Goal: Task Accomplishment & Management: Manage account settings

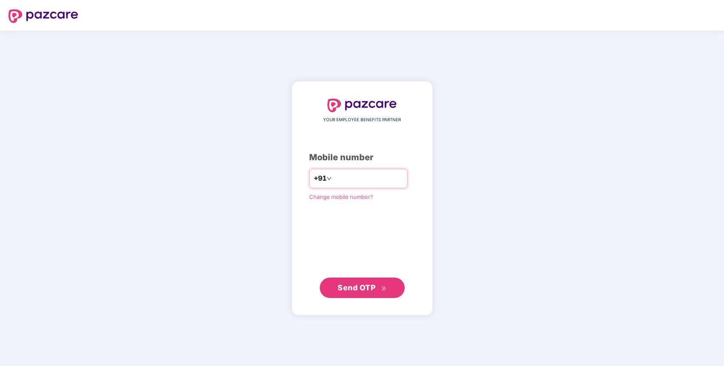
type input "**********"
click at [364, 282] on span "Send OTP" at bounding box center [362, 288] width 49 height 12
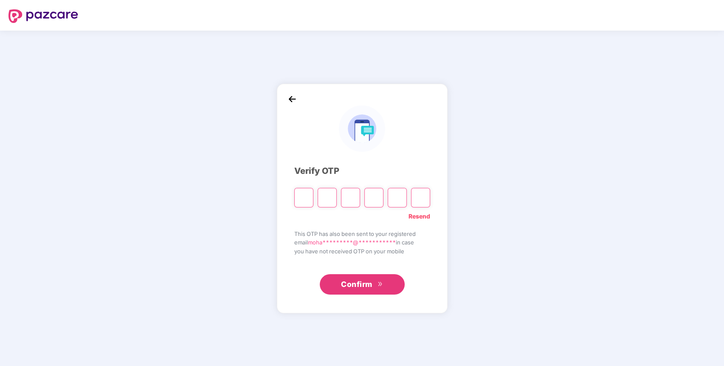
paste input "*"
type input "*"
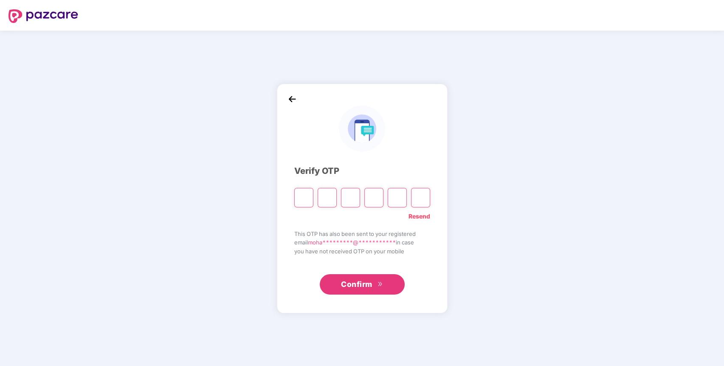
type input "*"
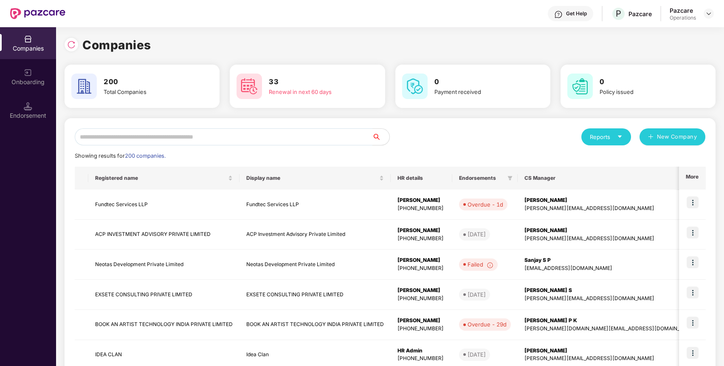
click at [224, 134] on input "text" at bounding box center [224, 136] width 298 height 17
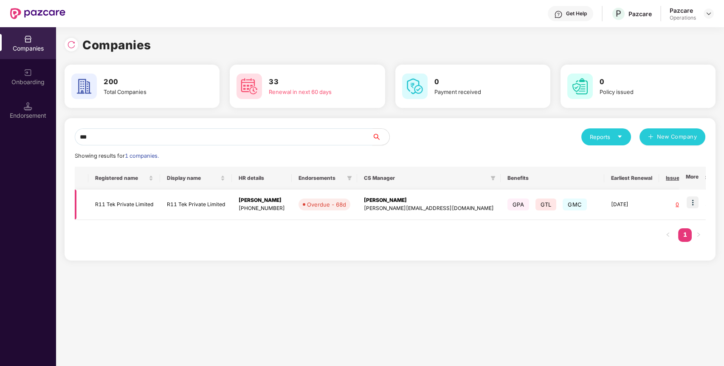
type input "***"
click at [146, 203] on td "R11 Tek Private Limited" at bounding box center [124, 204] width 72 height 30
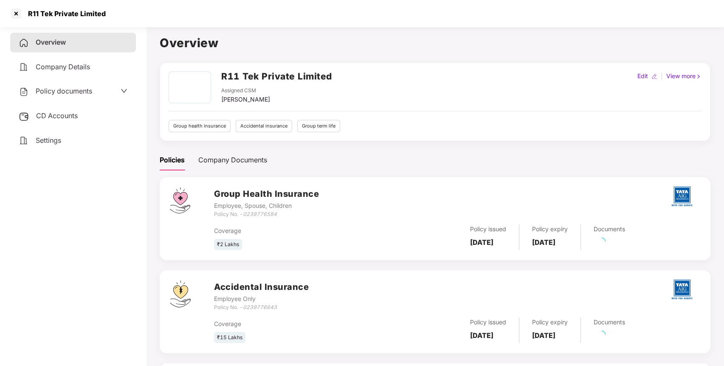
click at [101, 82] on div "Policy documents" at bounding box center [73, 92] width 126 height 20
click at [95, 93] on div "Policy documents" at bounding box center [73, 91] width 109 height 11
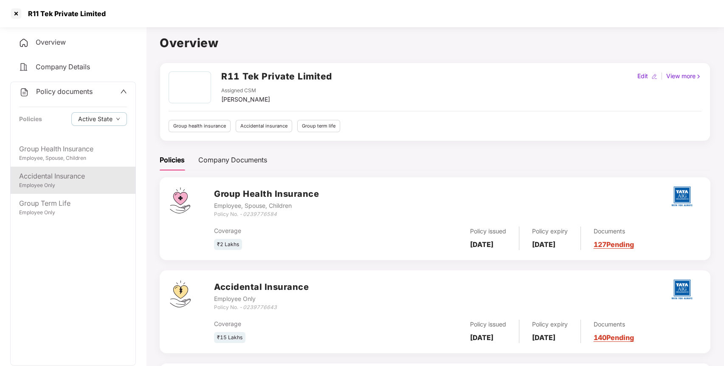
click at [82, 187] on div "Employee Only" at bounding box center [73, 185] width 108 height 8
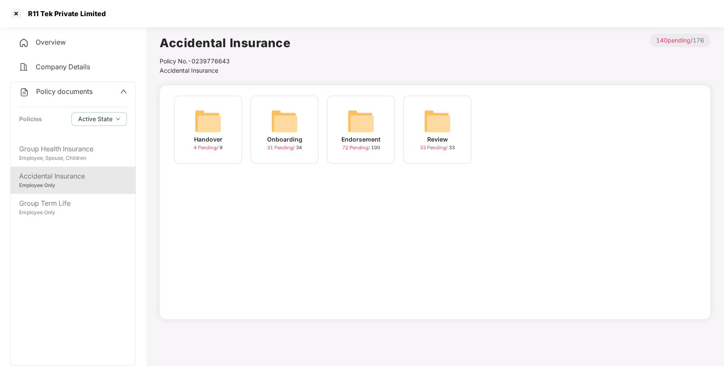
click at [361, 131] on img at bounding box center [360, 120] width 27 height 27
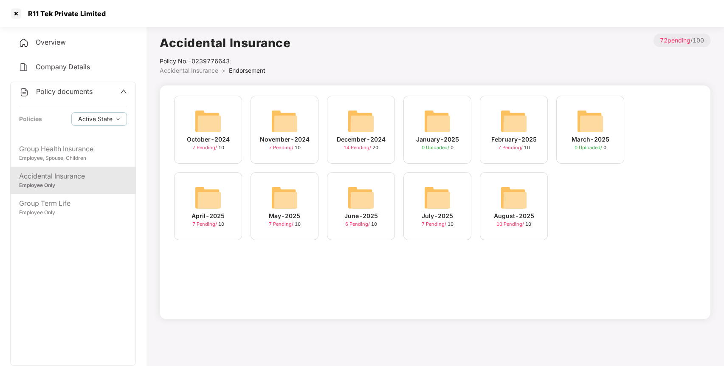
click at [522, 211] on div "August-2025" at bounding box center [514, 215] width 40 height 9
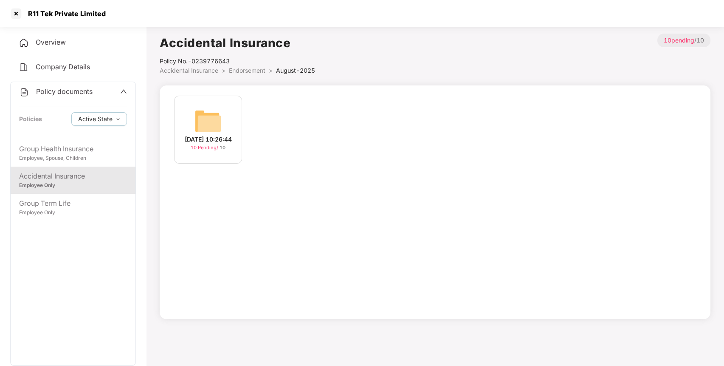
click at [217, 144] on div "[DATE] 10:26:44" at bounding box center [208, 139] width 47 height 9
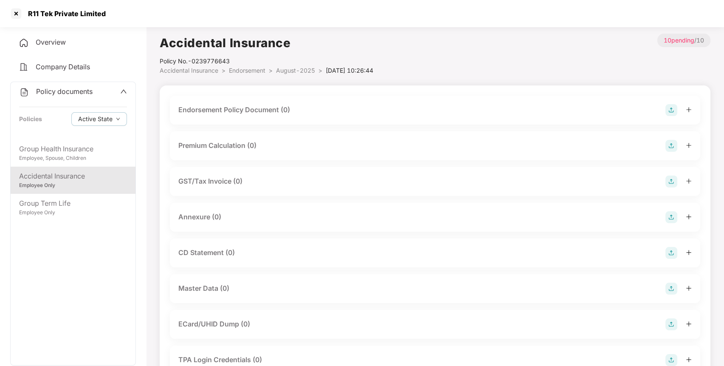
click at [673, 112] on img at bounding box center [672, 110] width 12 height 12
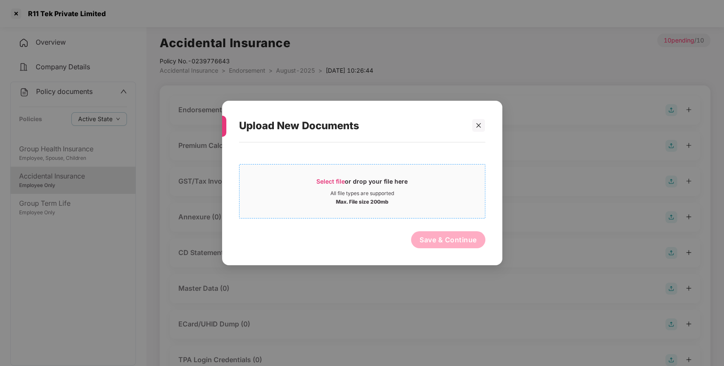
click at [411, 173] on span "Select file or drop your file here All file types are supported Max. File size …" at bounding box center [363, 191] width 246 height 41
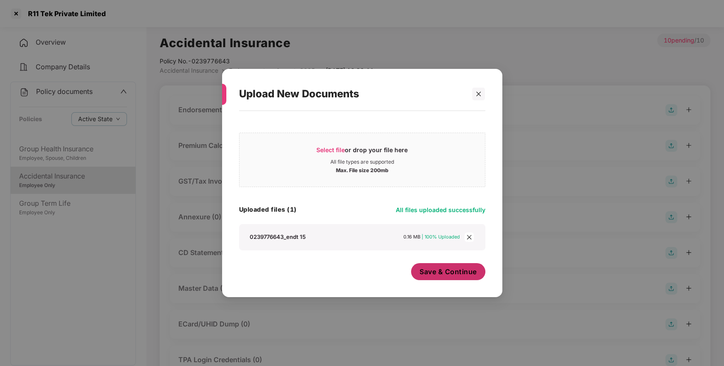
click at [467, 274] on span "Save & Continue" at bounding box center [448, 271] width 57 height 9
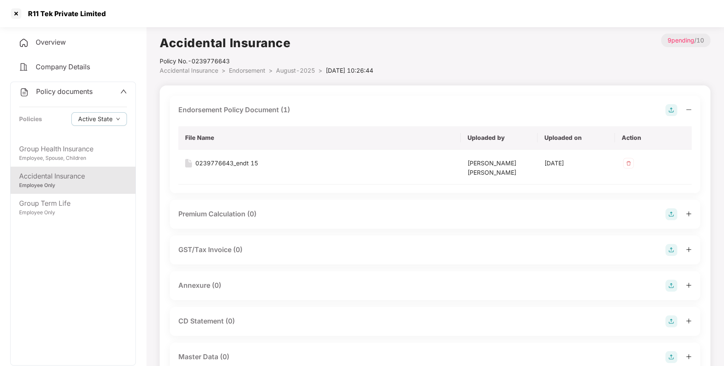
click at [670, 285] on img at bounding box center [672, 286] width 12 height 12
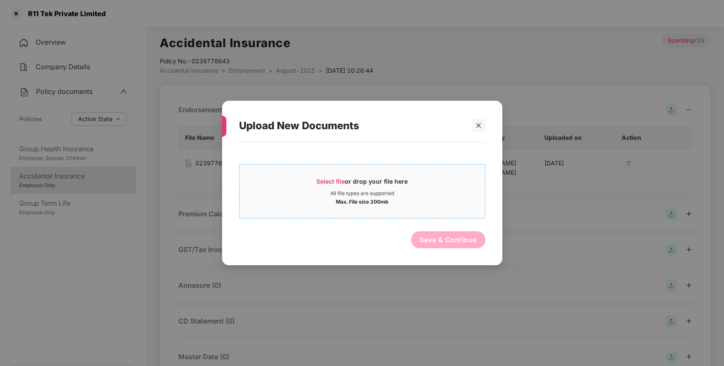
click at [395, 194] on div "All file types are supported" at bounding box center [363, 193] width 246 height 7
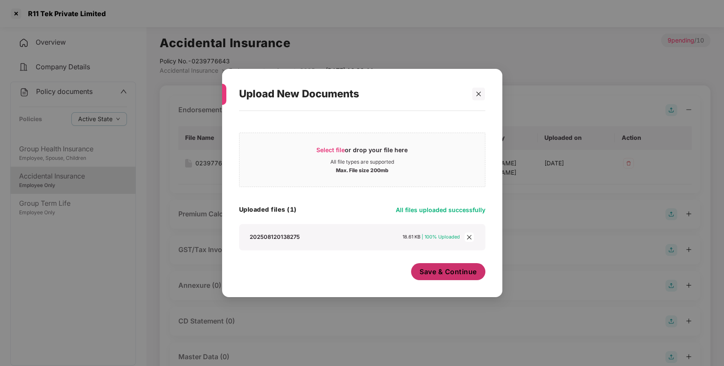
click at [426, 266] on button "Save & Continue" at bounding box center [448, 271] width 74 height 17
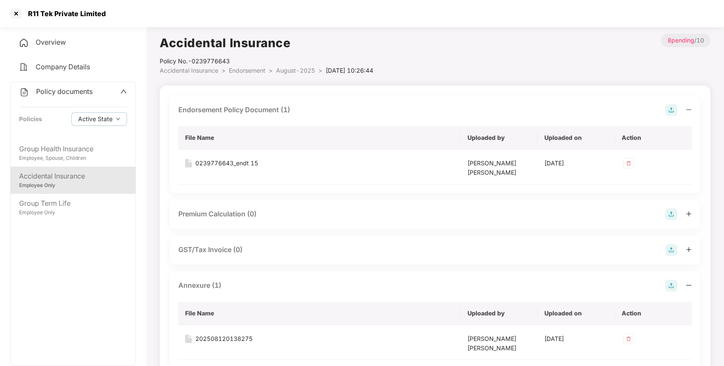
click at [82, 187] on div "Employee Only" at bounding box center [73, 185] width 108 height 8
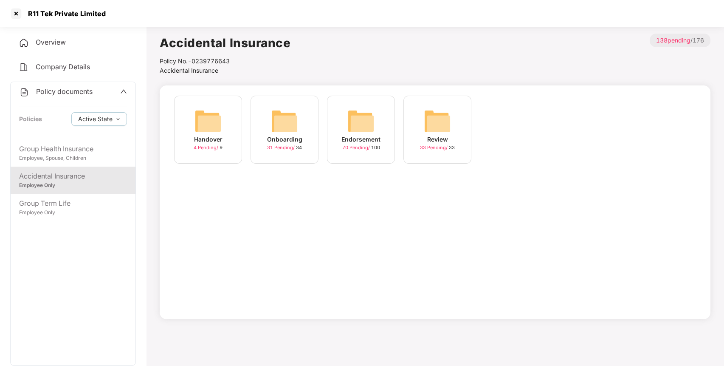
click at [344, 128] on div "Endorsement 70 Pending / 100" at bounding box center [361, 130] width 68 height 68
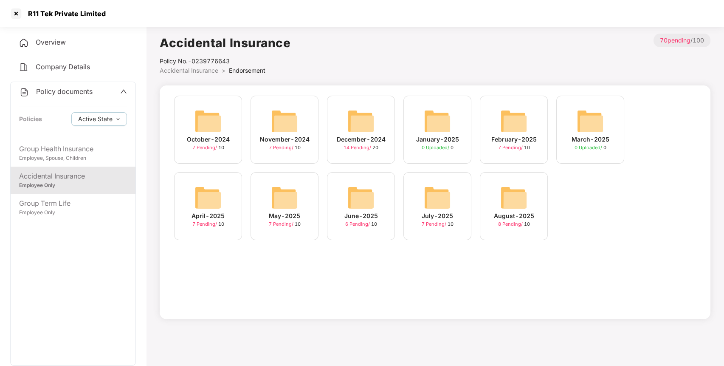
click at [502, 215] on div "August-2025" at bounding box center [514, 215] width 40 height 9
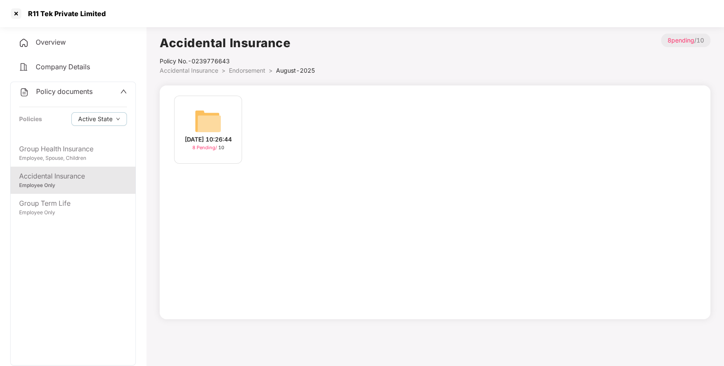
click at [186, 105] on div "12-Aug-2025 10:26:44 8 Pending / 10" at bounding box center [208, 130] width 68 height 68
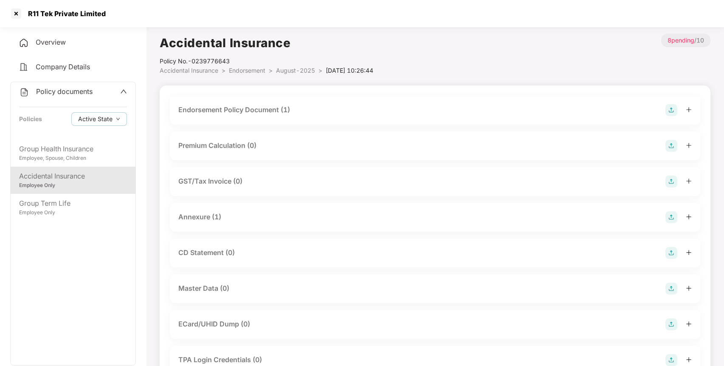
click at [547, 115] on div "Endorsement Policy Document (1)" at bounding box center [435, 110] width 514 height 12
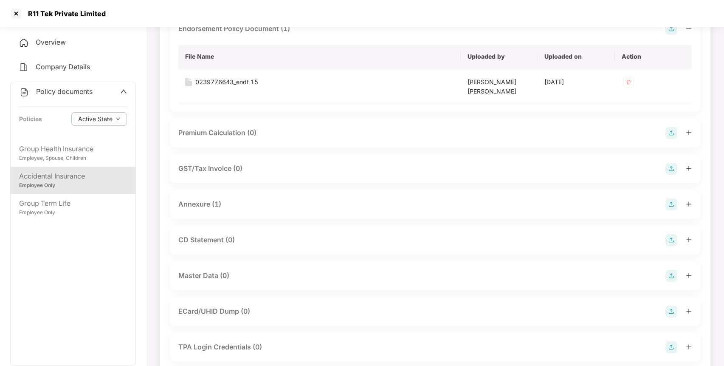
scroll to position [146, 0]
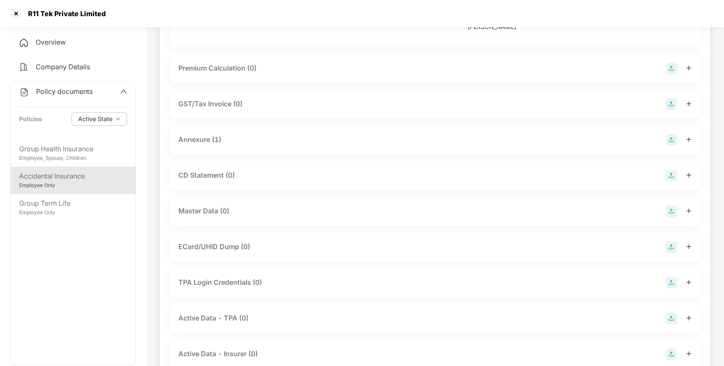
click at [664, 208] on div "Master Data (0)" at bounding box center [435, 211] width 514 height 12
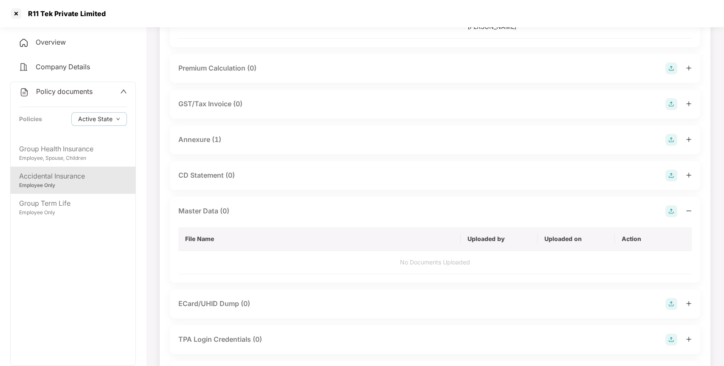
click at [671, 215] on img at bounding box center [672, 211] width 12 height 12
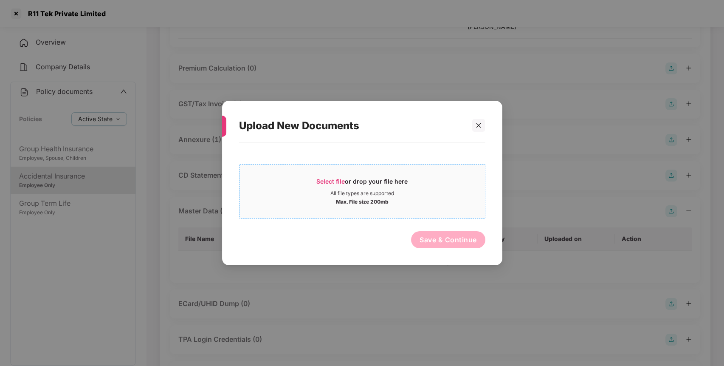
click at [447, 201] on div "Max. File size 200mb" at bounding box center [363, 201] width 246 height 8
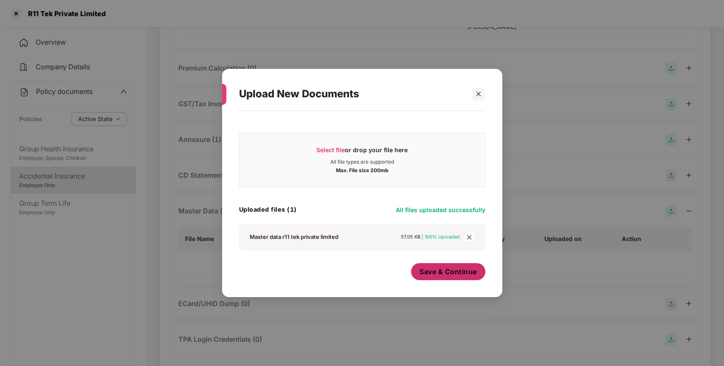
click at [456, 277] on button "Save & Continue" at bounding box center [448, 271] width 74 height 17
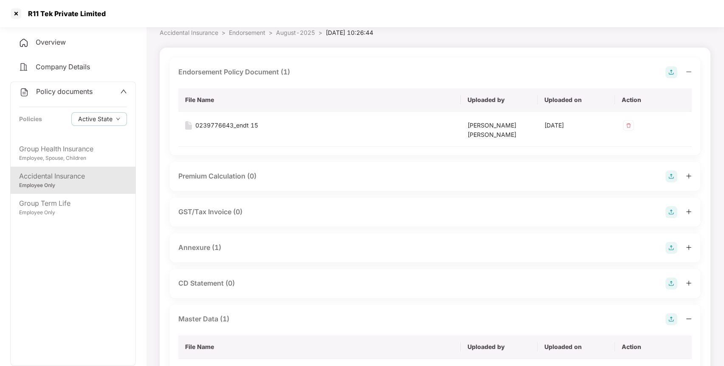
scroll to position [0, 0]
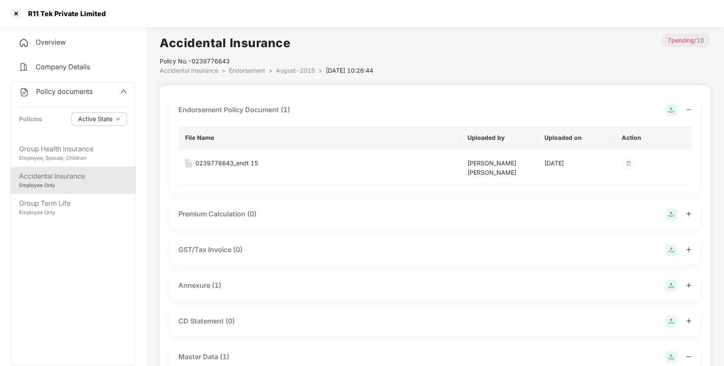
click at [73, 88] on span "Policy documents" at bounding box center [64, 91] width 56 height 8
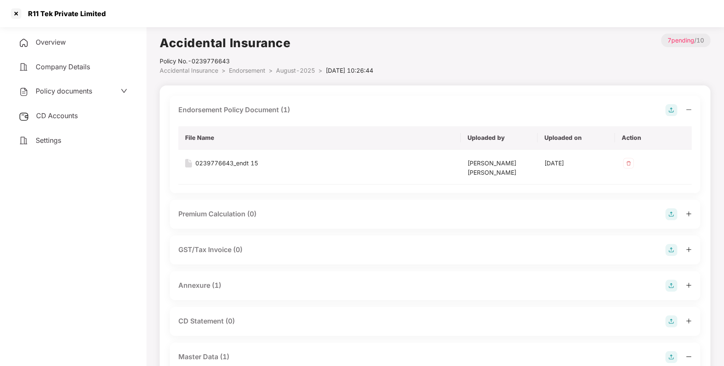
click at [72, 120] on div "CD Accounts" at bounding box center [73, 116] width 126 height 20
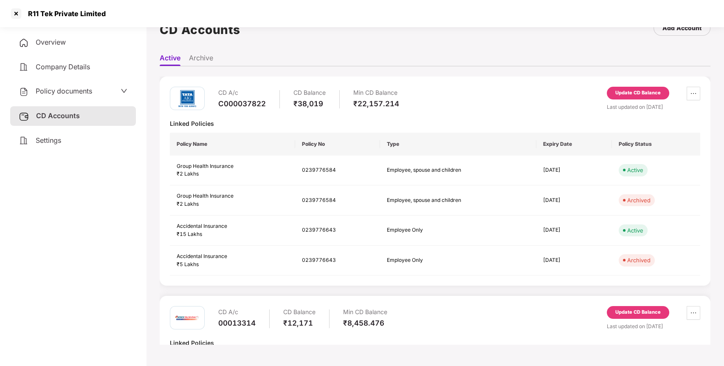
click at [632, 96] on div "Update CD Balance" at bounding box center [638, 93] width 45 height 8
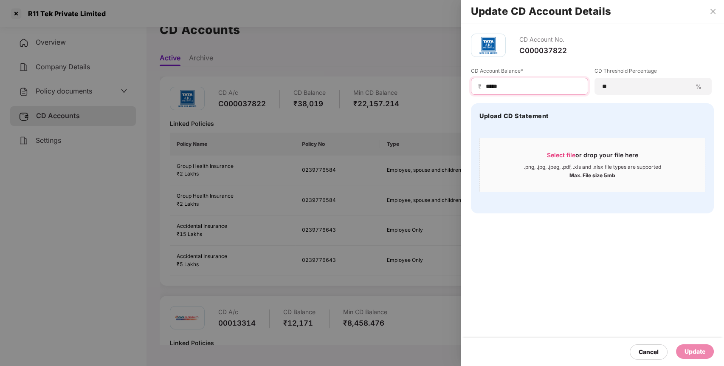
click at [544, 84] on input "*****" at bounding box center [533, 86] width 96 height 9
type input "*****"
click at [683, 344] on div "Update" at bounding box center [695, 351] width 38 height 14
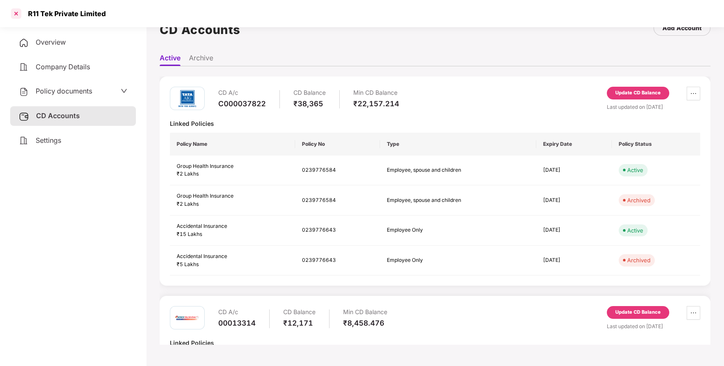
click at [17, 13] on div at bounding box center [16, 14] width 14 height 14
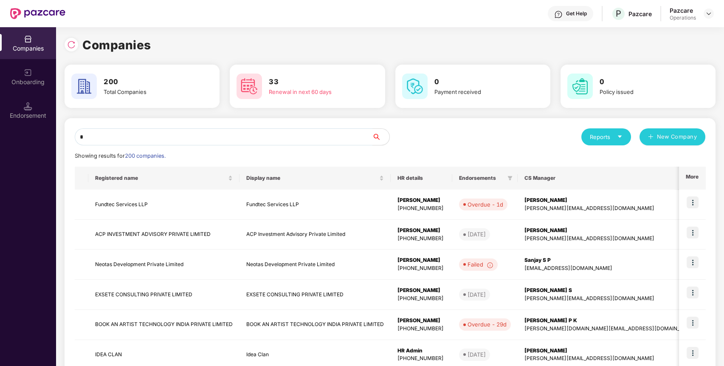
click at [160, 136] on input "*" at bounding box center [224, 136] width 298 height 17
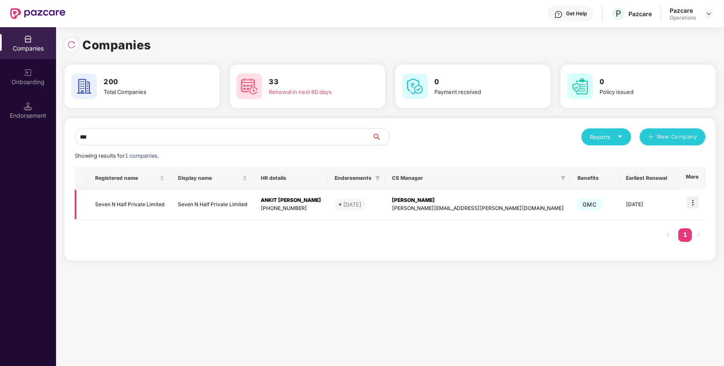
type input "***"
click at [125, 213] on td "Seven N Half Private Limited" at bounding box center [129, 204] width 83 height 30
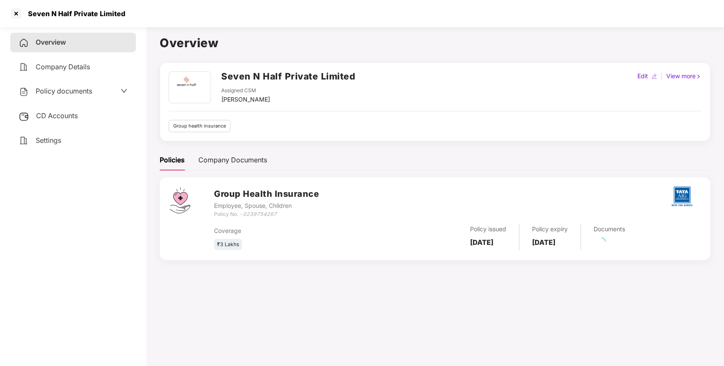
click at [105, 91] on div "Policy documents" at bounding box center [73, 91] width 109 height 11
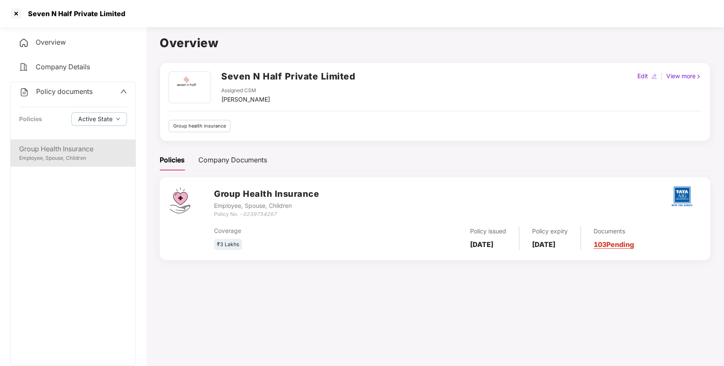
click at [92, 150] on div "Group Health Insurance" at bounding box center [73, 149] width 108 height 11
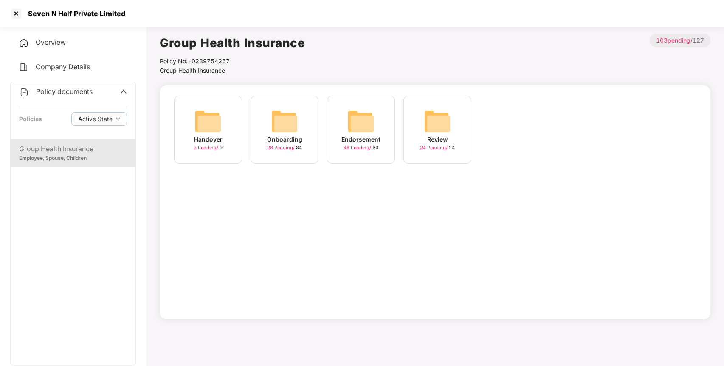
click at [367, 126] on img at bounding box center [360, 120] width 27 height 27
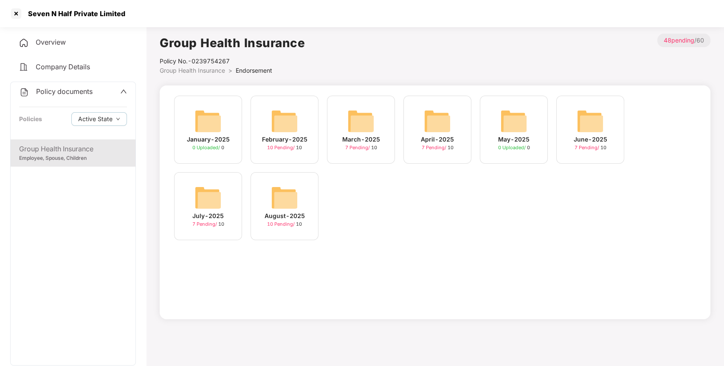
click at [298, 200] on img at bounding box center [284, 197] width 27 height 27
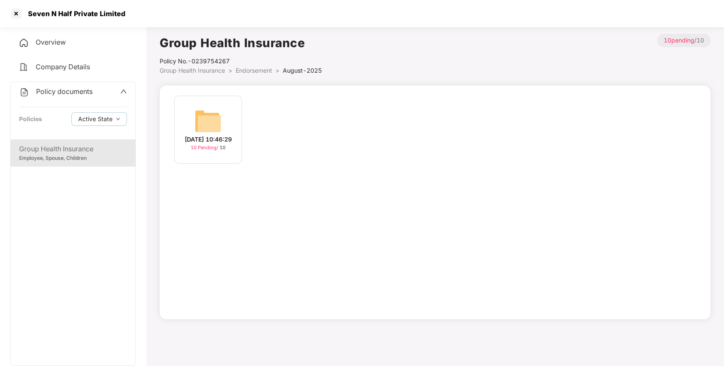
click at [222, 108] on div "12-Aug-2025 10:46:29 10 Pending / 10" at bounding box center [208, 130] width 68 height 68
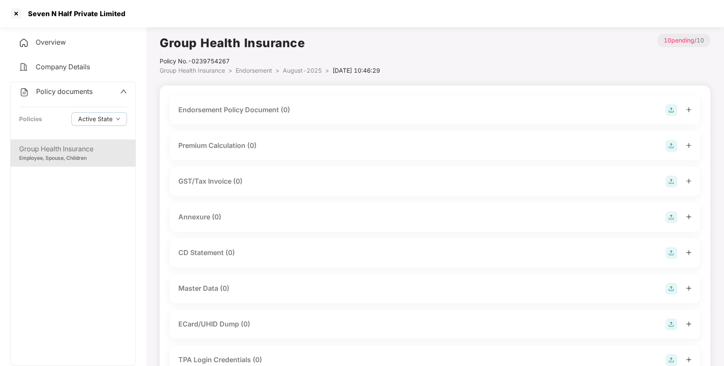
click at [664, 105] on div "Endorsement Policy Document (0)" at bounding box center [435, 110] width 514 height 12
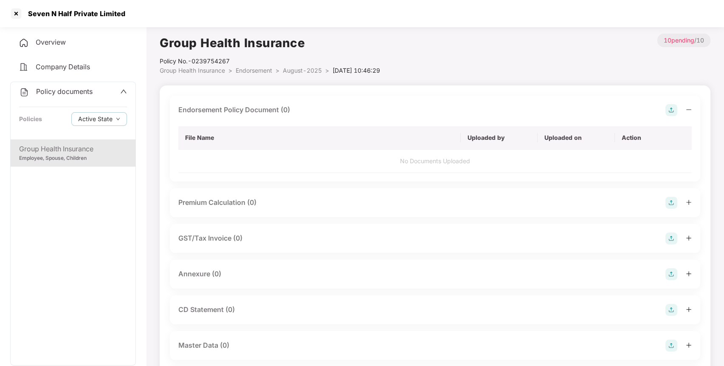
click at [671, 109] on img at bounding box center [672, 110] width 12 height 12
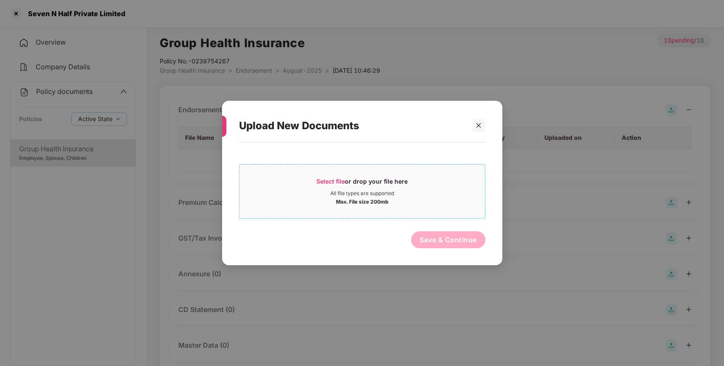
click at [413, 188] on div "Select file or drop your file here" at bounding box center [363, 183] width 246 height 13
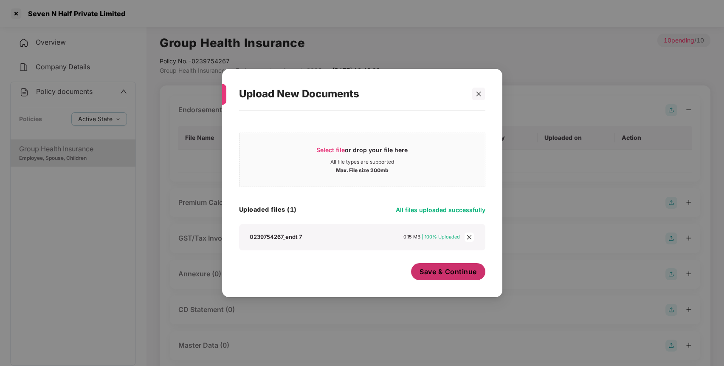
click at [457, 267] on span "Save & Continue" at bounding box center [448, 271] width 57 height 9
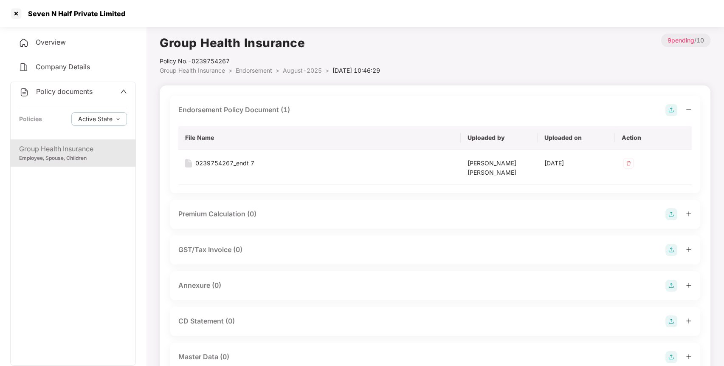
click at [670, 284] on img at bounding box center [672, 286] width 12 height 12
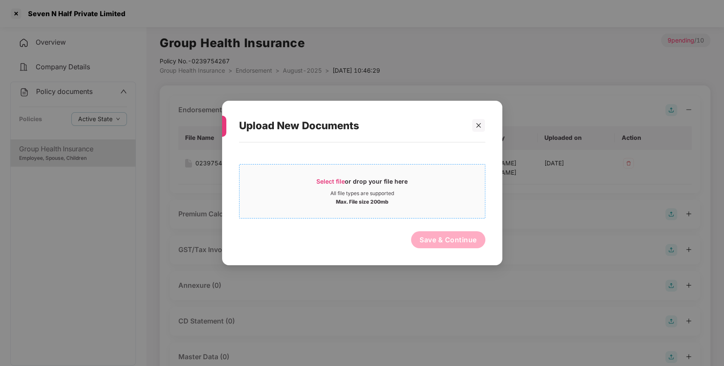
click at [336, 196] on div "All file types are supported" at bounding box center [362, 193] width 64 height 7
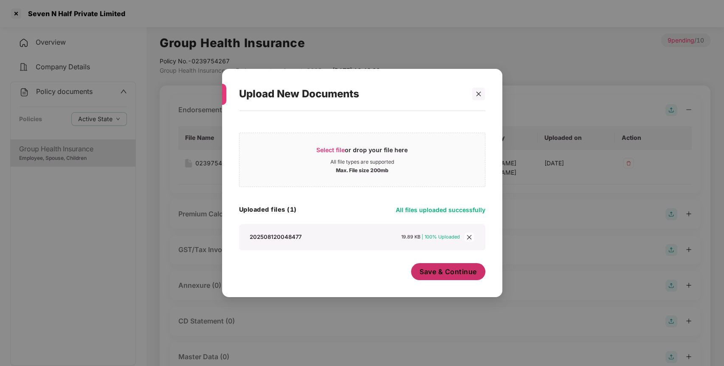
click at [459, 272] on span "Save & Continue" at bounding box center [448, 271] width 57 height 9
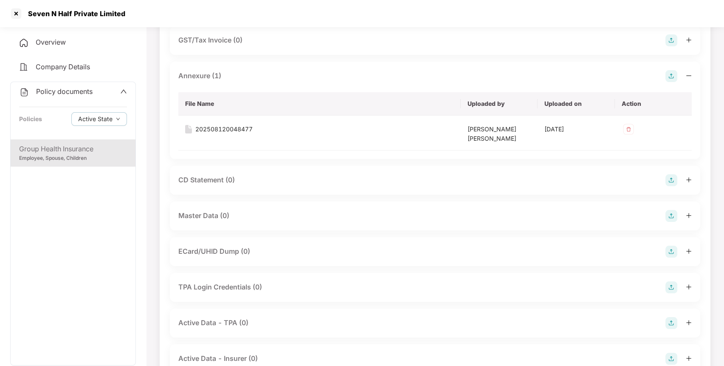
scroll to position [210, 0]
click at [674, 217] on img at bounding box center [672, 215] width 12 height 12
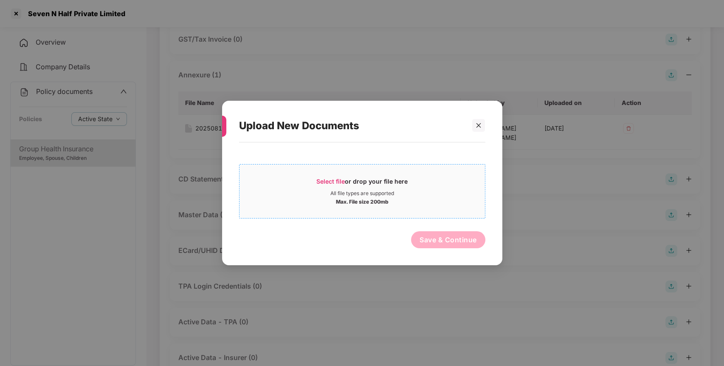
click at [435, 179] on div "Select file or drop your file here" at bounding box center [363, 183] width 246 height 13
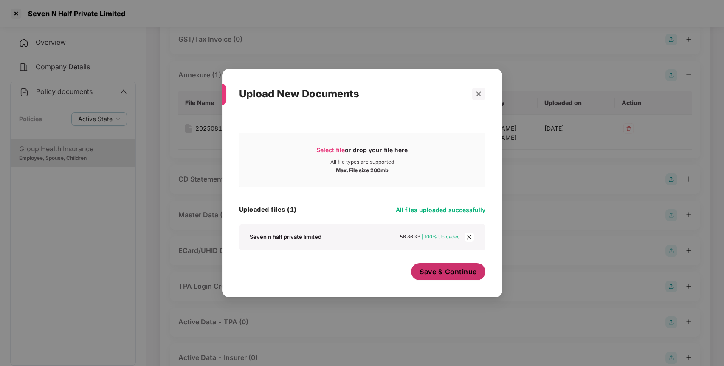
click at [455, 273] on span "Save & Continue" at bounding box center [448, 271] width 57 height 9
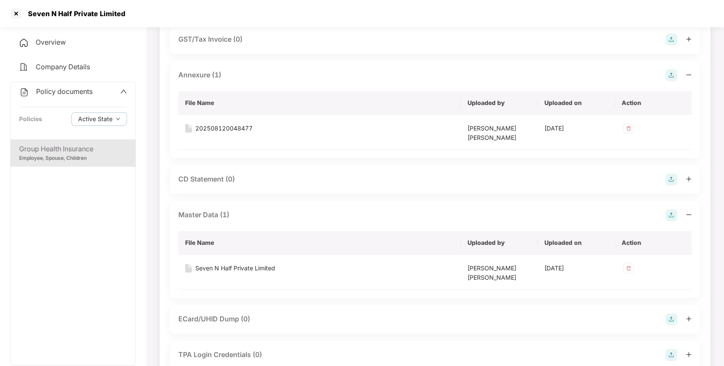
click at [99, 96] on div "Policy documents Policies Active State" at bounding box center [73, 110] width 125 height 57
click at [76, 87] on div "Policy documents" at bounding box center [55, 91] width 73 height 11
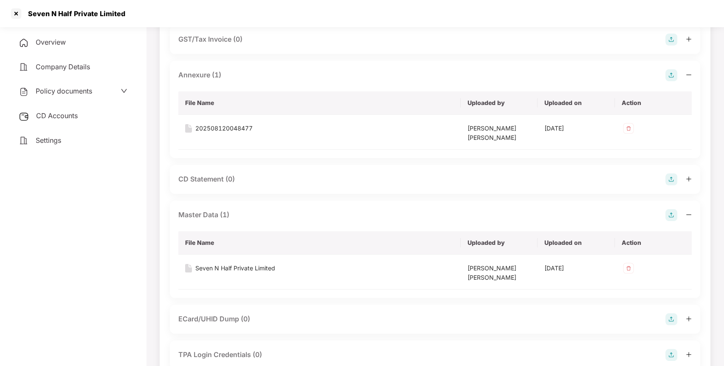
click at [74, 109] on div "CD Accounts" at bounding box center [73, 116] width 126 height 20
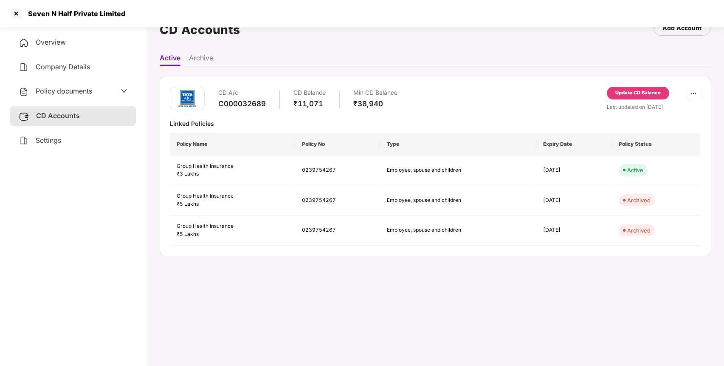
click at [643, 93] on div "Update CD Balance" at bounding box center [638, 93] width 45 height 8
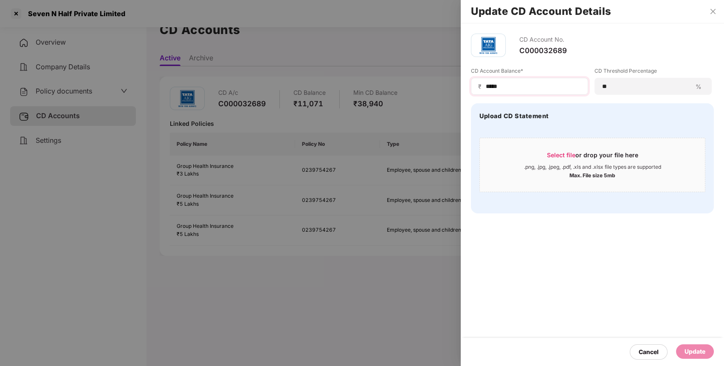
click at [528, 92] on div "₹ *****" at bounding box center [529, 86] width 117 height 17
click at [529, 89] on input "*****" at bounding box center [533, 86] width 96 height 9
type input "*****"
click at [703, 353] on div "Update" at bounding box center [695, 351] width 21 height 9
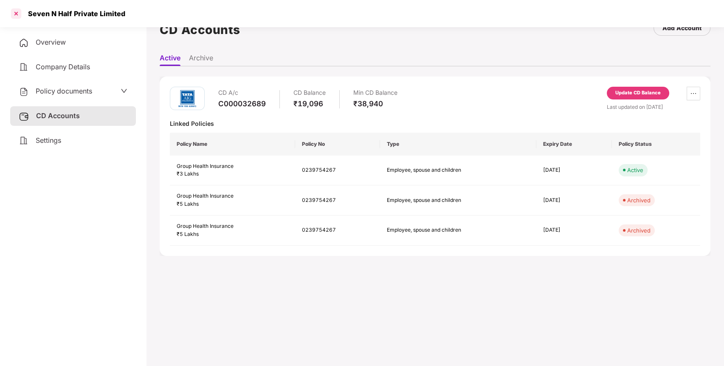
click at [17, 14] on div at bounding box center [16, 14] width 14 height 14
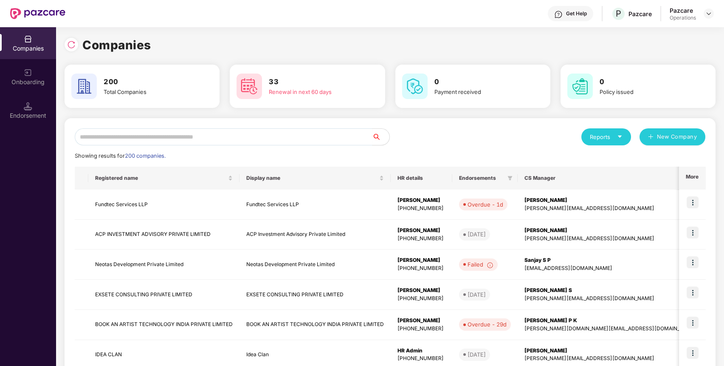
scroll to position [0, 0]
click at [199, 142] on input "text" at bounding box center [224, 136] width 298 height 17
paste input "**********"
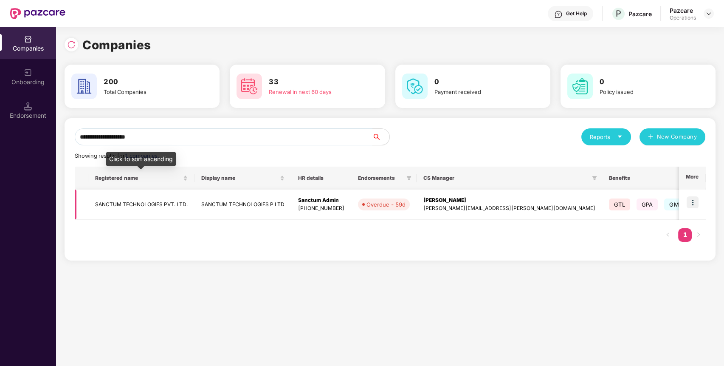
type input "**********"
click at [124, 201] on td "SANCTUM TECHNOLOGIES PVT. LTD." at bounding box center [141, 204] width 106 height 30
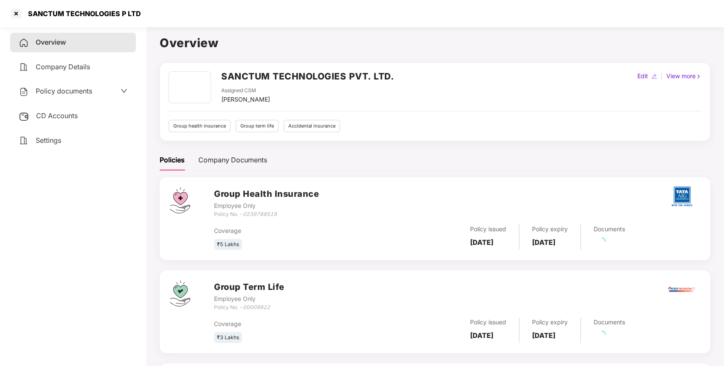
click at [81, 91] on span "Policy documents" at bounding box center [64, 91] width 56 height 8
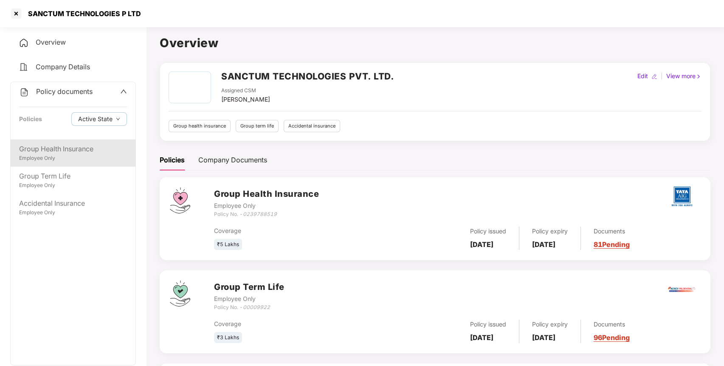
click at [68, 159] on div "Employee Only" at bounding box center [73, 158] width 108 height 8
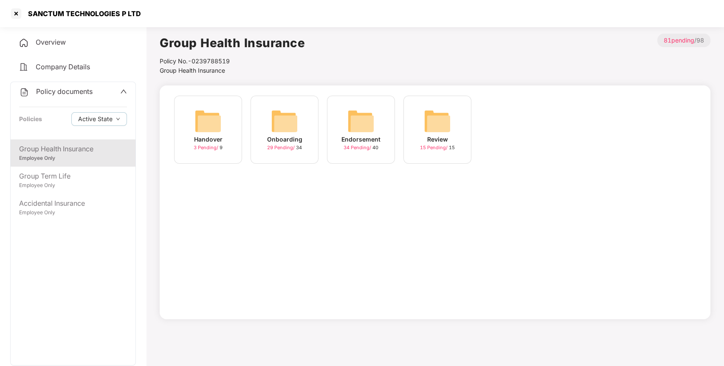
click at [366, 120] on img at bounding box center [360, 120] width 27 height 27
click at [501, 122] on img at bounding box center [513, 120] width 27 height 27
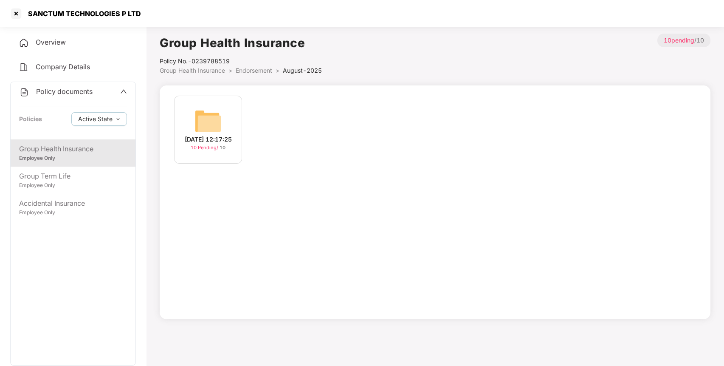
click at [195, 112] on img at bounding box center [208, 120] width 27 height 27
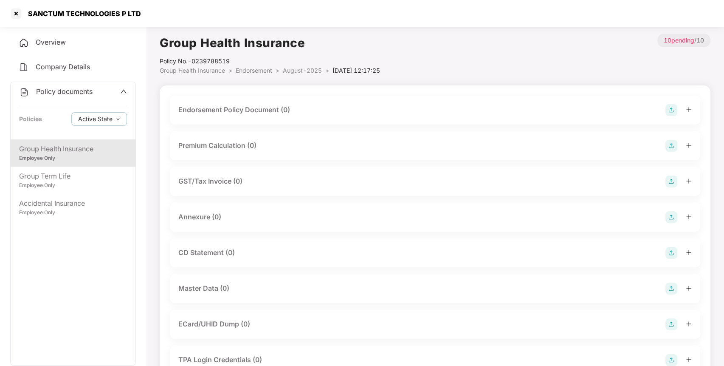
click at [672, 106] on img at bounding box center [672, 110] width 12 height 12
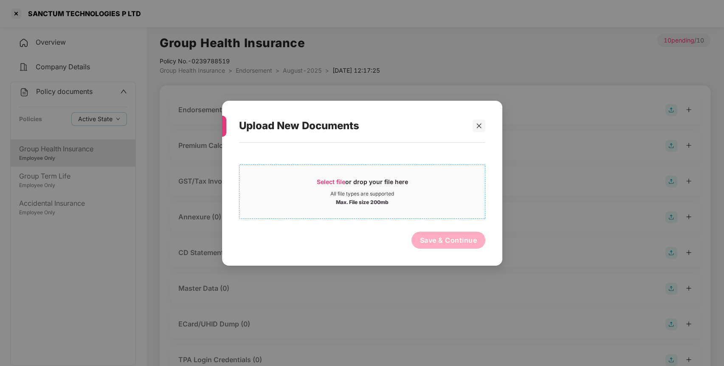
click at [421, 187] on div "Select file or drop your file here" at bounding box center [363, 183] width 246 height 13
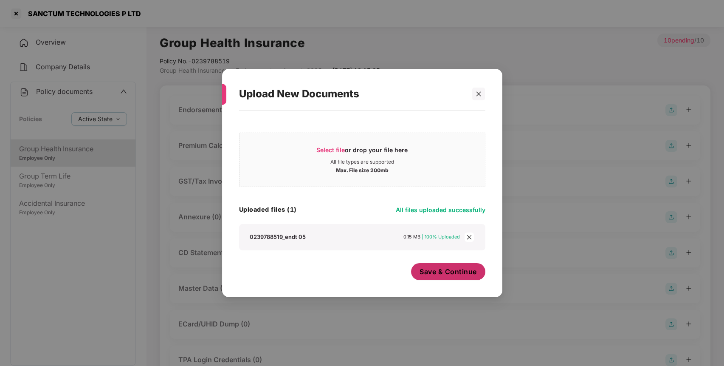
click at [443, 273] on span "Save & Continue" at bounding box center [448, 271] width 57 height 9
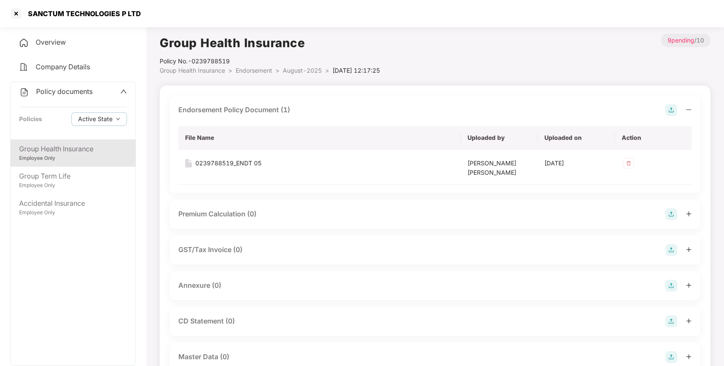
click at [673, 280] on img at bounding box center [672, 286] width 12 height 12
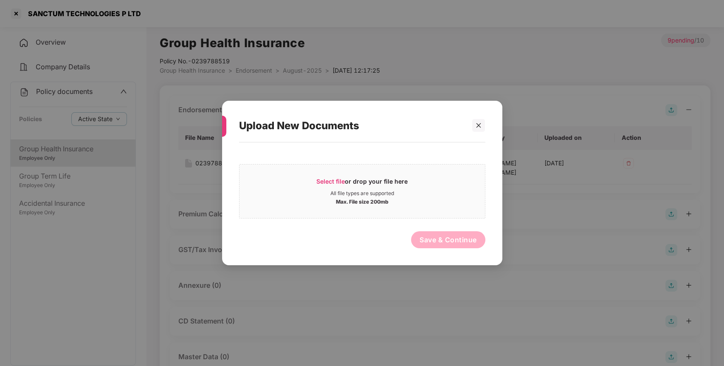
click at [430, 158] on div "Select file or drop your file here All file types are supported Max. File size …" at bounding box center [362, 200] width 246 height 106
click at [398, 189] on div "Select file or drop your file here" at bounding box center [361, 183] width 91 height 13
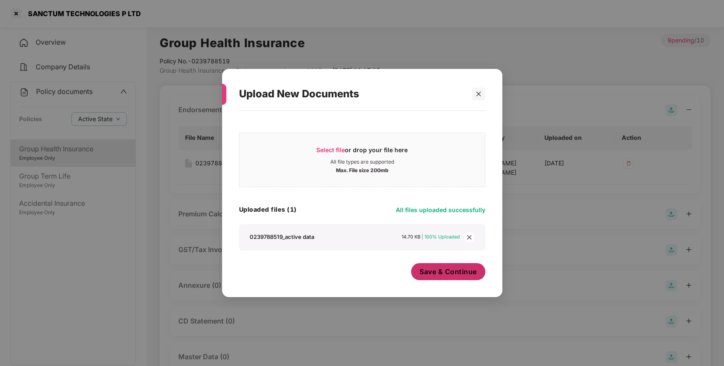
click at [452, 275] on span "Save & Continue" at bounding box center [448, 271] width 57 height 9
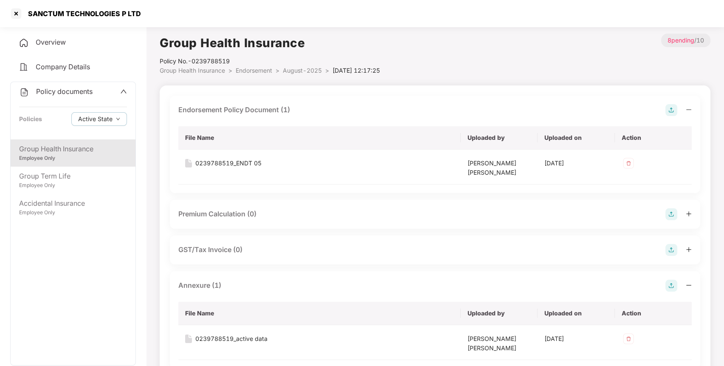
click at [73, 95] on span "Policy documents" at bounding box center [64, 91] width 56 height 8
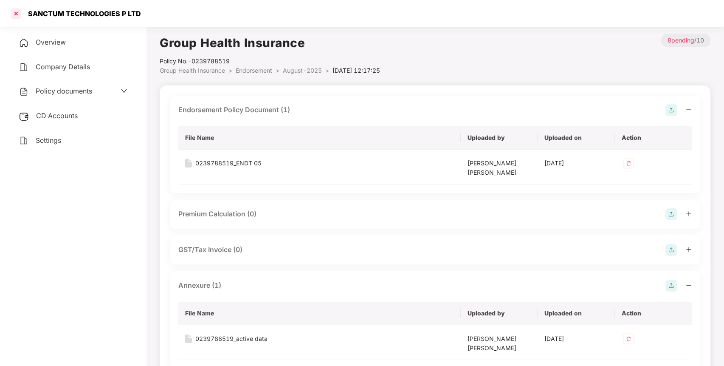
click at [14, 10] on div at bounding box center [16, 14] width 14 height 14
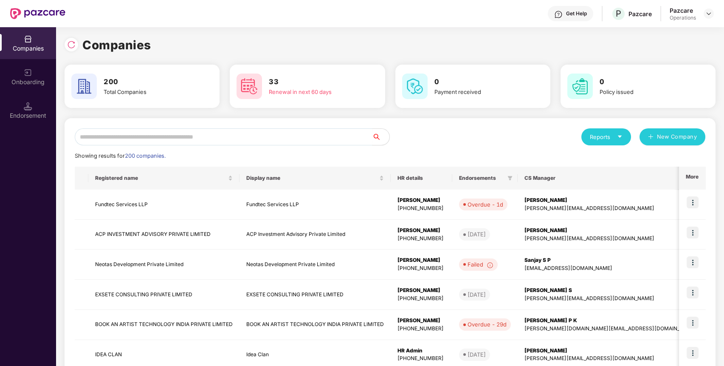
click at [289, 146] on div "Reports New Company Showing results for 200 companies. Registered name Display …" at bounding box center [390, 324] width 631 height 392
click at [302, 137] on input "text" at bounding box center [224, 136] width 298 height 17
paste input "**********"
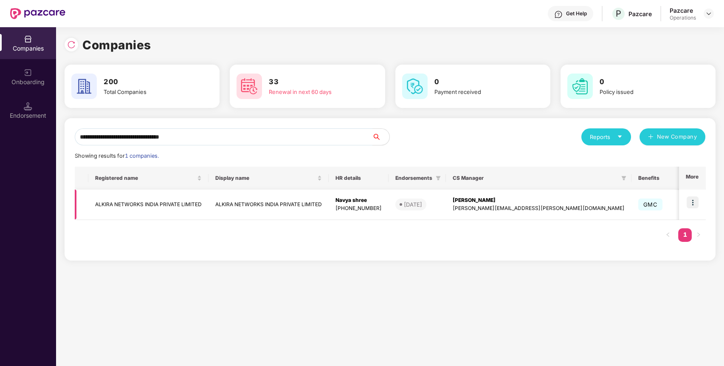
type input "**********"
click at [696, 202] on img at bounding box center [693, 202] width 12 height 12
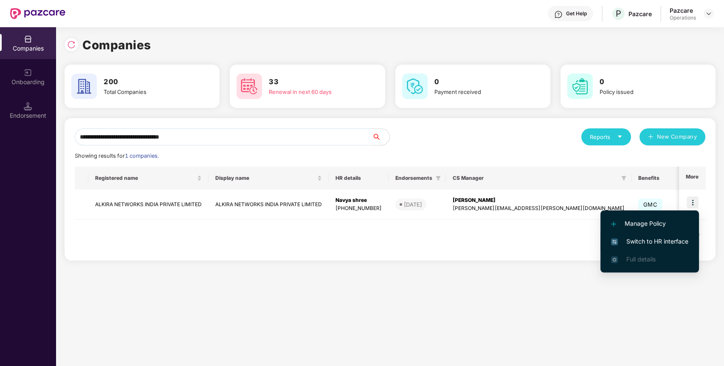
click at [666, 244] on span "Switch to HR interface" at bounding box center [649, 241] width 77 height 9
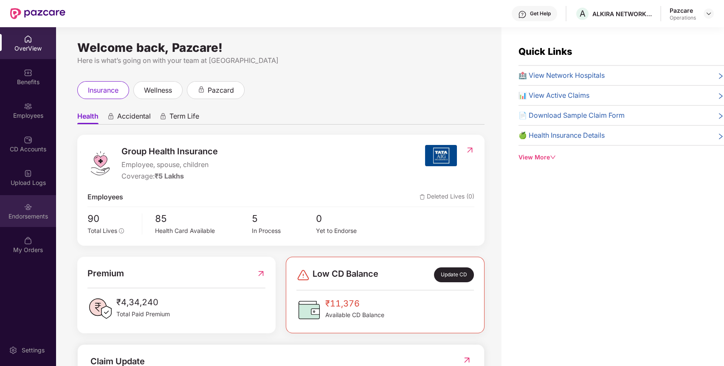
click at [51, 218] on div "Endorsements" at bounding box center [28, 216] width 56 height 8
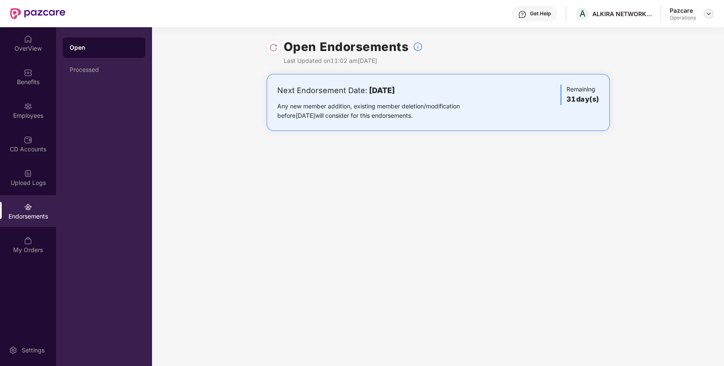
click at [711, 17] on img at bounding box center [709, 13] width 7 height 7
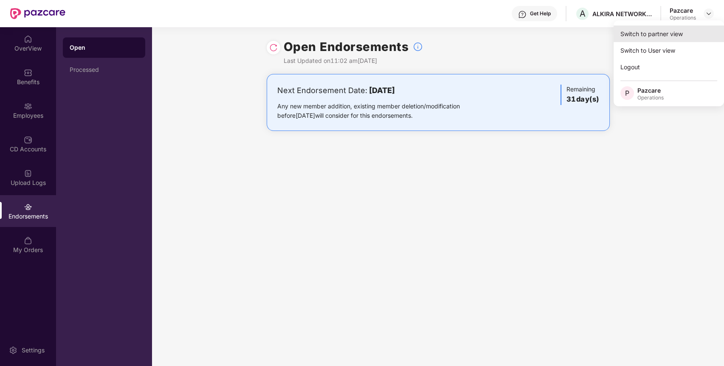
click at [672, 38] on div "Switch to partner view" at bounding box center [669, 33] width 110 height 17
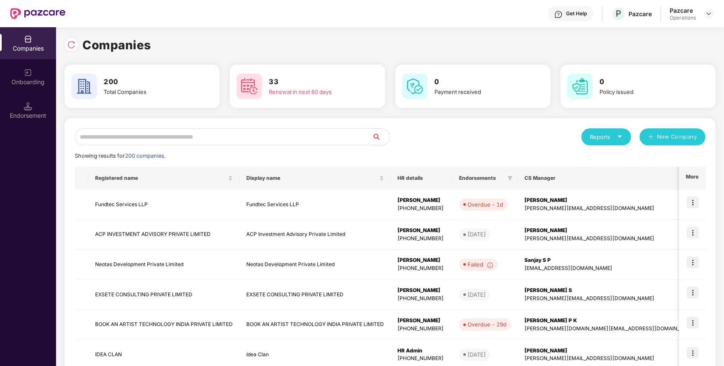
click at [344, 138] on input "text" at bounding box center [224, 136] width 298 height 17
paste input "**********"
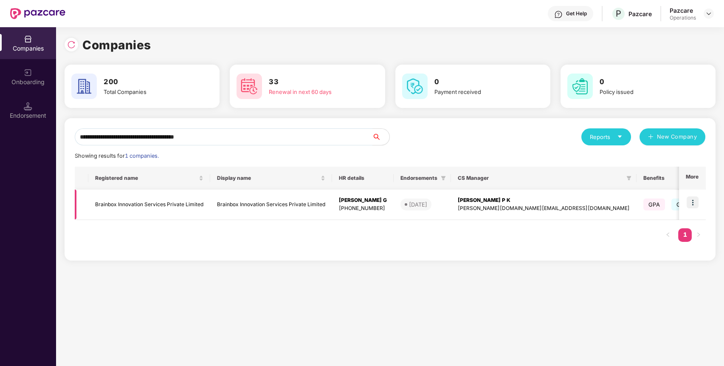
type input "**********"
click at [693, 200] on img at bounding box center [693, 202] width 12 height 12
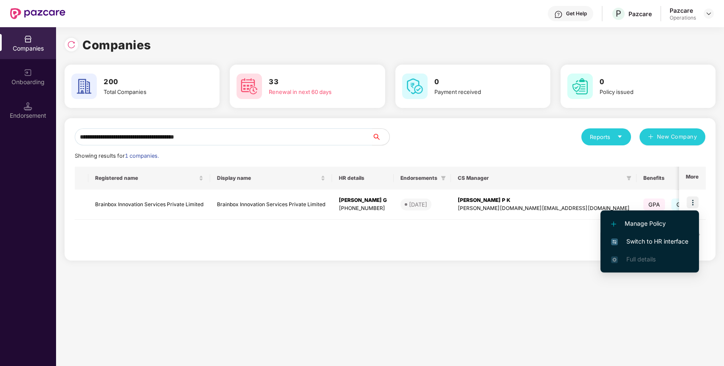
click at [648, 234] on li "Switch to HR interface" at bounding box center [650, 241] width 99 height 18
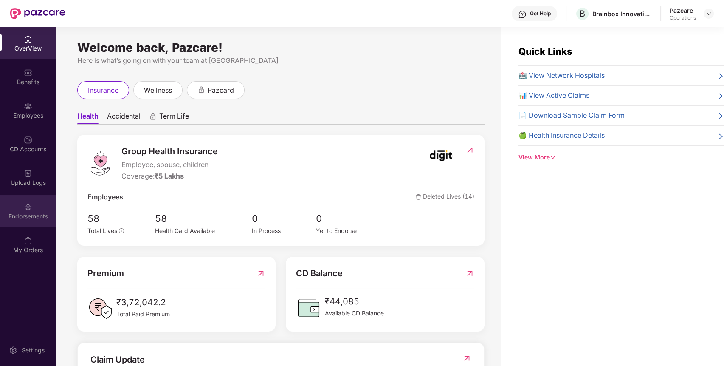
click at [11, 207] on div "Endorsements" at bounding box center [28, 211] width 56 height 32
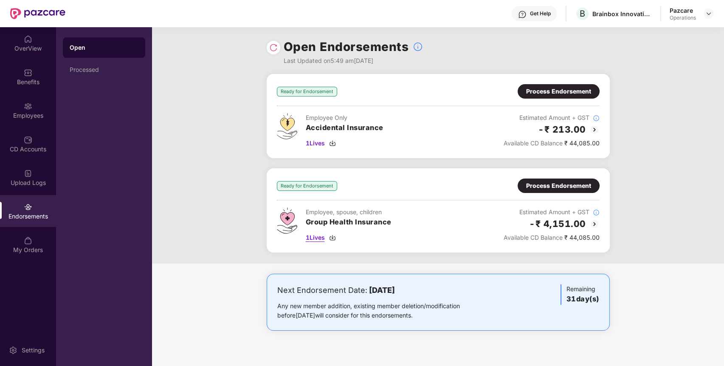
click at [319, 241] on span "1 Lives" at bounding box center [315, 237] width 19 height 9
click at [562, 185] on div "Process Endorsement" at bounding box center [558, 185] width 65 height 9
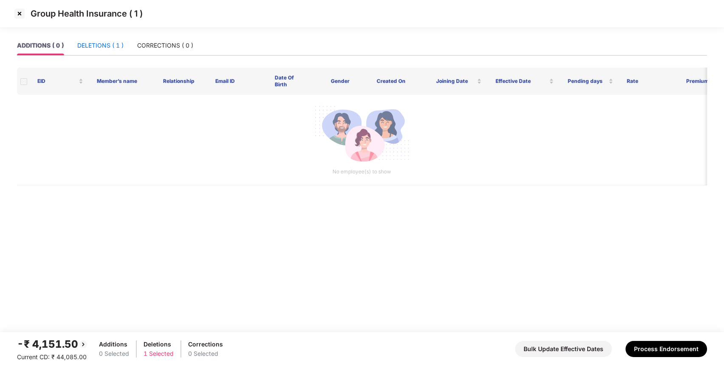
click at [105, 47] on div "DELETIONS ( 1 )" at bounding box center [100, 45] width 46 height 9
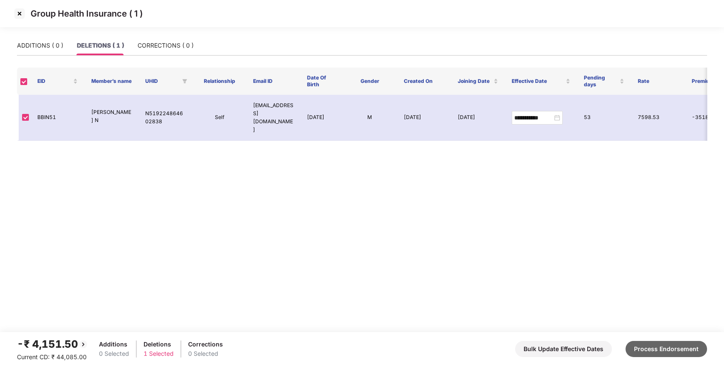
click at [670, 344] on button "Process Endorsement" at bounding box center [667, 349] width 82 height 16
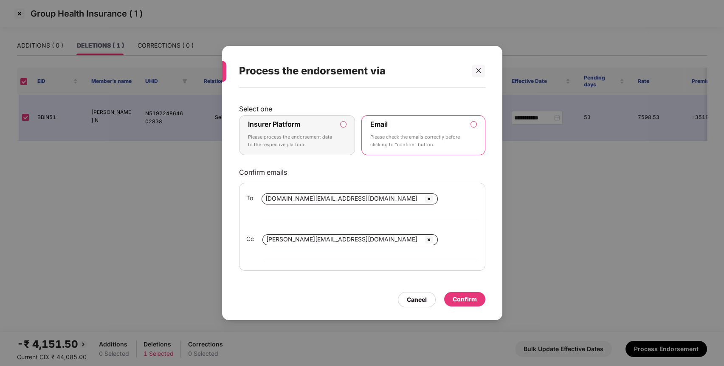
drag, startPoint x: 333, startPoint y: 150, endPoint x: 356, endPoint y: 164, distance: 27.2
click at [333, 148] on p "Please process the endorsement data to the respective platform" at bounding box center [291, 140] width 87 height 15
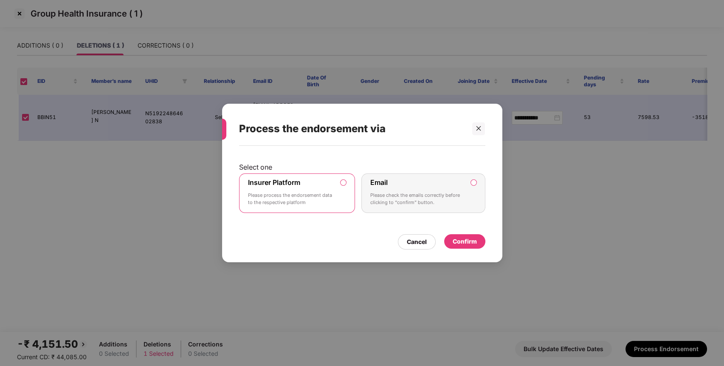
click at [470, 237] on div "Confirm" at bounding box center [465, 241] width 24 height 9
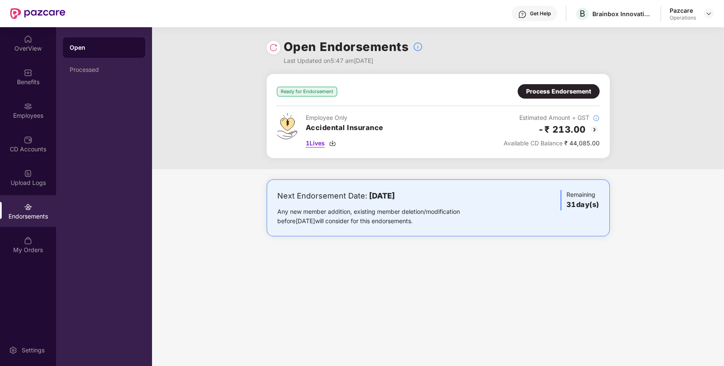
click at [309, 138] on span "1 Lives" at bounding box center [315, 142] width 19 height 9
click at [541, 88] on div "Process Endorsement" at bounding box center [558, 91] width 65 height 9
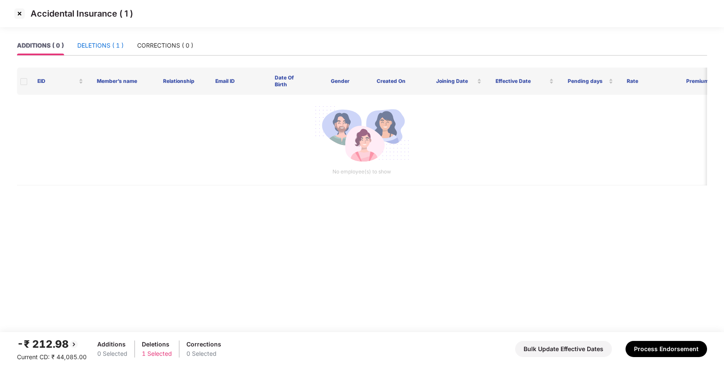
click at [116, 42] on div "DELETIONS ( 1 )" at bounding box center [100, 45] width 46 height 9
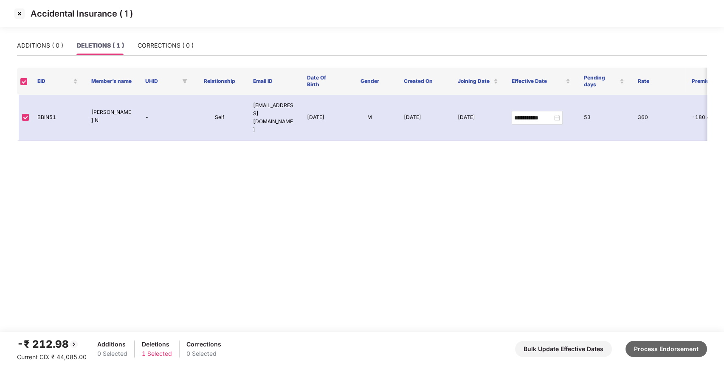
click at [678, 350] on button "Process Endorsement" at bounding box center [667, 349] width 82 height 16
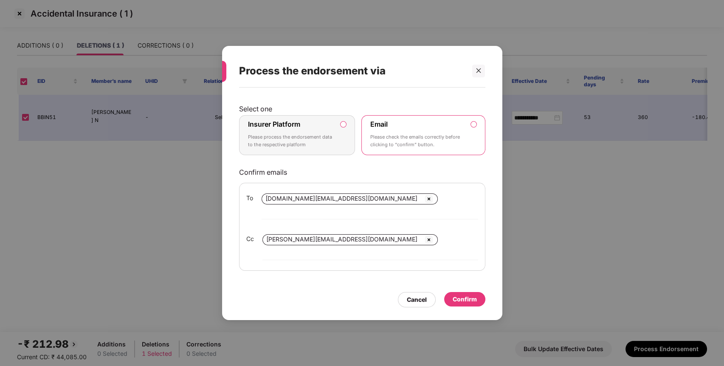
click at [333, 148] on p "Please process the endorsement data to the respective platform" at bounding box center [291, 140] width 87 height 15
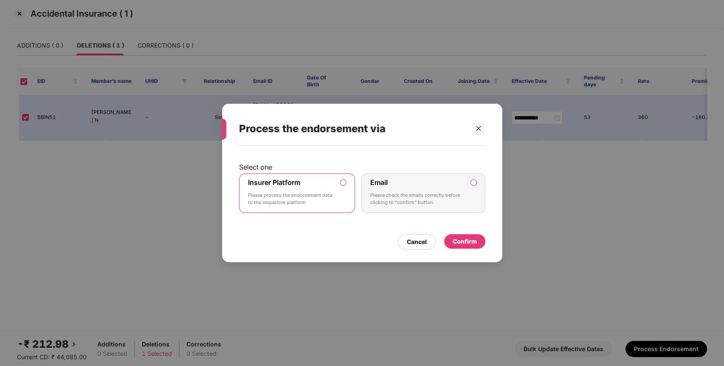
click at [474, 237] on div "Confirm" at bounding box center [465, 241] width 24 height 9
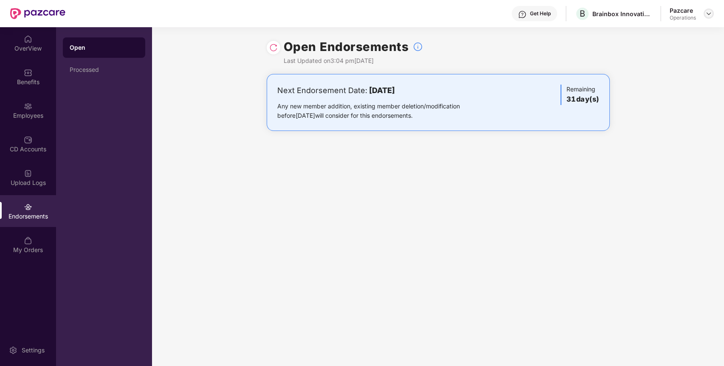
click at [708, 13] on img at bounding box center [709, 13] width 7 height 7
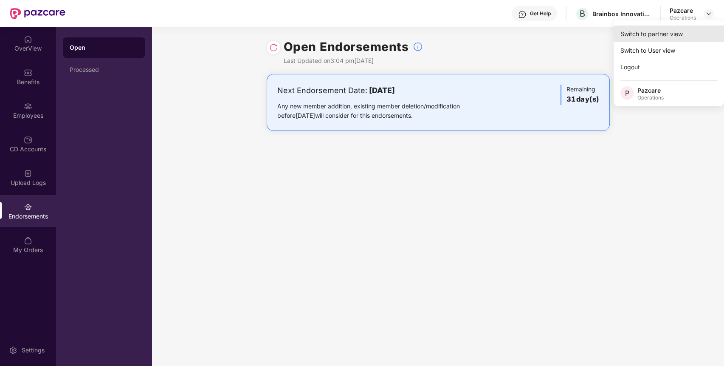
click at [688, 28] on div "Switch to partner view" at bounding box center [669, 33] width 110 height 17
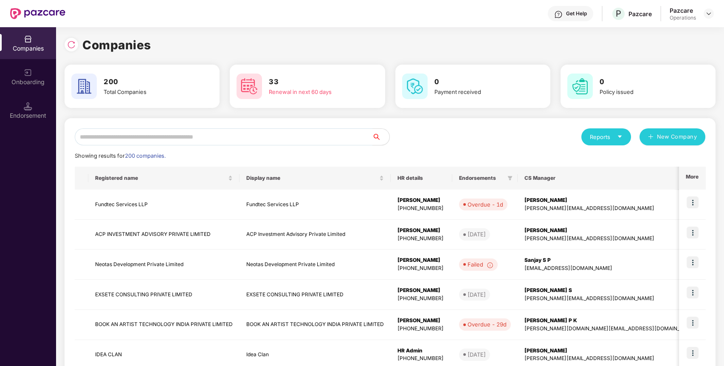
click at [313, 138] on input "text" at bounding box center [224, 136] width 298 height 17
paste input "**********"
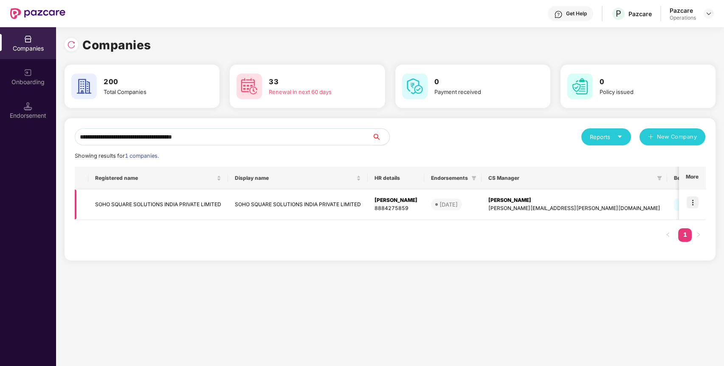
type input "**********"
click at [694, 206] on img at bounding box center [693, 202] width 12 height 12
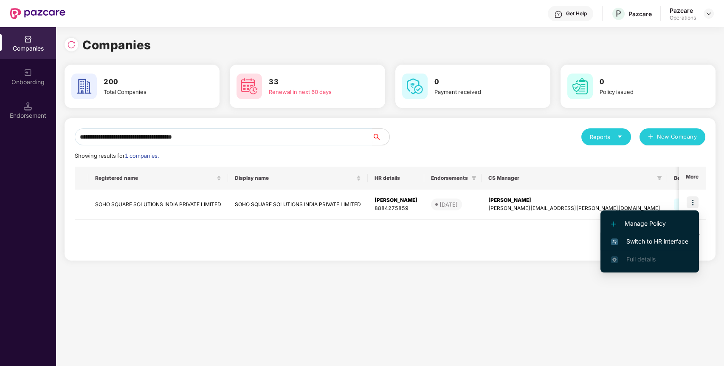
click at [650, 238] on span "Switch to HR interface" at bounding box center [649, 241] width 77 height 9
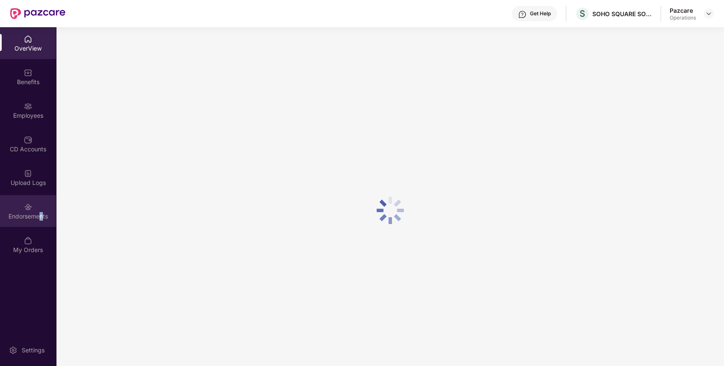
click at [41, 212] on div "Endorsements" at bounding box center [28, 216] width 56 height 8
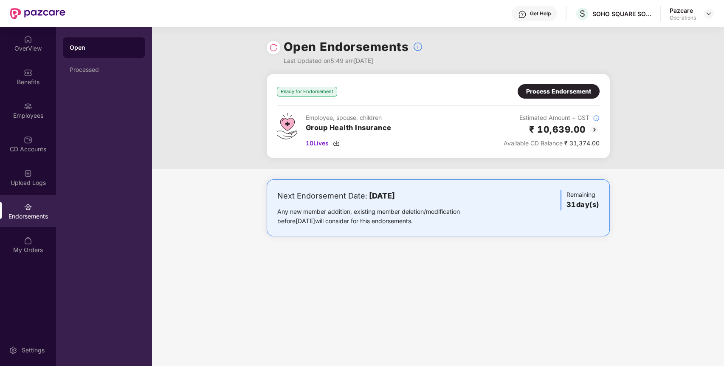
click at [563, 92] on div "Process Endorsement" at bounding box center [558, 91] width 65 height 9
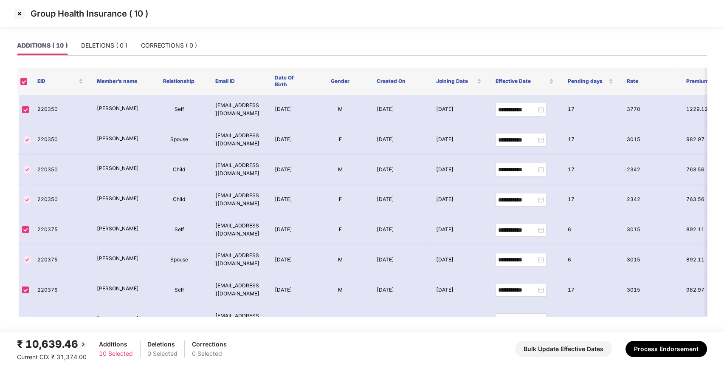
click at [19, 14] on img at bounding box center [20, 14] width 14 height 14
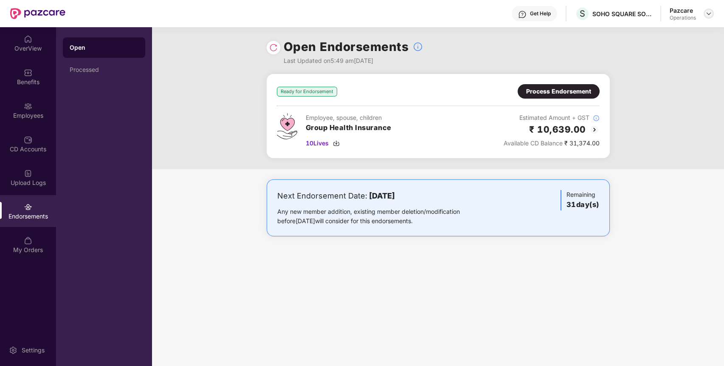
click at [710, 14] on img at bounding box center [709, 13] width 7 height 7
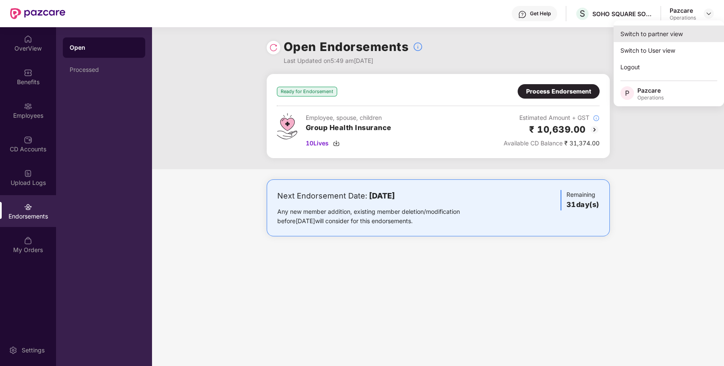
click at [666, 29] on div "Switch to partner view" at bounding box center [669, 33] width 110 height 17
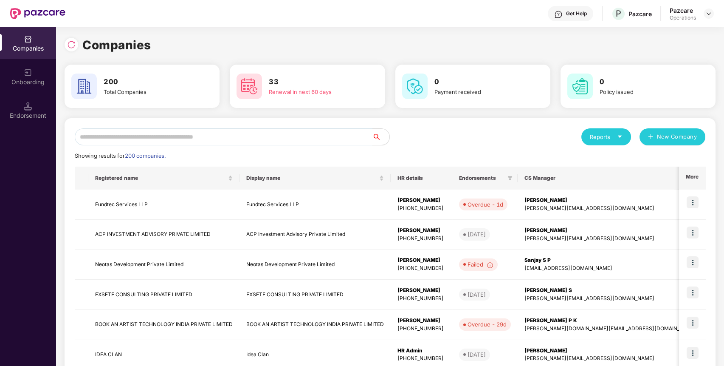
click at [262, 141] on input "text" at bounding box center [224, 136] width 298 height 17
paste input "**********"
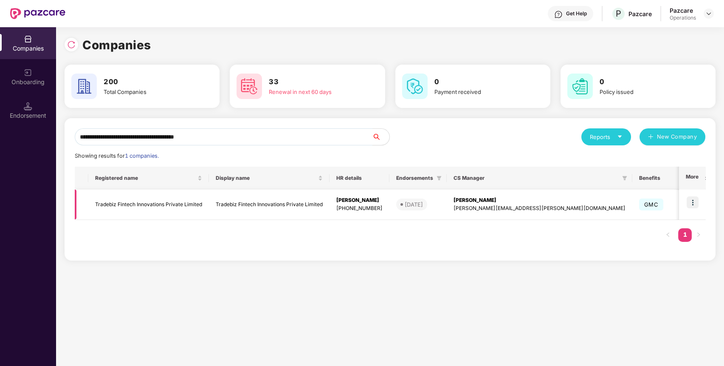
type input "**********"
click at [698, 204] on img at bounding box center [693, 202] width 12 height 12
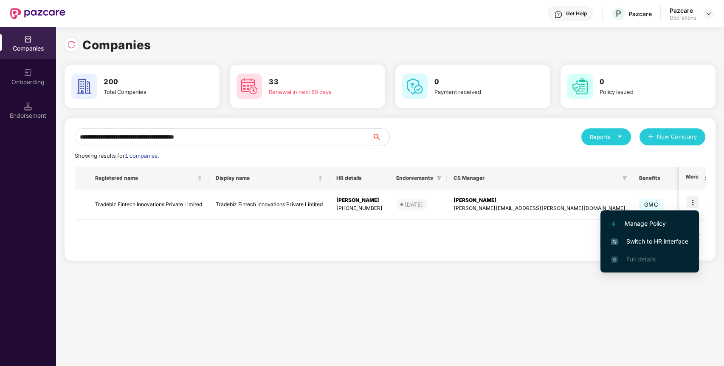
click at [629, 241] on span "Switch to HR interface" at bounding box center [649, 241] width 77 height 9
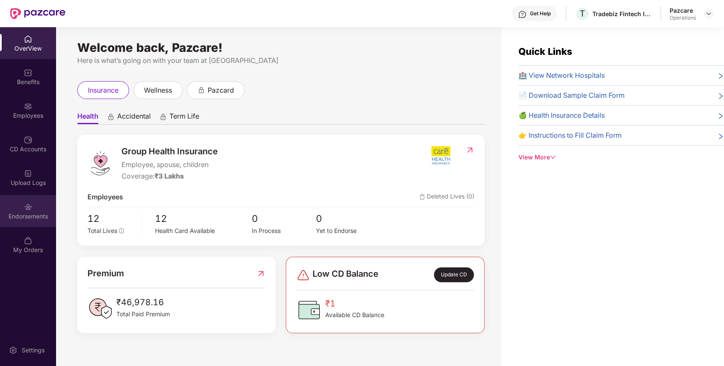
click at [21, 221] on div "Endorsements" at bounding box center [28, 211] width 56 height 32
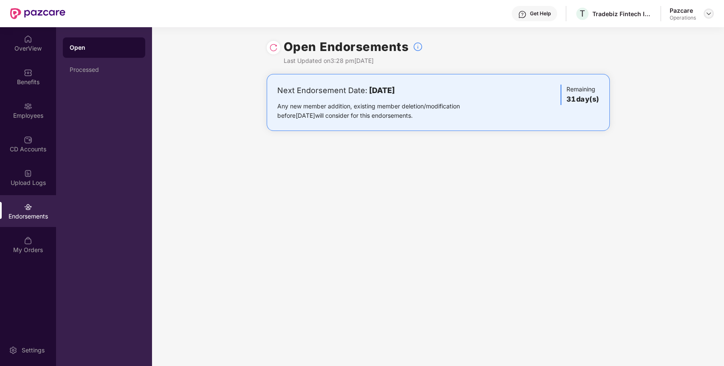
click at [711, 11] on img at bounding box center [709, 13] width 7 height 7
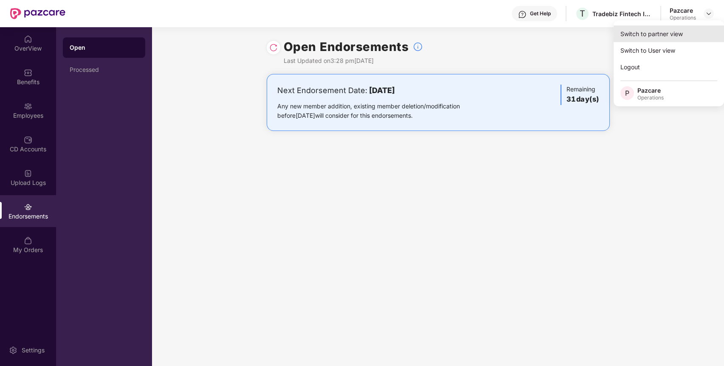
click at [695, 36] on div "Switch to partner view" at bounding box center [669, 33] width 110 height 17
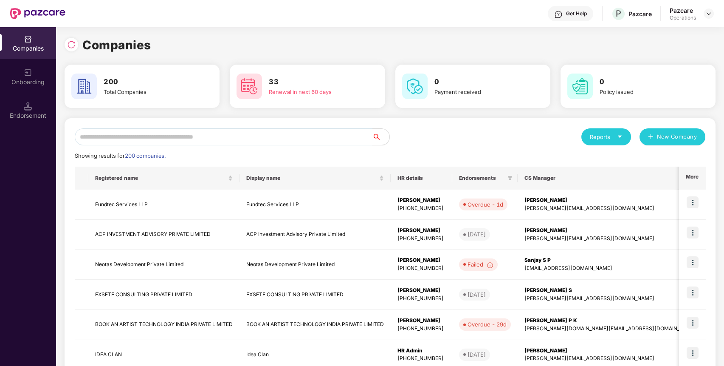
click at [274, 133] on input "text" at bounding box center [224, 136] width 298 height 17
paste input "**********"
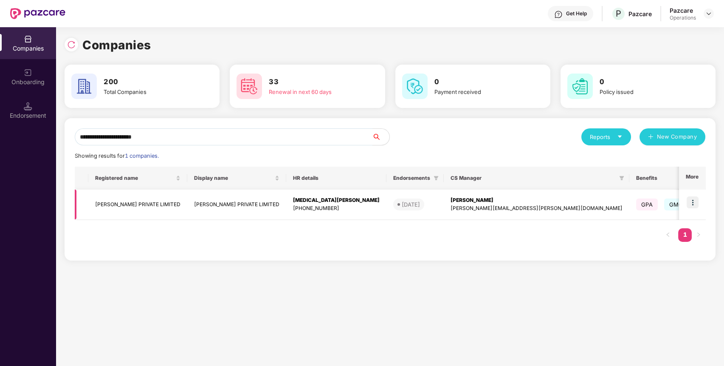
type input "**********"
click at [699, 203] on td at bounding box center [692, 204] width 26 height 30
click at [696, 208] on img at bounding box center [693, 202] width 12 height 12
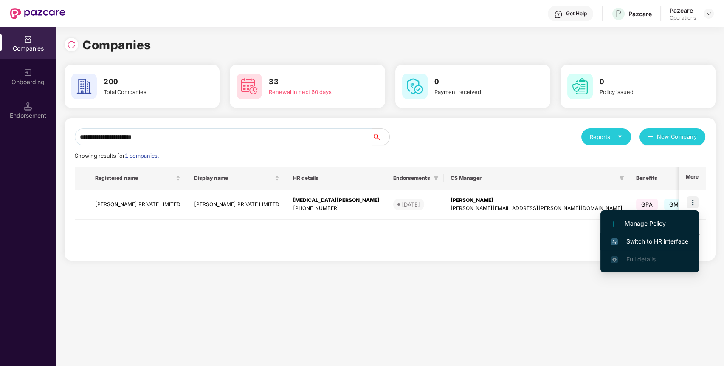
click at [661, 243] on span "Switch to HR interface" at bounding box center [649, 241] width 77 height 9
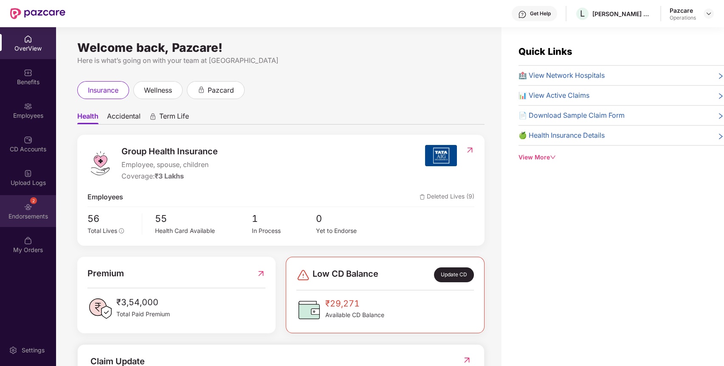
click at [43, 215] on div "Endorsements" at bounding box center [28, 216] width 56 height 8
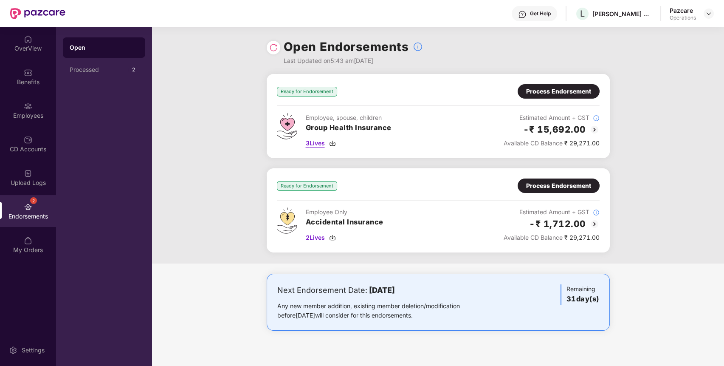
click at [314, 139] on span "3 Lives" at bounding box center [315, 142] width 19 height 9
click at [576, 88] on div "Process Endorsement" at bounding box center [558, 91] width 65 height 9
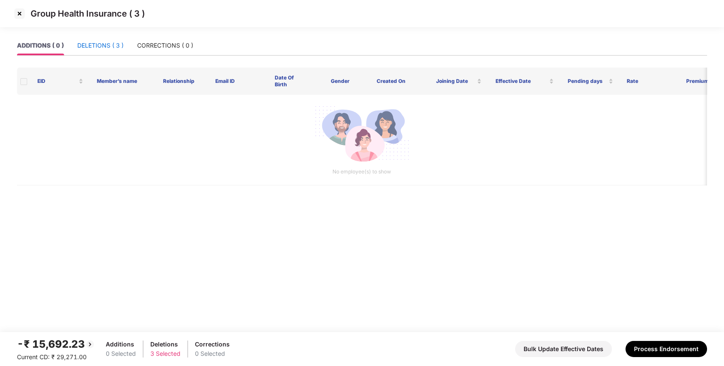
click at [124, 45] on div "DELETIONS ( 3 )" at bounding box center [100, 45] width 46 height 9
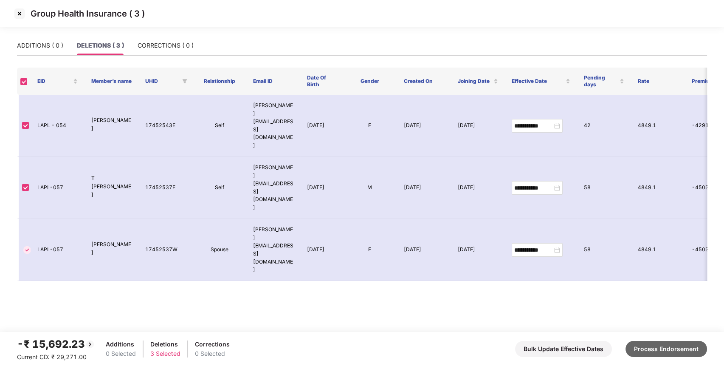
click at [674, 350] on button "Process Endorsement" at bounding box center [667, 349] width 82 height 16
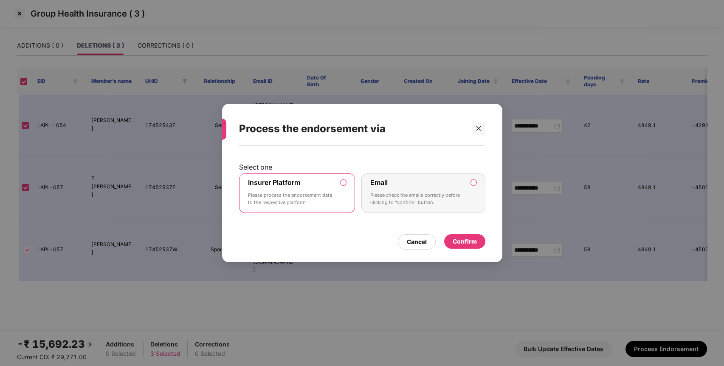
click at [447, 240] on div "Confirm" at bounding box center [464, 241] width 41 height 14
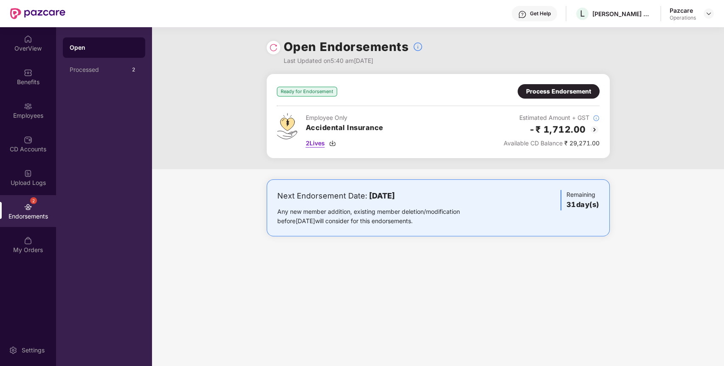
click at [314, 141] on span "2 Lives" at bounding box center [315, 142] width 19 height 9
click at [578, 88] on div "Process Endorsement" at bounding box center [558, 91] width 65 height 9
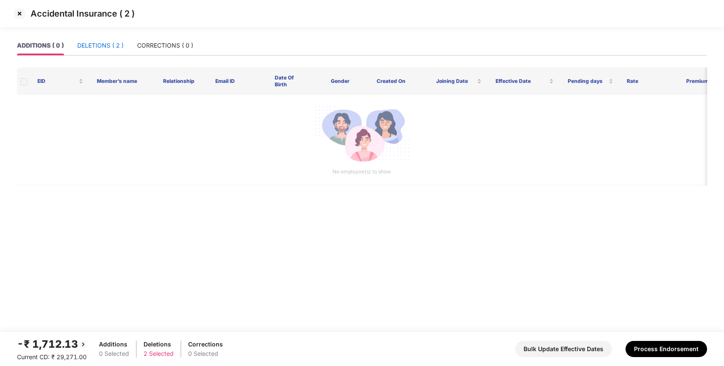
click at [105, 43] on div "DELETIONS ( 2 )" at bounding box center [100, 45] width 46 height 9
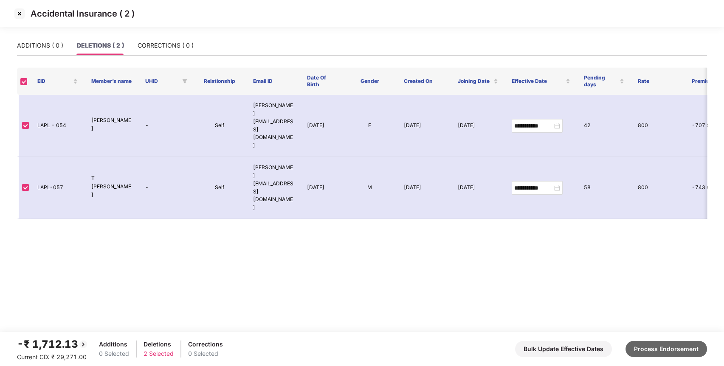
click at [671, 345] on button "Process Endorsement" at bounding box center [667, 349] width 82 height 16
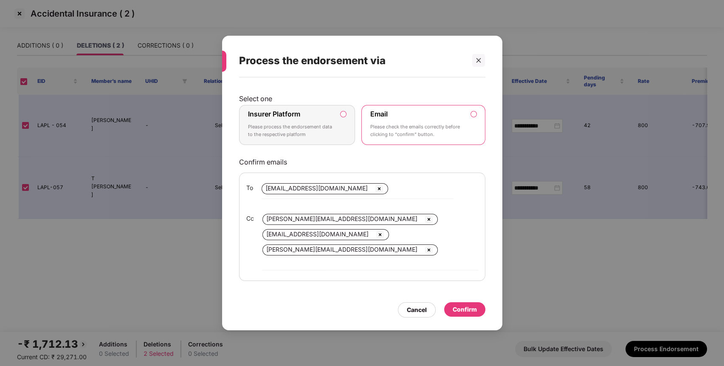
click at [283, 110] on label "Insurer Platform Please process the endorsement data to the respective platform" at bounding box center [297, 125] width 116 height 40
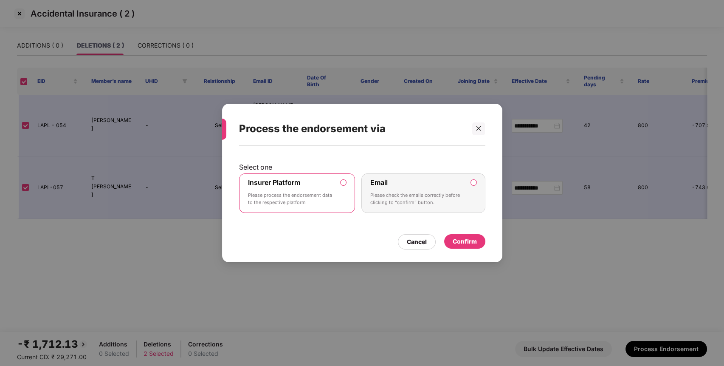
click at [464, 248] on div "Confirm" at bounding box center [464, 241] width 41 height 15
click at [475, 243] on div "Confirm" at bounding box center [465, 241] width 24 height 9
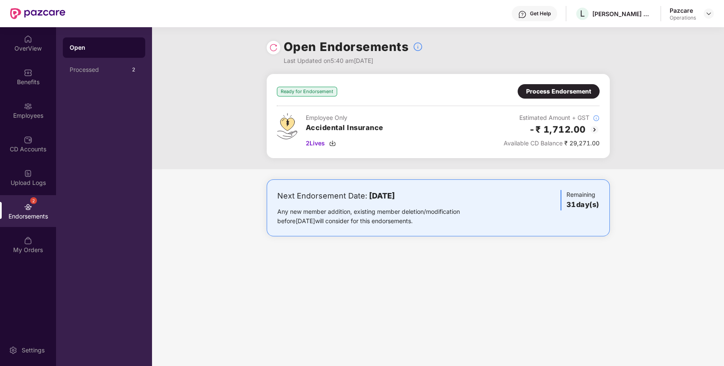
click at [279, 52] on div "Open Endorsements Last Updated on 5:40 am, 23 Aug 2025" at bounding box center [438, 50] width 343 height 47
click at [274, 51] on img at bounding box center [273, 47] width 8 height 8
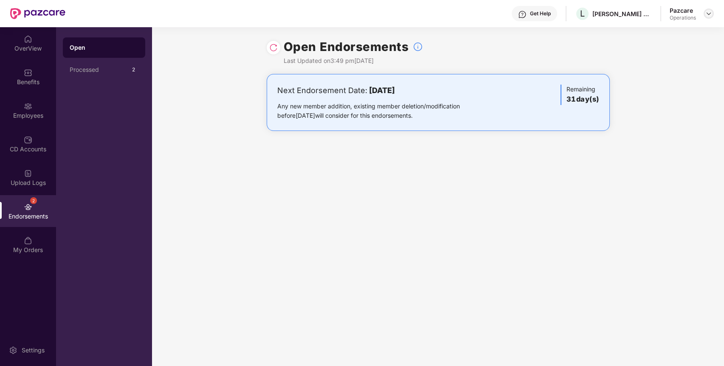
click at [711, 15] on img at bounding box center [709, 13] width 7 height 7
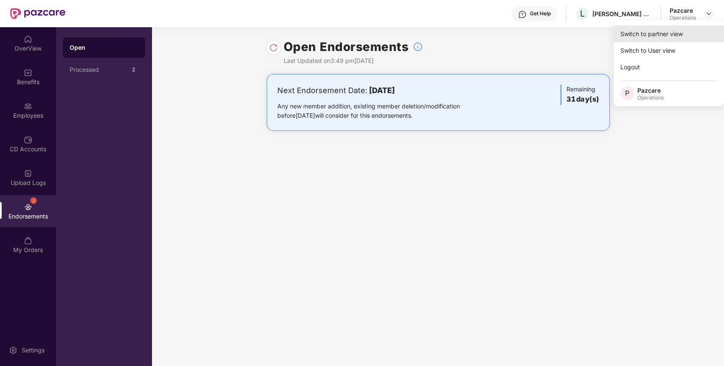
click at [669, 34] on div "Switch to partner view" at bounding box center [669, 33] width 110 height 17
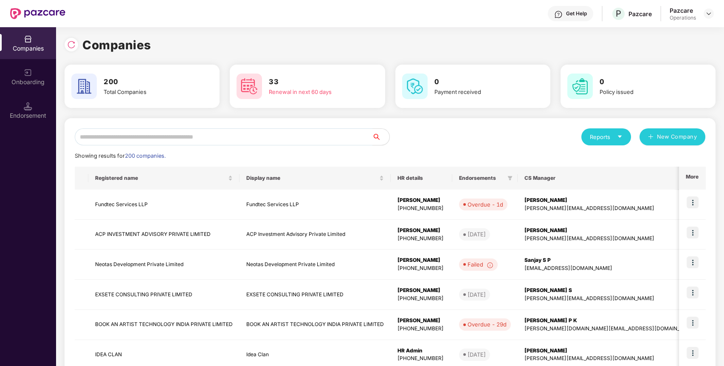
click at [264, 134] on input "text" at bounding box center [224, 136] width 298 height 17
paste input "**********"
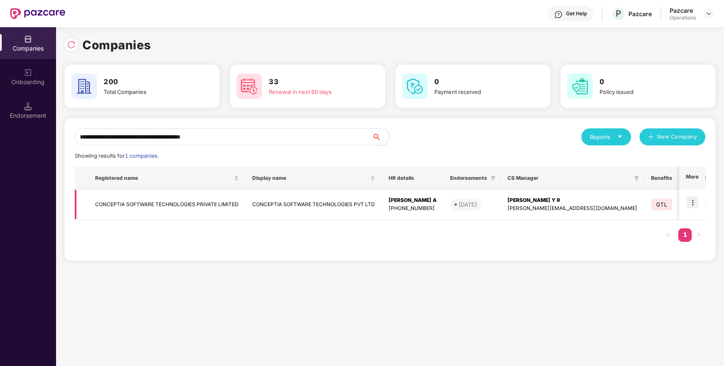
type input "**********"
click at [695, 201] on img at bounding box center [693, 202] width 12 height 12
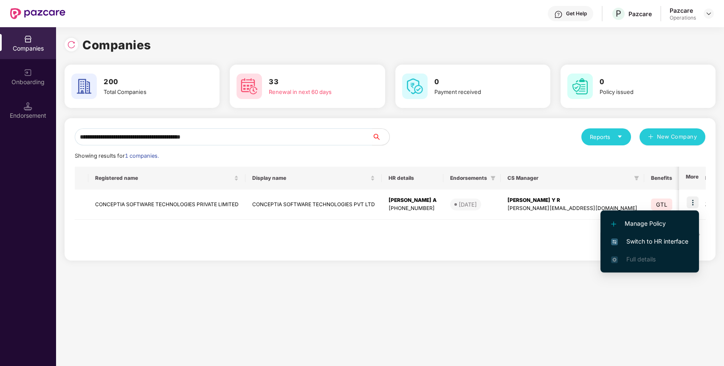
click at [653, 244] on span "Switch to HR interface" at bounding box center [649, 241] width 77 height 9
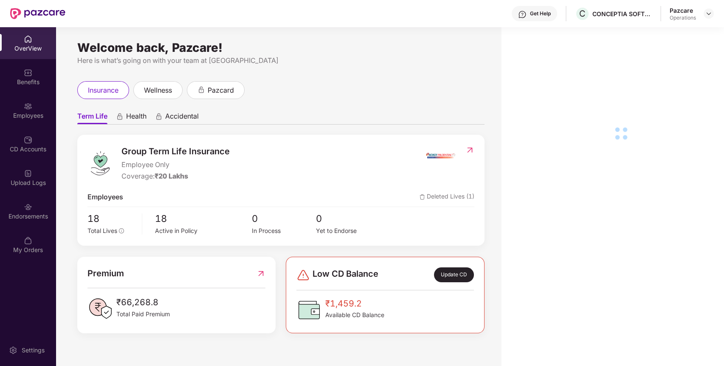
click at [37, 226] on div "Endorsements" at bounding box center [28, 211] width 56 height 32
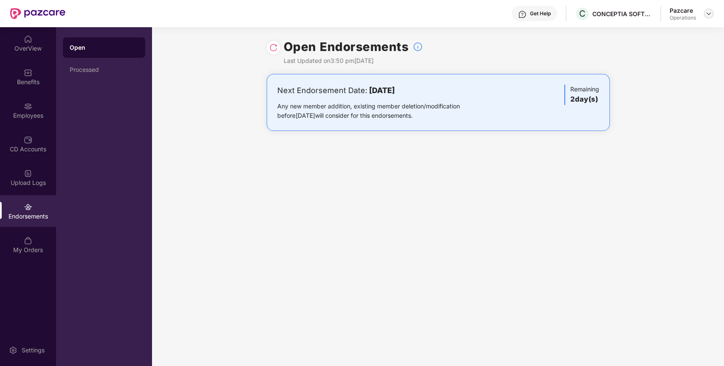
click at [711, 13] on img at bounding box center [709, 13] width 7 height 7
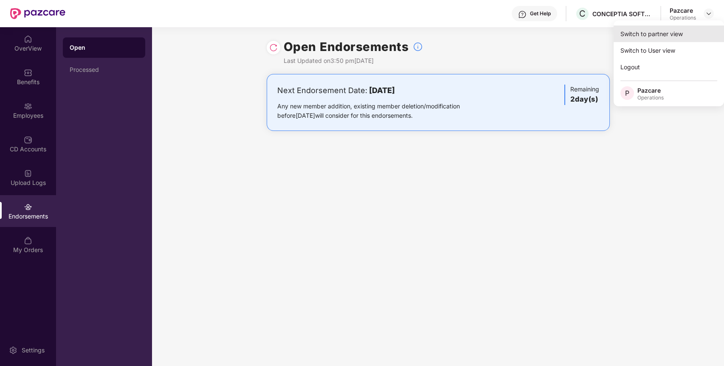
click at [650, 37] on div "Switch to partner view" at bounding box center [669, 33] width 110 height 17
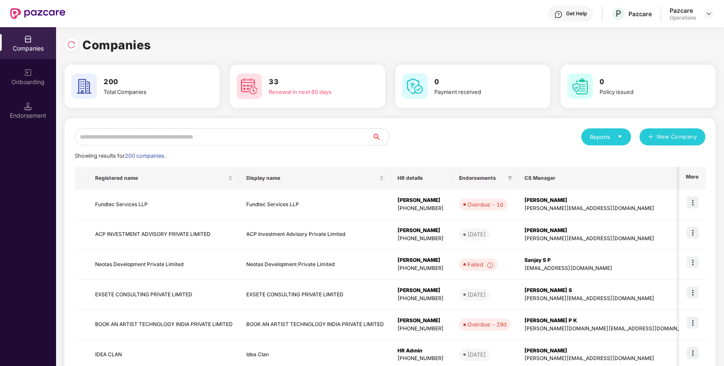
click at [336, 135] on input "text" at bounding box center [224, 136] width 298 height 17
paste input "**********"
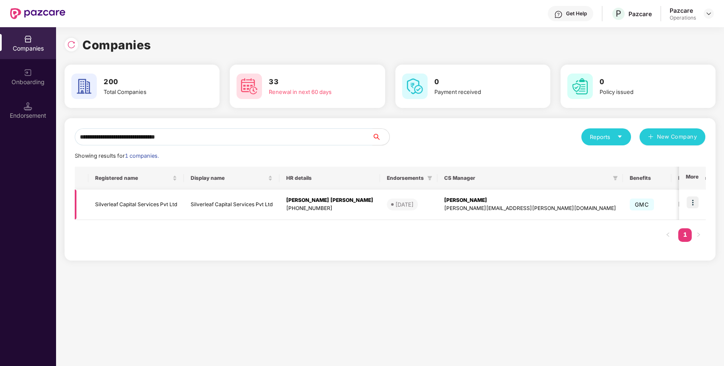
type input "**********"
click at [689, 206] on img at bounding box center [693, 202] width 12 height 12
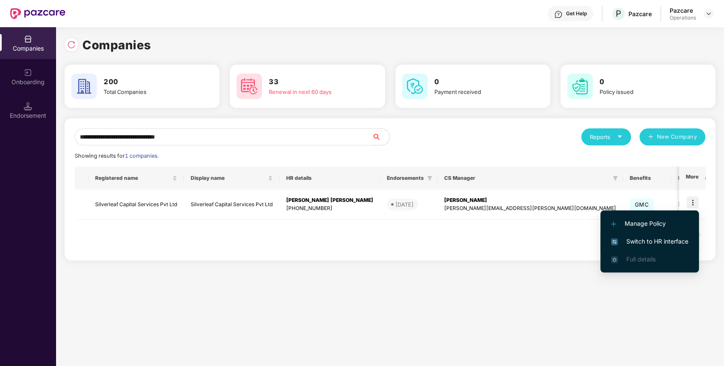
click at [665, 244] on span "Switch to HR interface" at bounding box center [649, 241] width 77 height 9
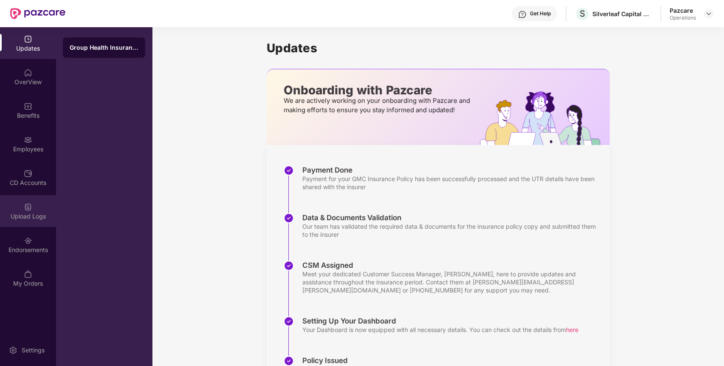
click at [22, 216] on div "Upload Logs" at bounding box center [28, 216] width 56 height 8
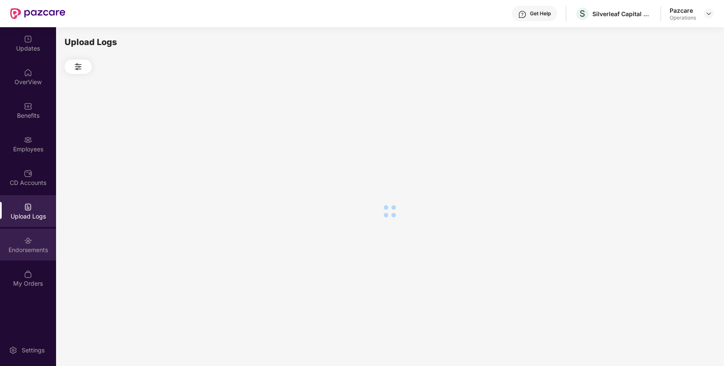
click at [29, 246] on div "Endorsements" at bounding box center [28, 250] width 56 height 8
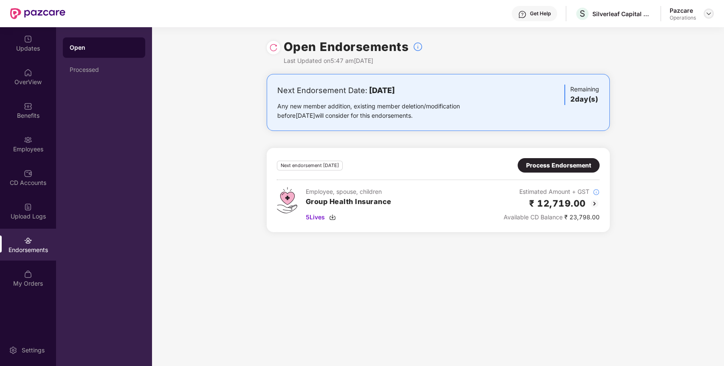
click at [711, 16] on img at bounding box center [709, 13] width 7 height 7
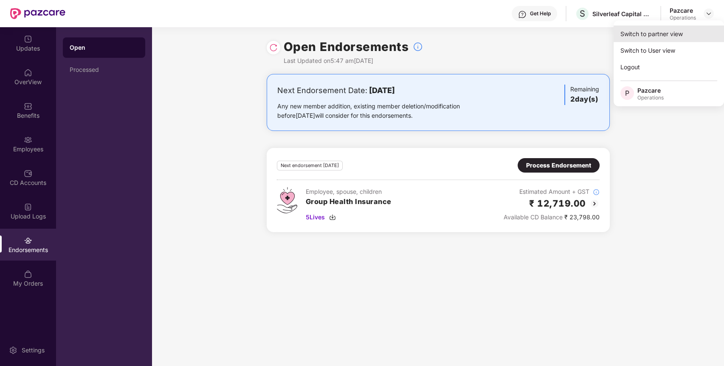
click at [692, 29] on div "Switch to partner view" at bounding box center [669, 33] width 110 height 17
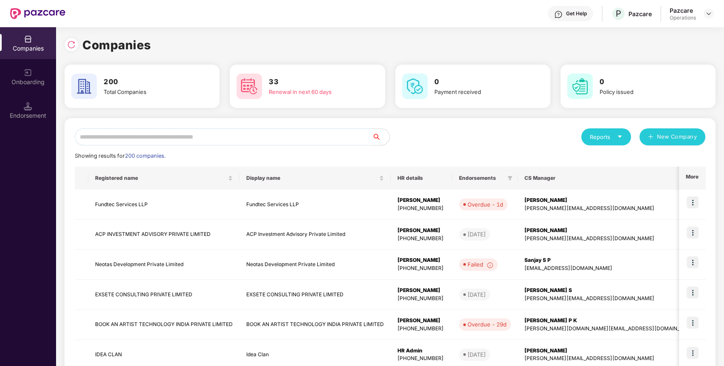
click at [180, 141] on input "text" at bounding box center [224, 136] width 298 height 17
paste input "**********"
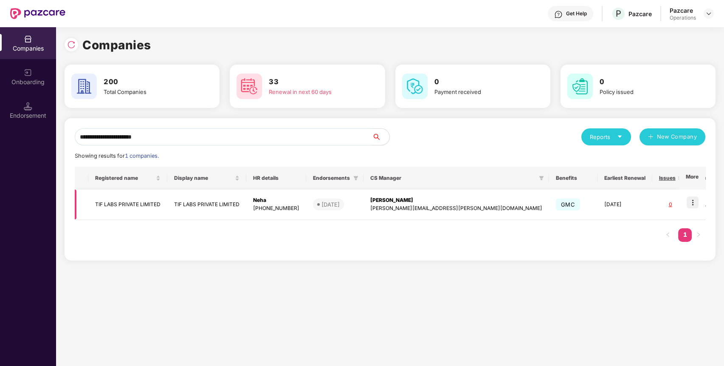
type input "**********"
click at [691, 203] on img at bounding box center [693, 202] width 12 height 12
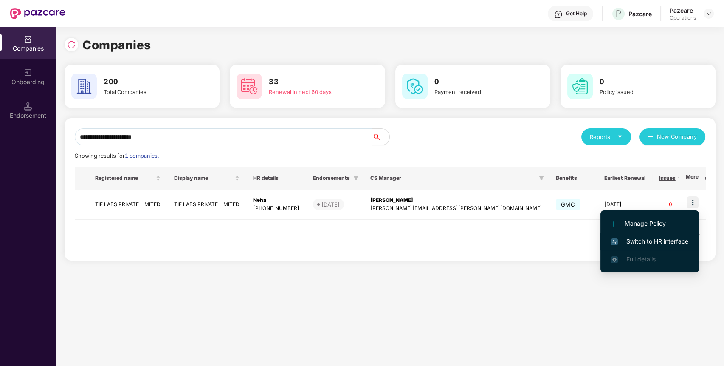
click at [656, 241] on span "Switch to HR interface" at bounding box center [649, 241] width 77 height 9
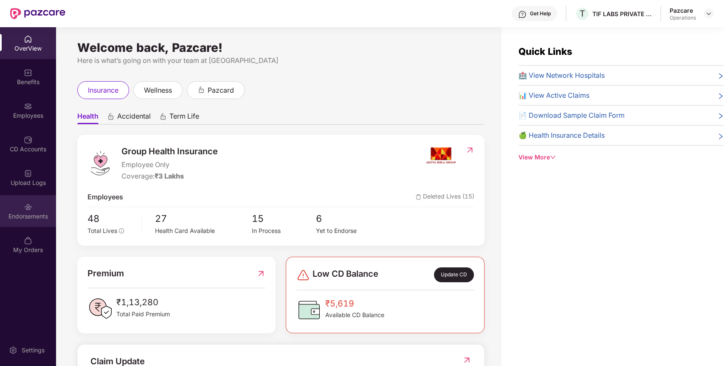
click at [21, 219] on div "Endorsements" at bounding box center [28, 216] width 56 height 8
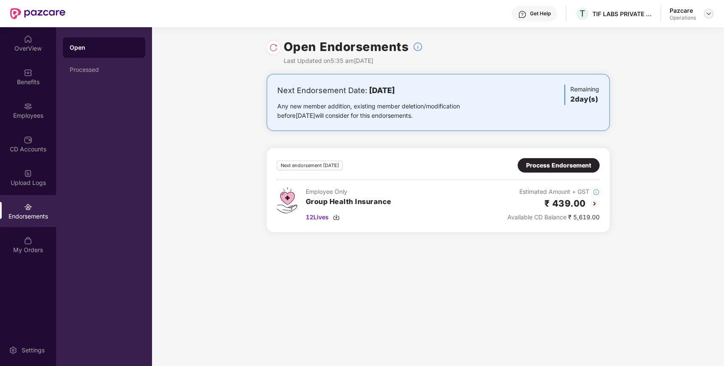
click at [707, 15] on img at bounding box center [709, 13] width 7 height 7
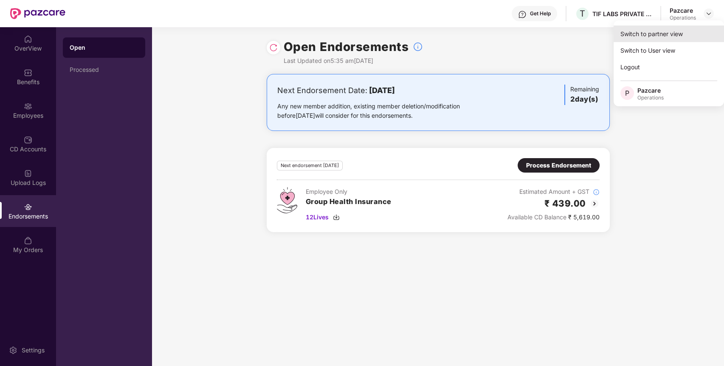
click at [677, 32] on div "Switch to partner view" at bounding box center [669, 33] width 110 height 17
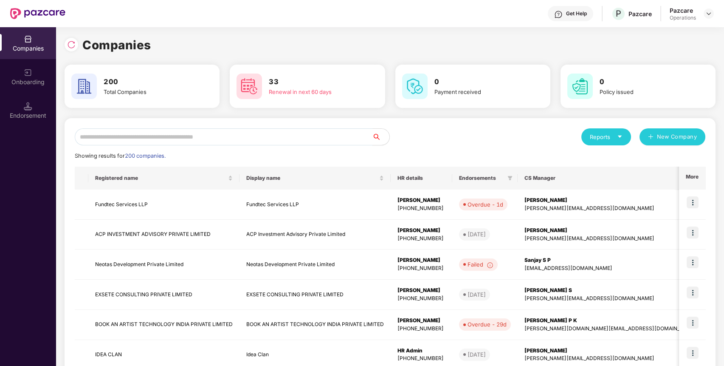
click at [303, 132] on input "text" at bounding box center [224, 136] width 298 height 17
paste input "**********"
type input "**********"
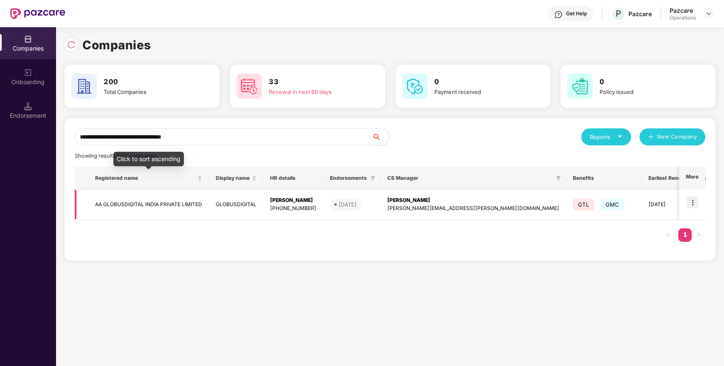
click at [139, 202] on td "AA GLOBUSDIGITAL INDIA PRIVATE LIMITED" at bounding box center [148, 204] width 121 height 30
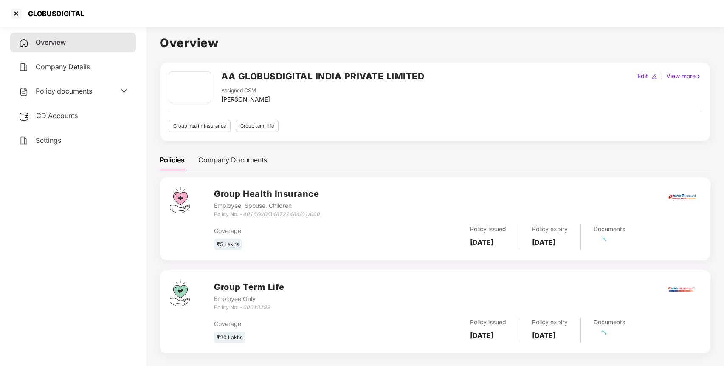
click at [90, 92] on span "Policy documents" at bounding box center [64, 91] width 56 height 8
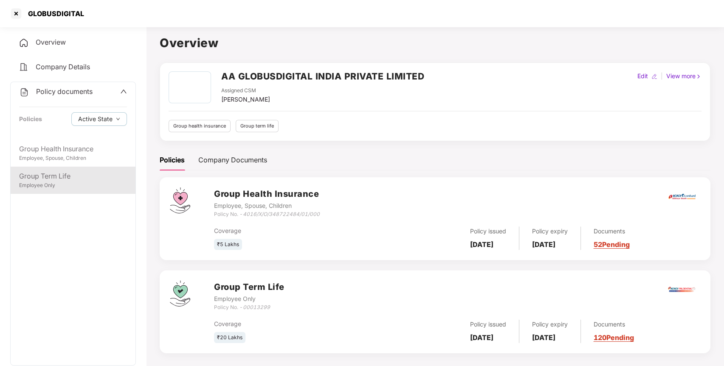
click at [78, 184] on div "Employee Only" at bounding box center [73, 185] width 108 height 8
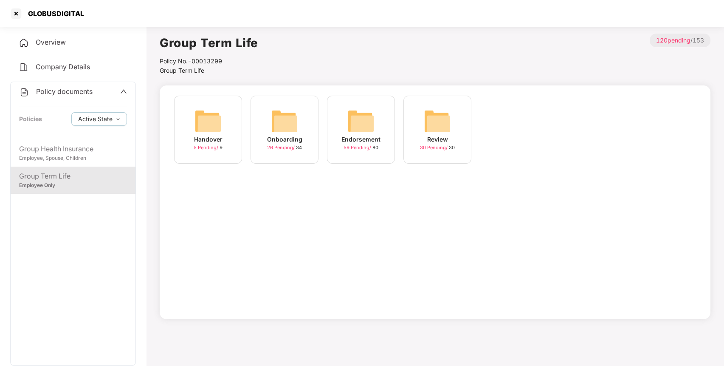
click at [367, 119] on img at bounding box center [360, 120] width 27 height 27
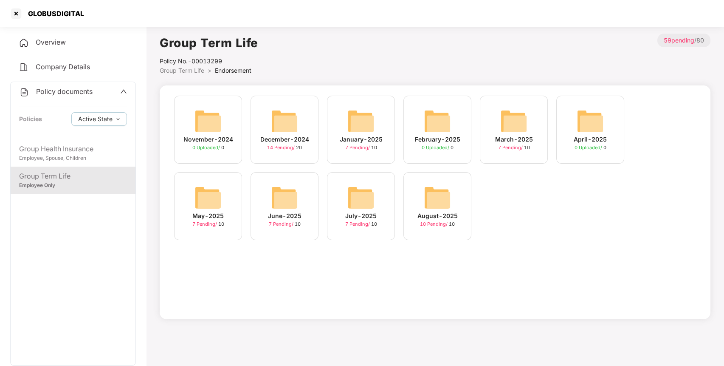
click at [432, 201] on img at bounding box center [437, 197] width 27 height 27
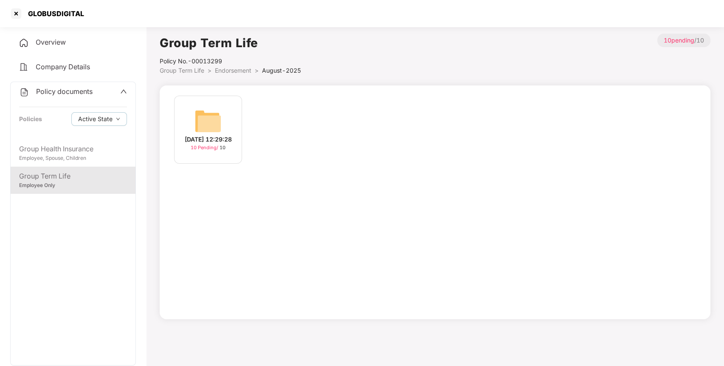
click at [198, 119] on img at bounding box center [208, 120] width 27 height 27
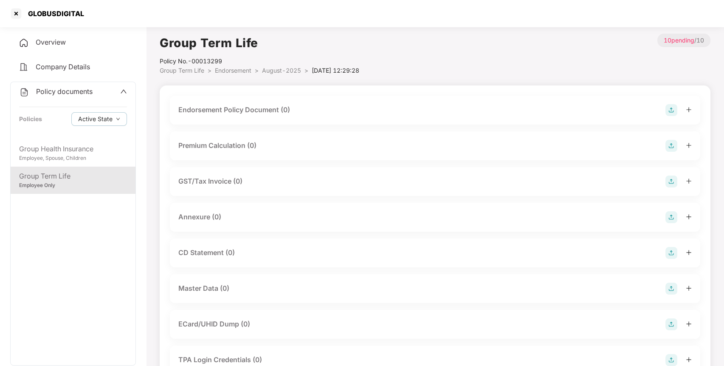
click at [673, 111] on img at bounding box center [672, 110] width 12 height 12
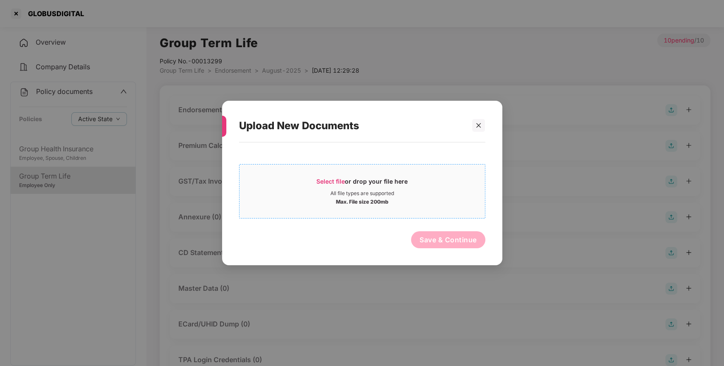
click at [334, 210] on span "Select file or drop your file here All file types are supported Max. File size …" at bounding box center [363, 191] width 246 height 41
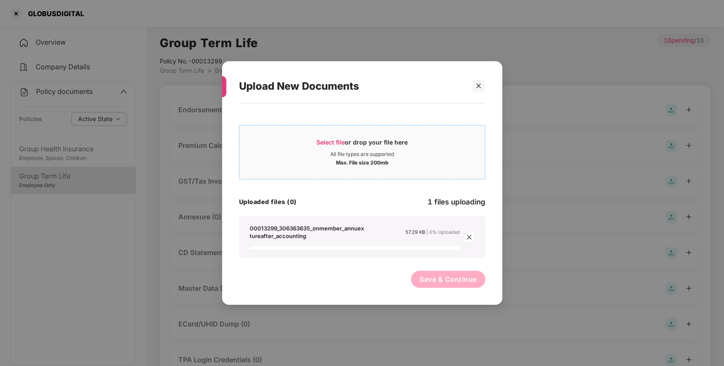
click at [349, 165] on div "Max. File size 200mb" at bounding box center [362, 162] width 53 height 8
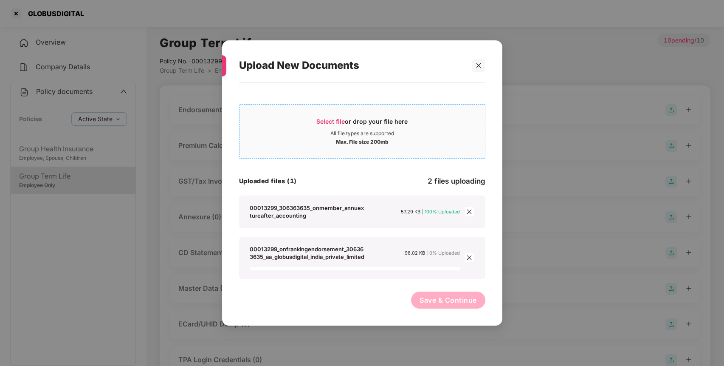
click at [327, 137] on div "Max. File size 200mb" at bounding box center [363, 141] width 246 height 8
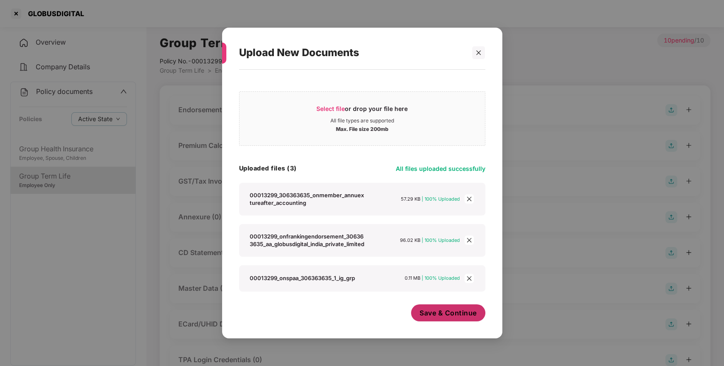
click at [432, 317] on span "Save & Continue" at bounding box center [448, 312] width 57 height 9
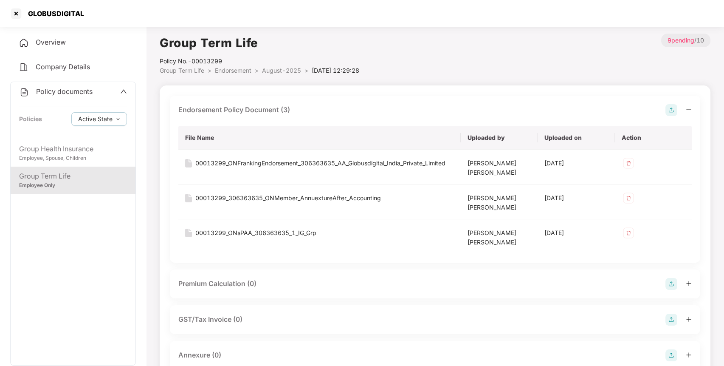
click at [671, 354] on img at bounding box center [672, 355] width 12 height 12
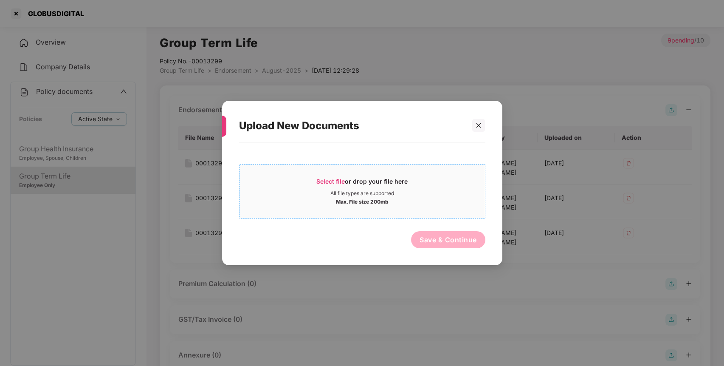
click at [357, 192] on div "All file types are supported" at bounding box center [362, 193] width 64 height 7
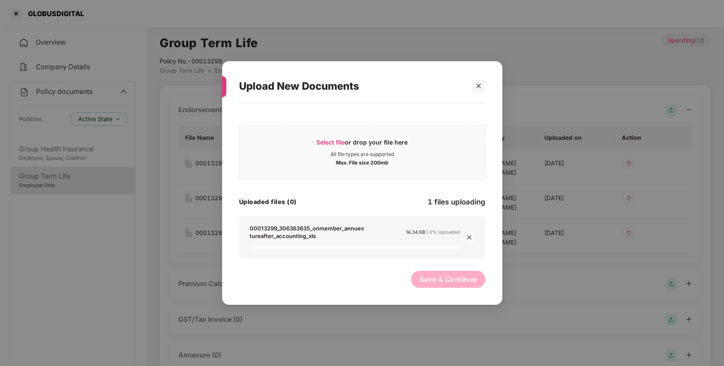
click at [450, 282] on button "Save & Continue" at bounding box center [448, 279] width 74 height 17
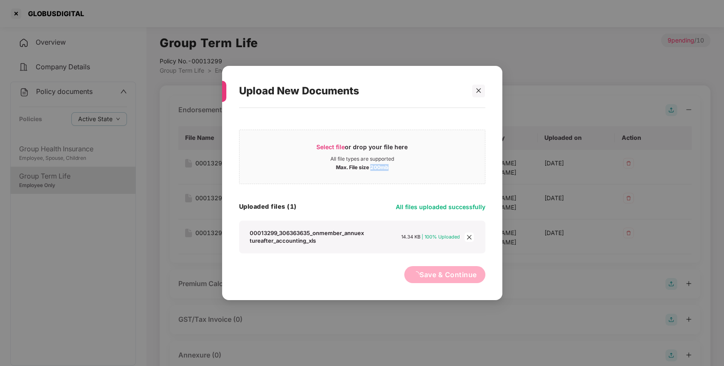
click at [450, 282] on div "Upload New Documents Select file or drop your file here All file types are supp…" at bounding box center [362, 183] width 724 height 366
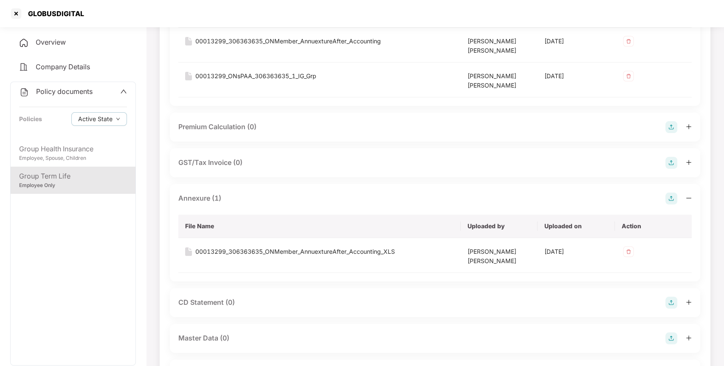
scroll to position [182, 0]
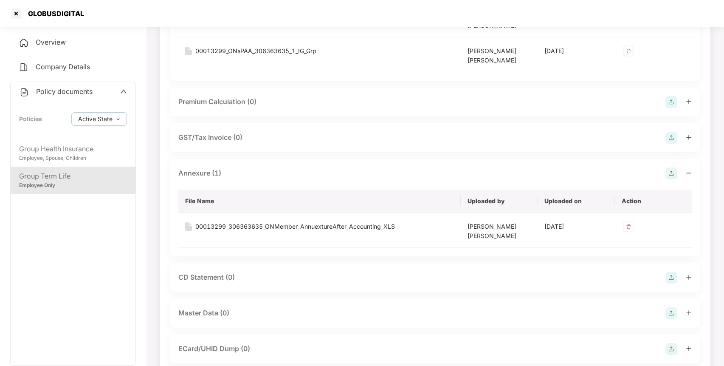
click at [673, 313] on img at bounding box center [672, 313] width 12 height 12
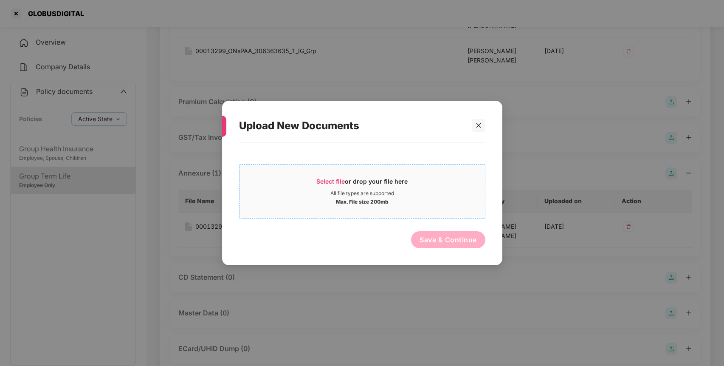
click at [404, 176] on span "Select file or drop your file here All file types are supported Max. File size …" at bounding box center [363, 191] width 246 height 41
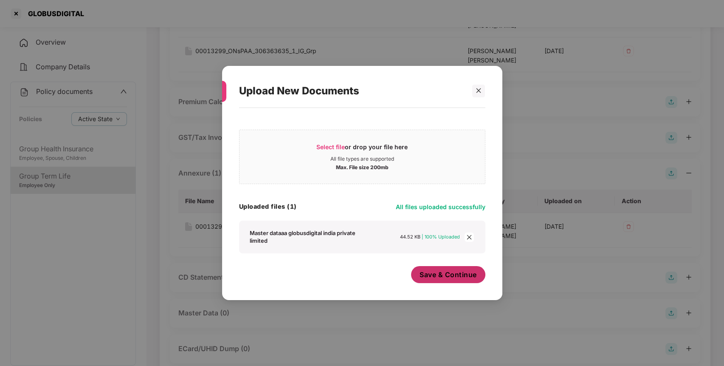
click at [458, 279] on span "Save & Continue" at bounding box center [448, 274] width 57 height 9
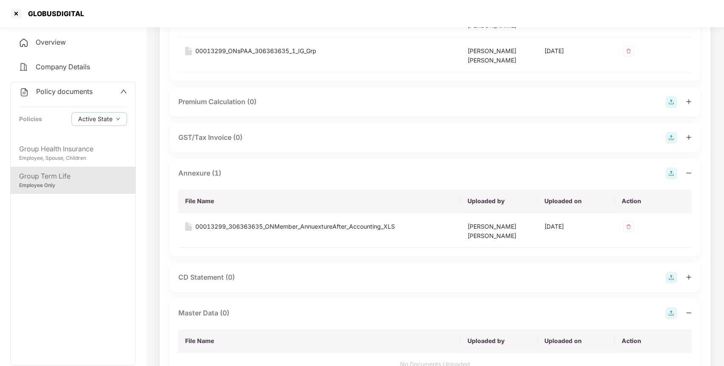
click at [63, 92] on span "Policy documents" at bounding box center [64, 91] width 56 height 8
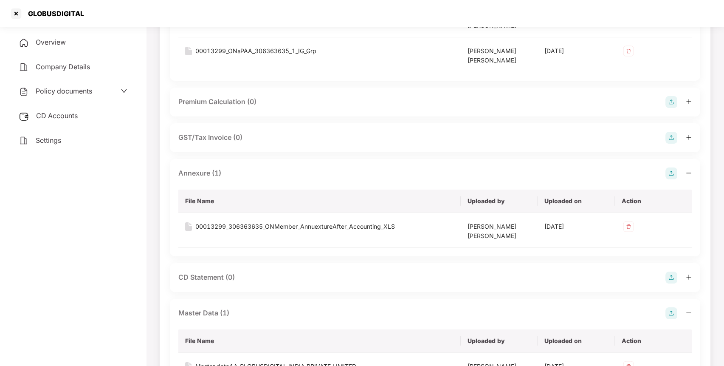
click at [72, 120] on div "CD Accounts" at bounding box center [73, 116] width 126 height 20
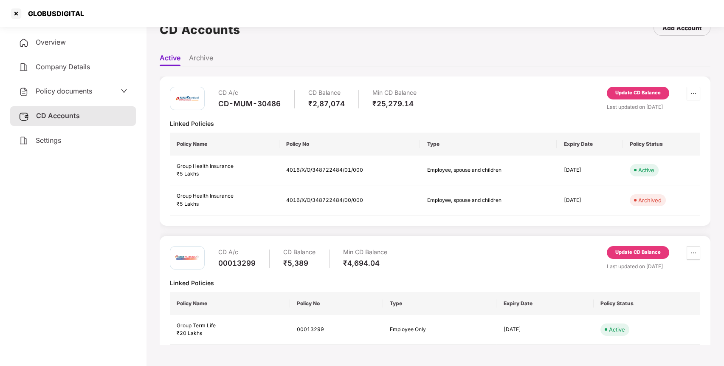
click at [628, 249] on div "Update CD Balance" at bounding box center [638, 253] width 45 height 8
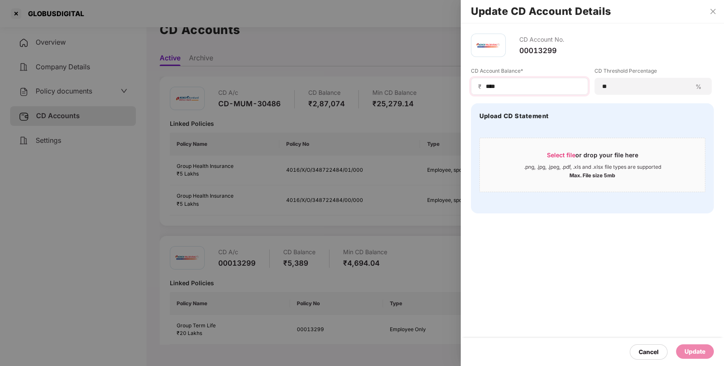
click at [566, 81] on div "₹ ****" at bounding box center [529, 86] width 117 height 17
click at [566, 82] on input "****" at bounding box center [533, 86] width 96 height 9
type input "*"
type input "****"
click at [700, 352] on div "Update" at bounding box center [695, 351] width 21 height 9
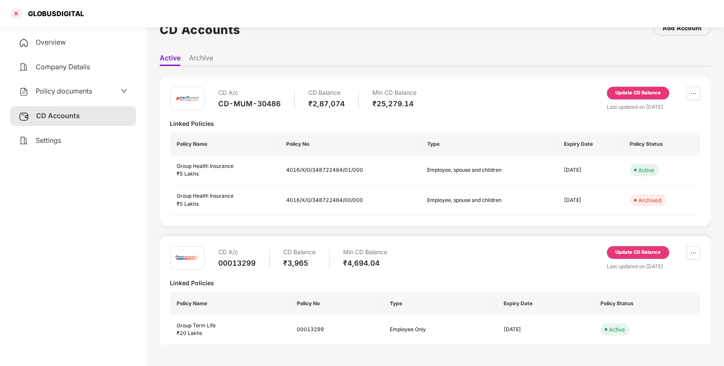
click at [18, 17] on div at bounding box center [16, 14] width 14 height 14
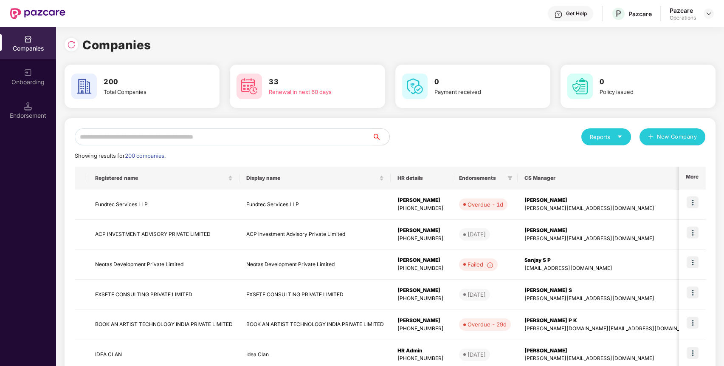
scroll to position [0, 0]
paste input "**********"
click at [132, 133] on input "text" at bounding box center [224, 136] width 298 height 17
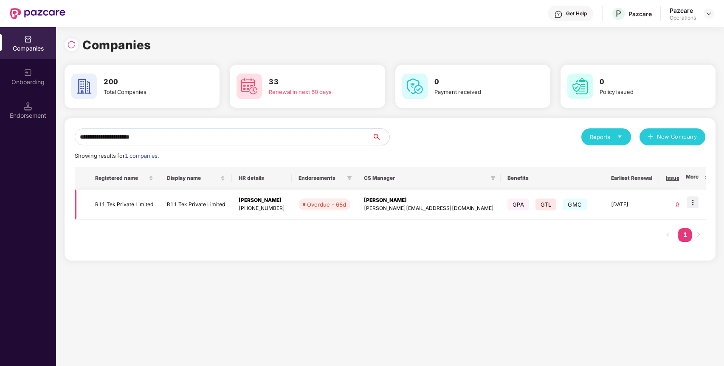
type input "**********"
click at [118, 199] on td "R11 Tek Private Limited" at bounding box center [124, 204] width 72 height 30
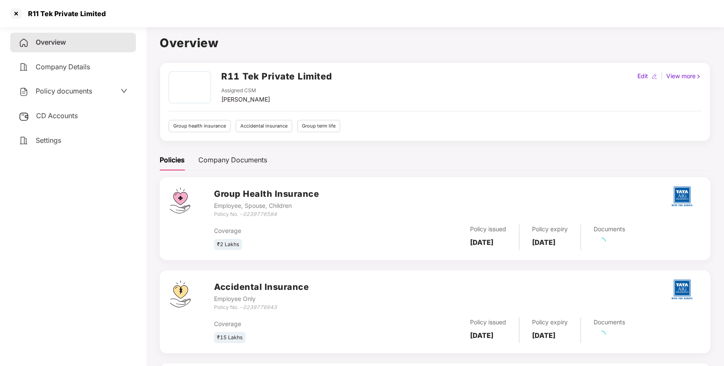
click at [59, 117] on span "CD Accounts" at bounding box center [57, 115] width 42 height 8
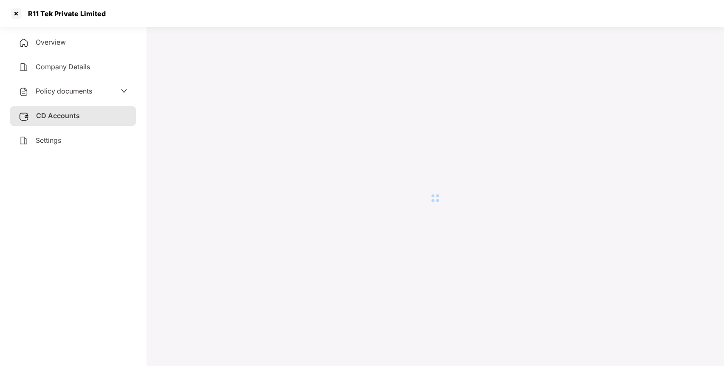
click at [96, 80] on div "Overview Company Details Policy documents CD Accounts Settings" at bounding box center [73, 91] width 126 height 117
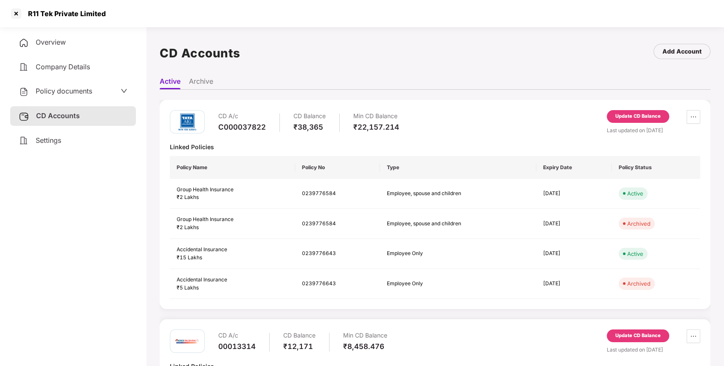
click at [91, 91] on span "Policy documents" at bounding box center [64, 91] width 56 height 8
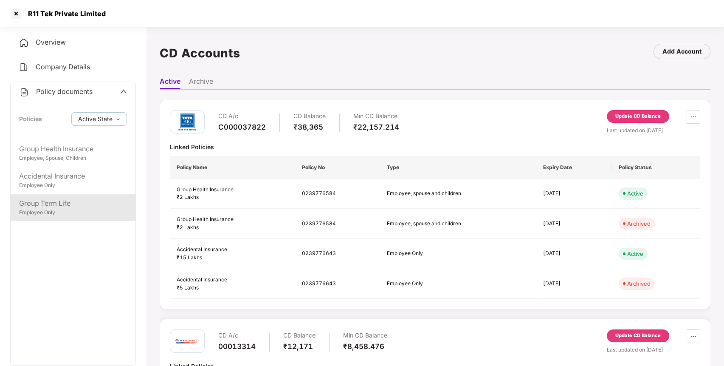
click at [58, 202] on div "Group Term Life" at bounding box center [73, 203] width 108 height 11
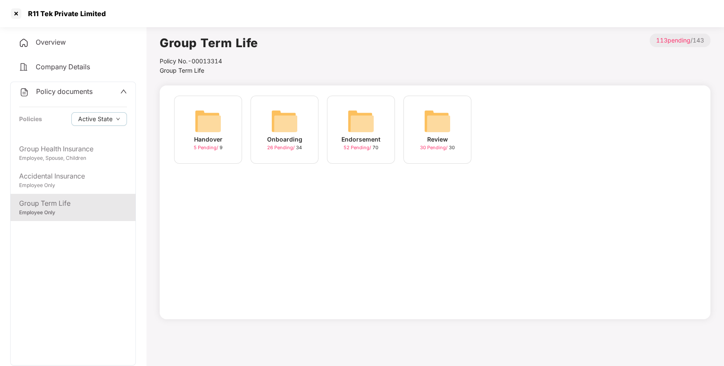
click at [353, 116] on img at bounding box center [360, 120] width 27 height 27
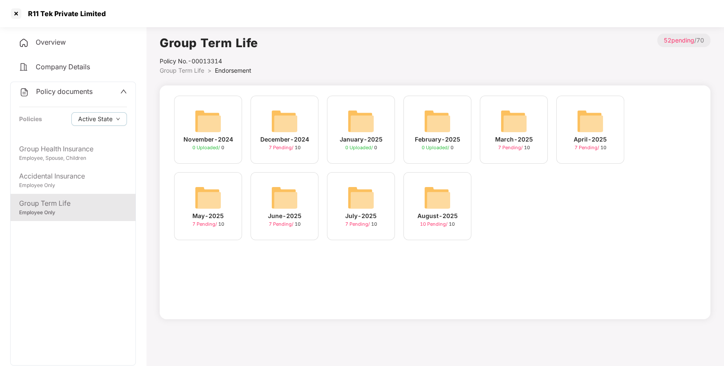
click at [442, 206] on img at bounding box center [437, 197] width 27 height 27
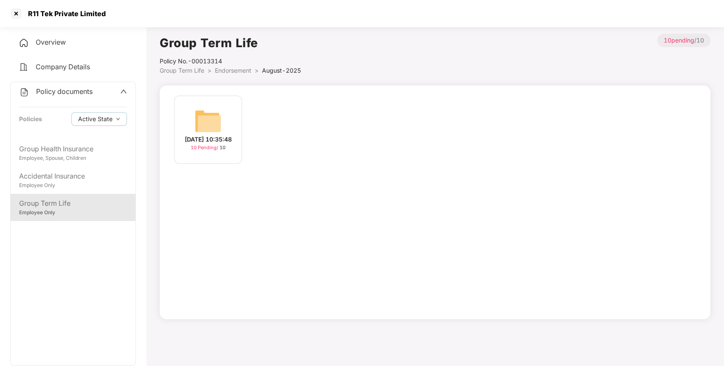
click at [204, 123] on img at bounding box center [208, 120] width 27 height 27
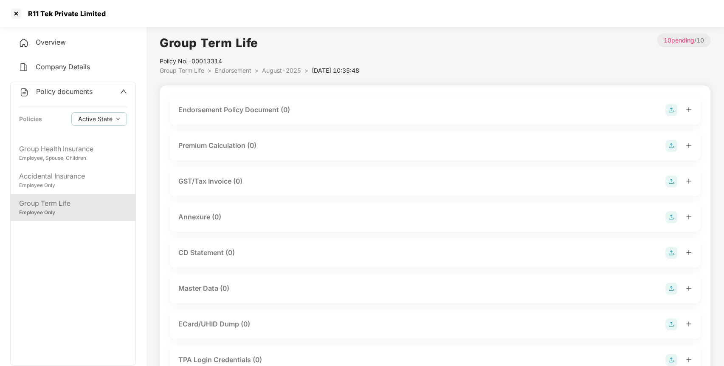
click at [672, 112] on img at bounding box center [672, 110] width 12 height 12
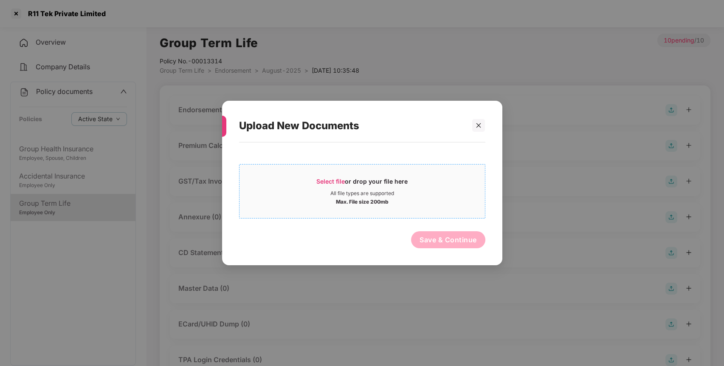
click at [442, 189] on div "Select file or drop your file here" at bounding box center [363, 183] width 246 height 13
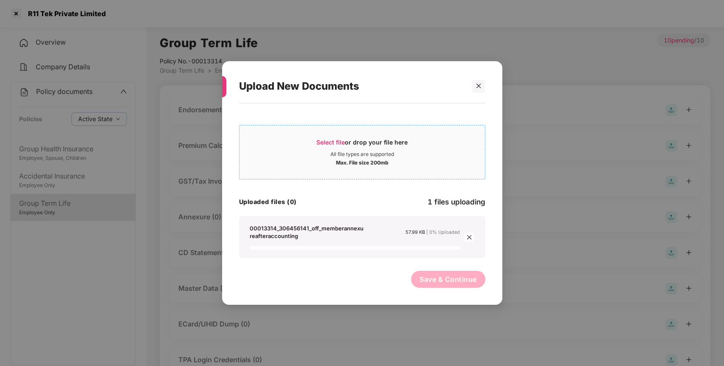
click at [359, 153] on div "All file types are supported" at bounding box center [362, 154] width 64 height 7
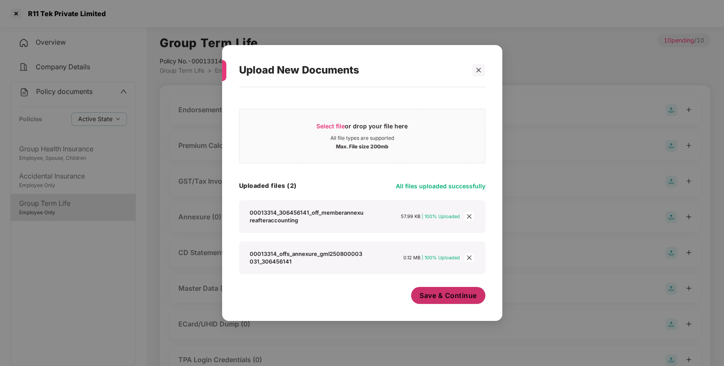
click at [435, 293] on span "Save & Continue" at bounding box center [448, 295] width 57 height 9
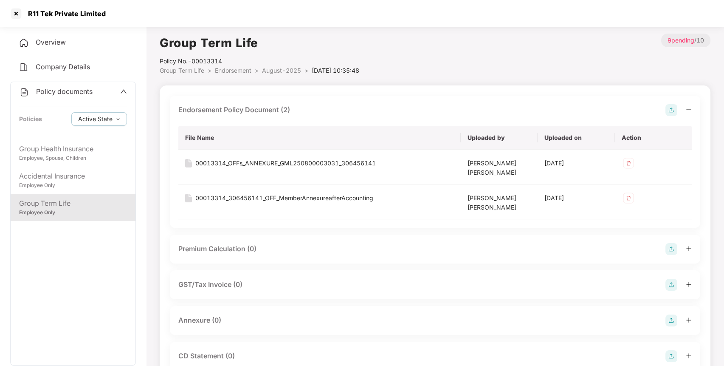
click at [673, 319] on img at bounding box center [672, 320] width 12 height 12
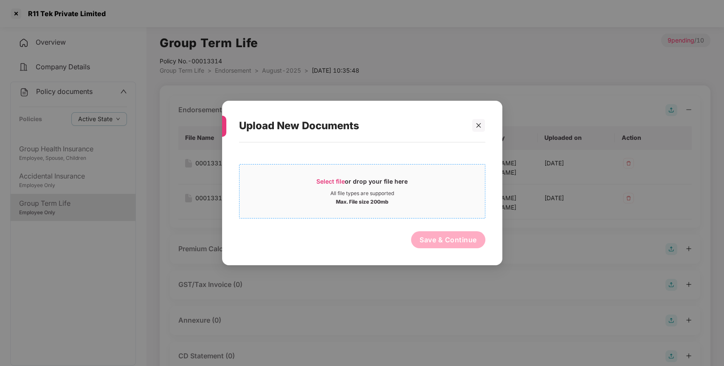
click at [392, 186] on div "Select file or drop your file here" at bounding box center [361, 183] width 91 height 13
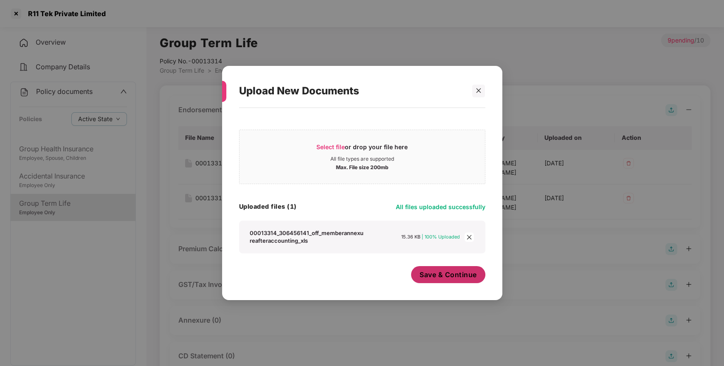
click at [462, 279] on span "Save & Continue" at bounding box center [448, 274] width 57 height 9
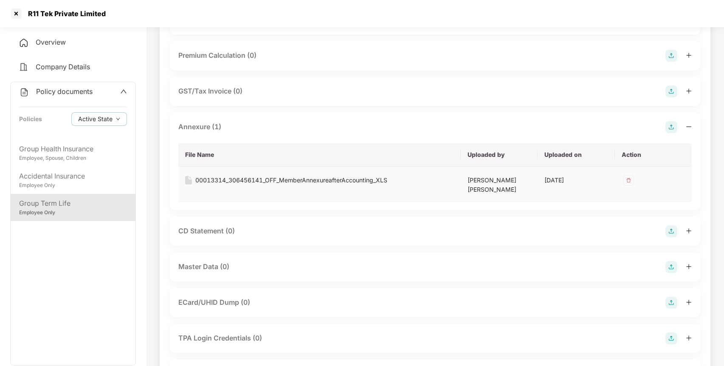
scroll to position [194, 0]
click at [670, 266] on img at bounding box center [672, 266] width 12 height 12
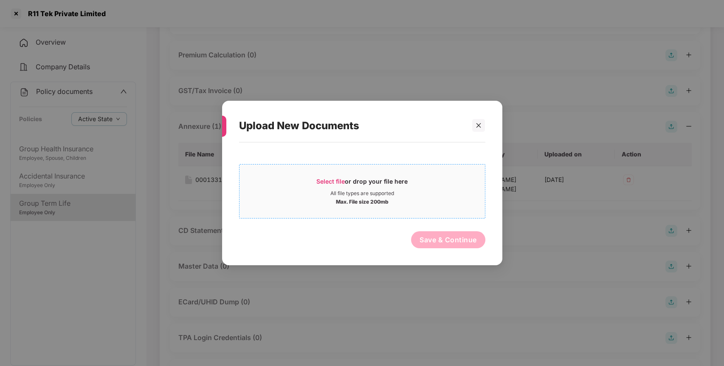
click at [441, 182] on div "Select file or drop your file here" at bounding box center [363, 183] width 246 height 13
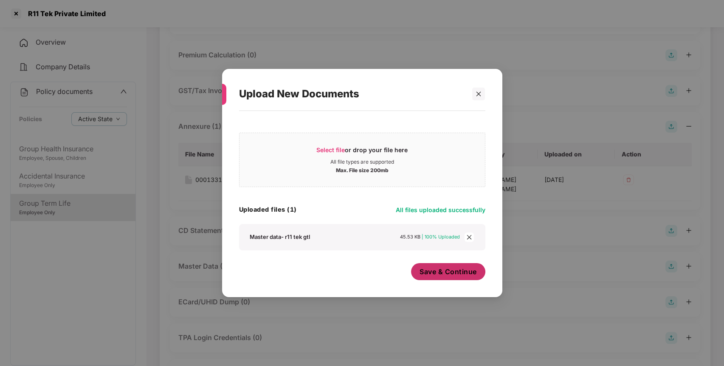
click at [472, 272] on span "Save & Continue" at bounding box center [448, 271] width 57 height 9
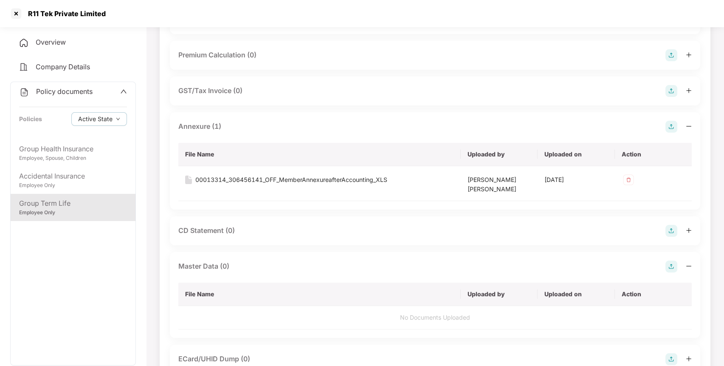
click at [65, 87] on div "Policy documents" at bounding box center [55, 91] width 73 height 11
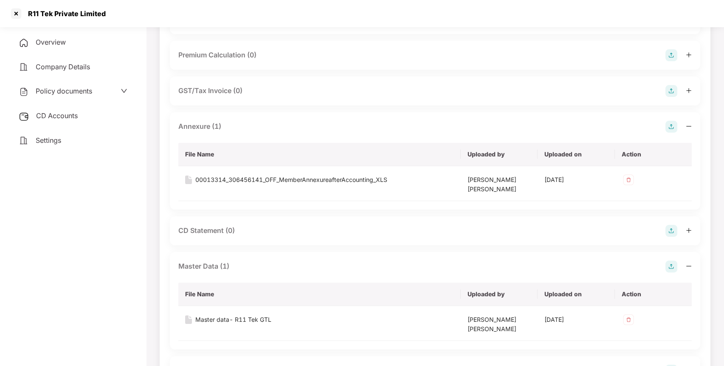
click at [66, 119] on div "CD Accounts" at bounding box center [73, 116] width 126 height 20
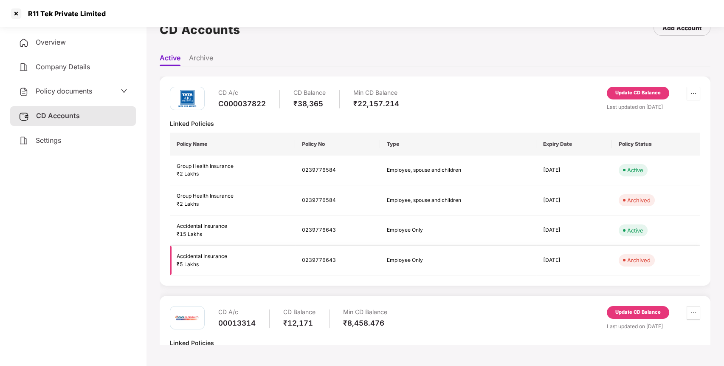
scroll to position [79, 0]
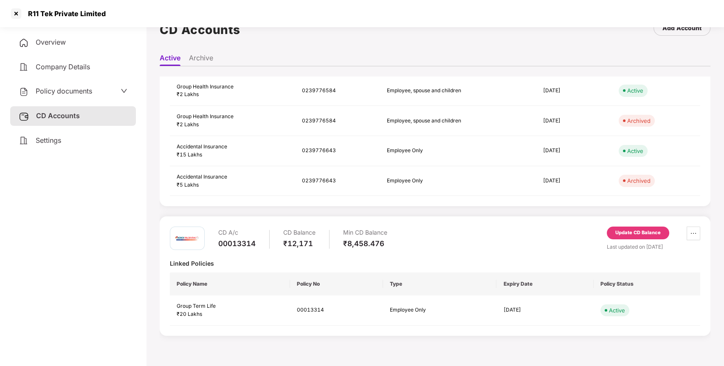
click at [631, 233] on div "Update CD Balance" at bounding box center [638, 233] width 45 height 8
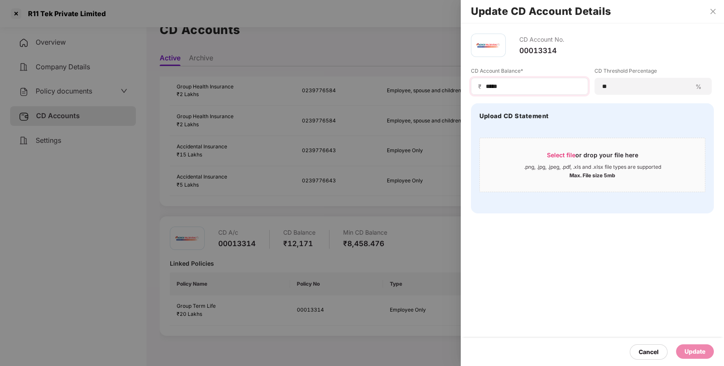
click at [537, 91] on div "₹ *****" at bounding box center [529, 86] width 117 height 17
click at [527, 88] on input "*****" at bounding box center [533, 86] width 96 height 9
type input "*"
type input "*****"
click at [699, 350] on div "Update" at bounding box center [695, 351] width 21 height 9
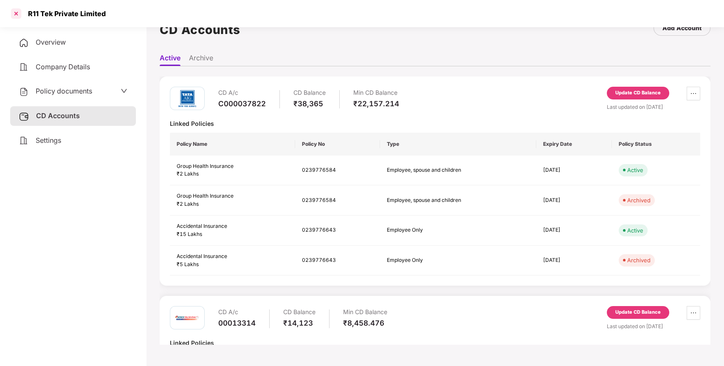
click at [20, 11] on div at bounding box center [16, 14] width 14 height 14
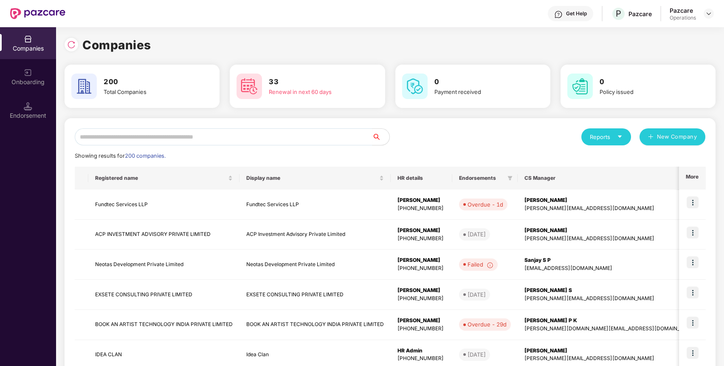
scroll to position [0, 0]
click at [138, 142] on input "text" at bounding box center [224, 136] width 298 height 17
paste input "**********"
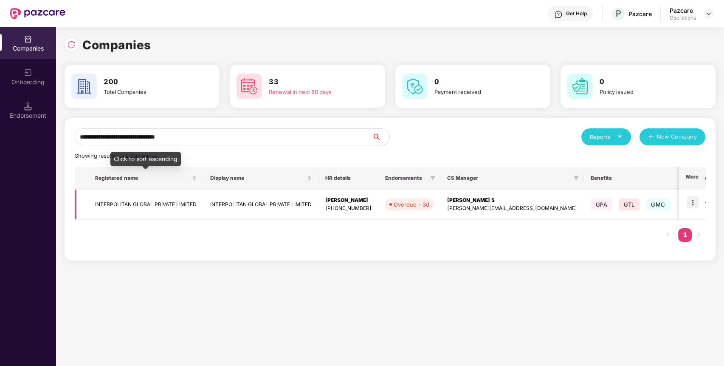
type input "**********"
click at [125, 210] on td "INTERPOLITAN GLOBAL PRIVATE LIMITED" at bounding box center [145, 204] width 115 height 30
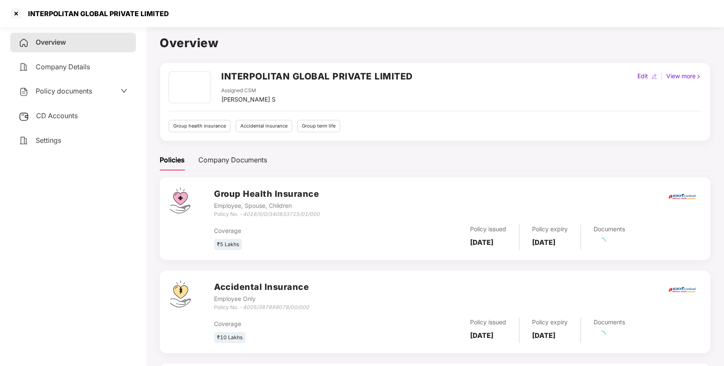
click at [69, 96] on div "Policy documents" at bounding box center [73, 92] width 126 height 20
click at [84, 88] on span "Policy documents" at bounding box center [64, 91] width 56 height 8
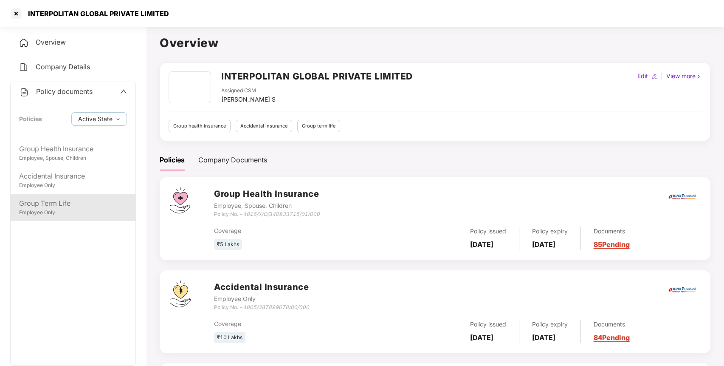
click at [67, 200] on div "Group Term Life" at bounding box center [73, 203] width 108 height 11
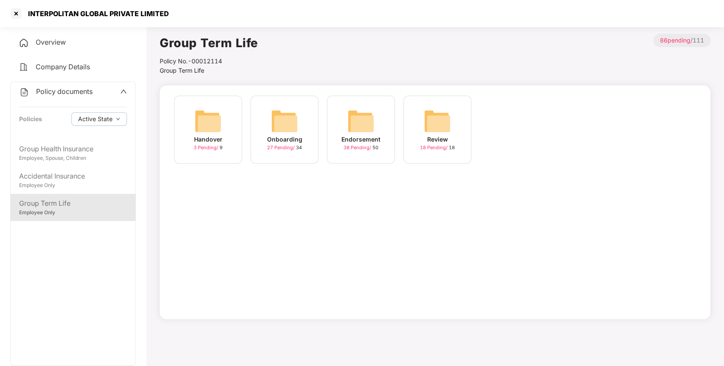
click at [374, 125] on img at bounding box center [360, 120] width 27 height 27
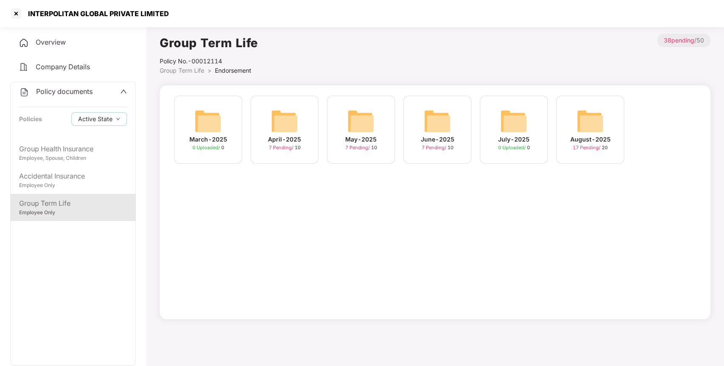
click at [570, 126] on div "August-2025 17 Pending / 20" at bounding box center [590, 130] width 68 height 68
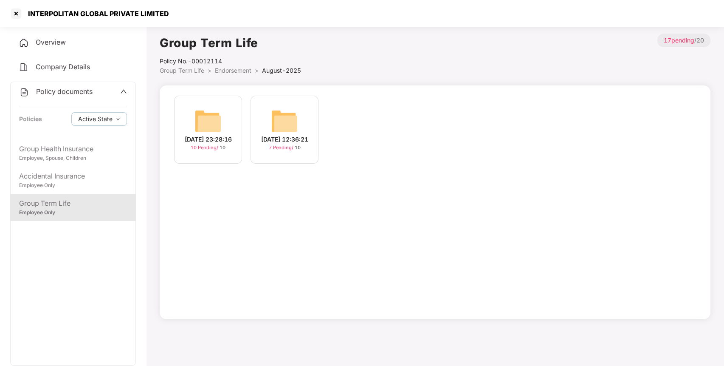
click at [217, 121] on img at bounding box center [208, 120] width 27 height 27
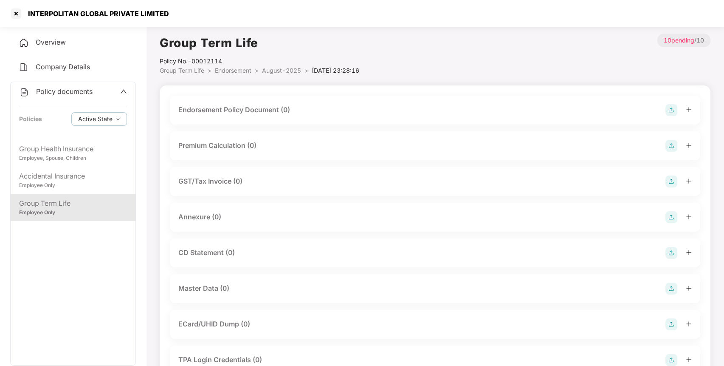
click at [666, 109] on img at bounding box center [672, 110] width 12 height 12
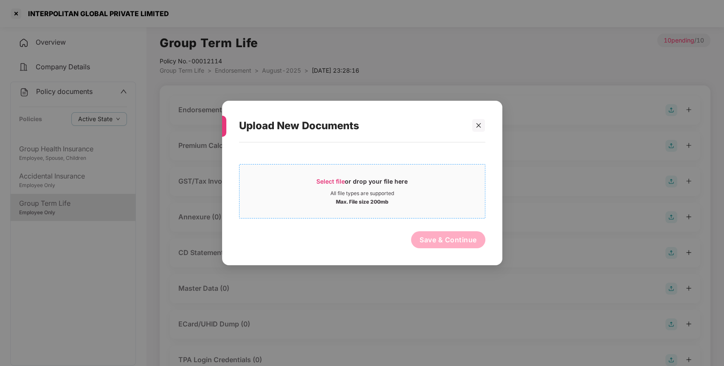
click at [362, 206] on span "Select file or drop your file here All file types are supported Max. File size …" at bounding box center [363, 191] width 246 height 41
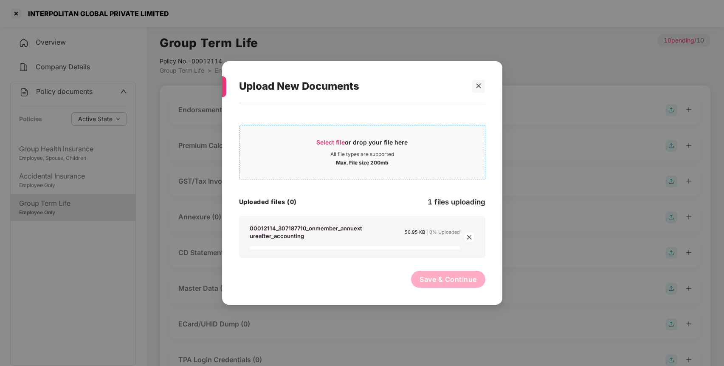
click at [319, 157] on div "Select file or drop your file here All file types are supported Max. File size …" at bounding box center [363, 152] width 246 height 28
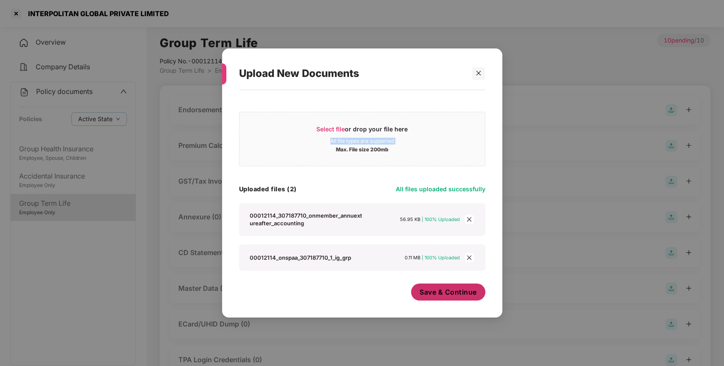
click at [464, 298] on button "Save & Continue" at bounding box center [448, 291] width 74 height 17
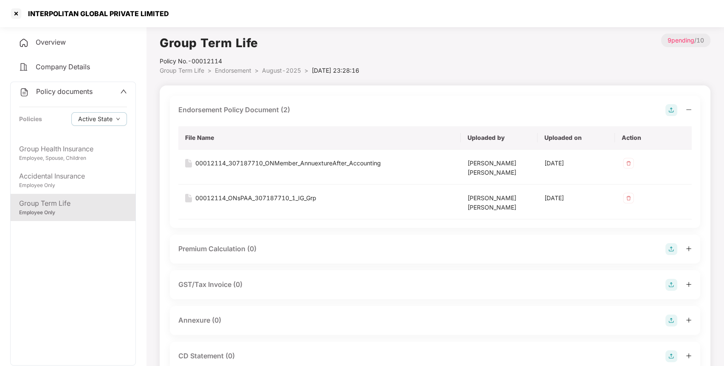
click at [672, 321] on img at bounding box center [672, 320] width 12 height 12
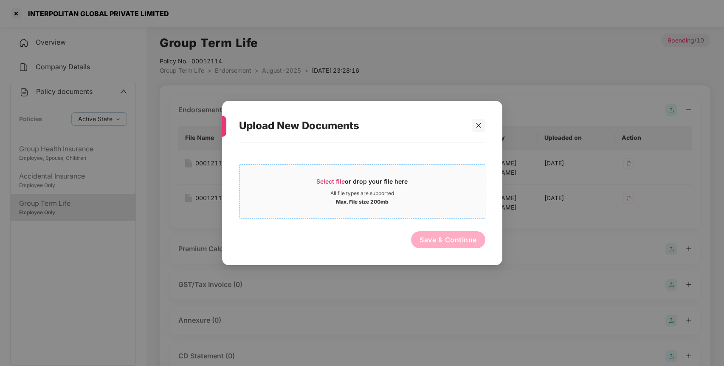
click at [350, 191] on div "All file types are supported" at bounding box center [362, 193] width 64 height 7
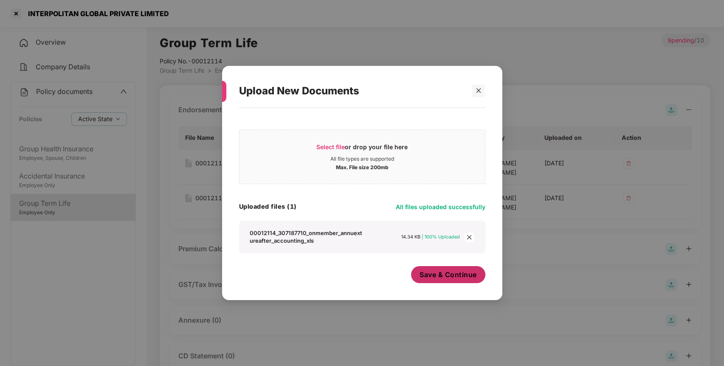
click at [442, 279] on span "Save & Continue" at bounding box center [448, 274] width 57 height 9
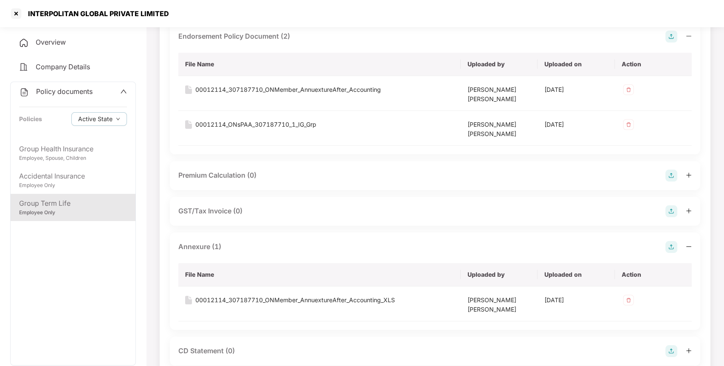
scroll to position [77, 0]
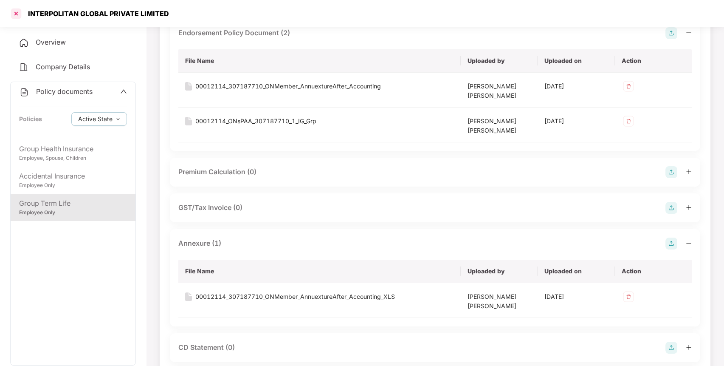
click at [15, 13] on div at bounding box center [16, 14] width 14 height 14
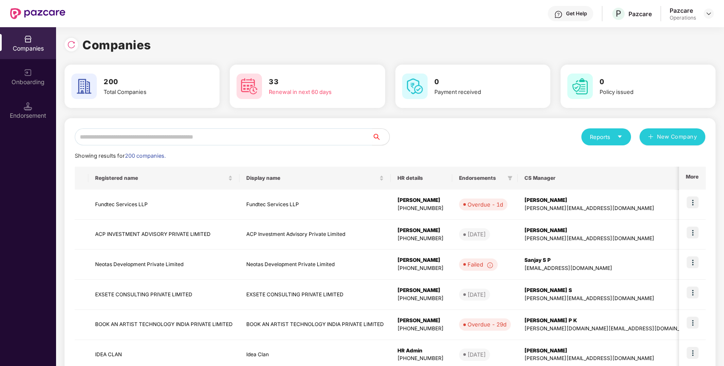
scroll to position [0, 0]
click at [91, 146] on div "Reports New Company Showing results for 200 companies. Registered name Display …" at bounding box center [390, 324] width 631 height 392
click at [92, 146] on div "Reports New Company Showing results for 200 companies. Registered name Display …" at bounding box center [390, 324] width 631 height 392
click at [110, 139] on input "text" at bounding box center [224, 136] width 298 height 17
paste input "**********"
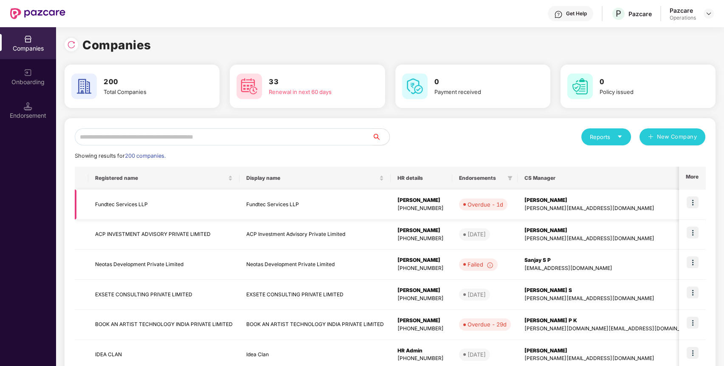
type input "**********"
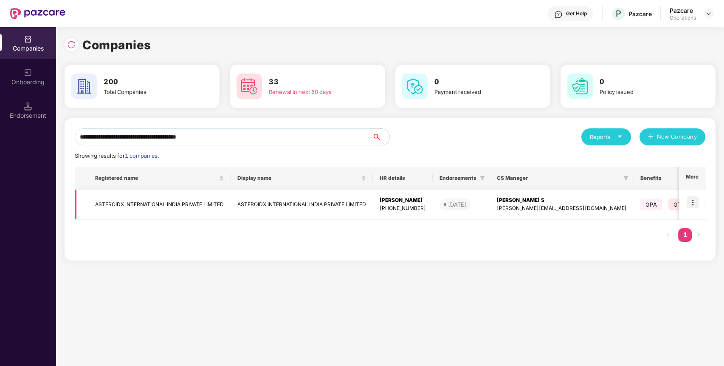
click at [117, 203] on td "ASTEROIDX INTERNATIONAL INDIA PRIVATE LIMITED" at bounding box center [159, 204] width 142 height 30
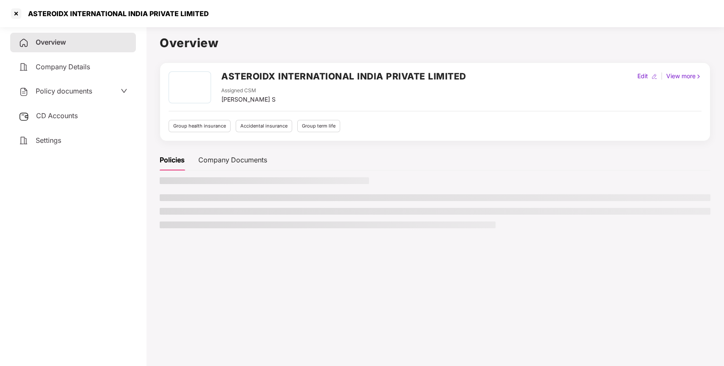
click at [72, 93] on span "Policy documents" at bounding box center [64, 91] width 56 height 8
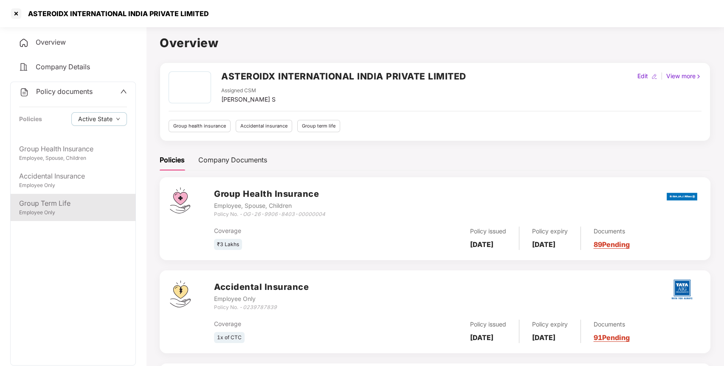
click at [60, 208] on div "Group Term Life" at bounding box center [73, 203] width 108 height 11
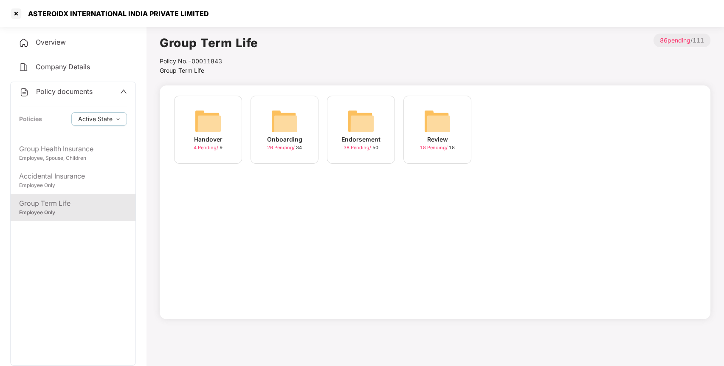
click at [365, 136] on div "Endorsement" at bounding box center [361, 139] width 39 height 9
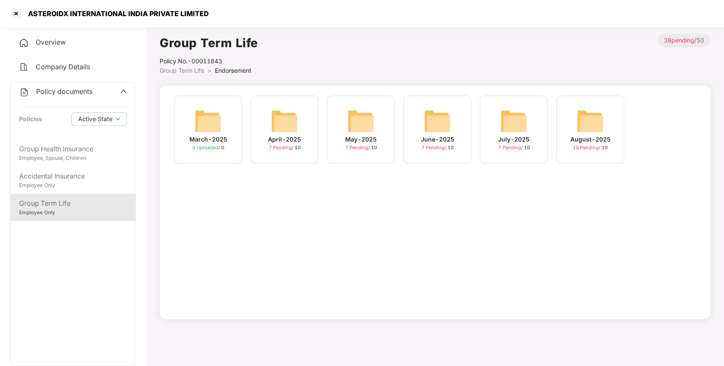
click at [579, 126] on img at bounding box center [590, 120] width 27 height 27
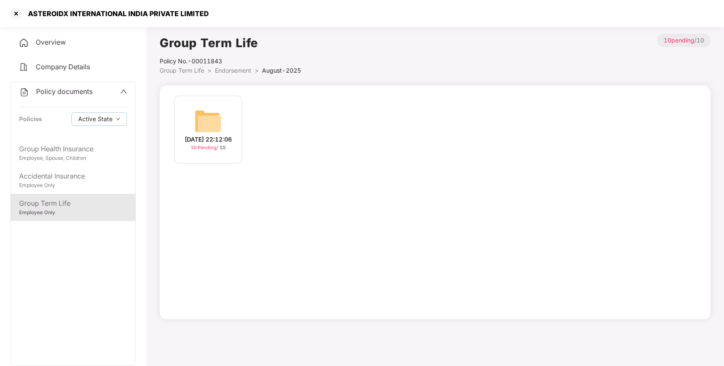
click at [165, 107] on div "20-Aug-2025 22:12:06 10 Pending / 10" at bounding box center [435, 202] width 551 height 234
click at [208, 110] on img at bounding box center [208, 120] width 27 height 27
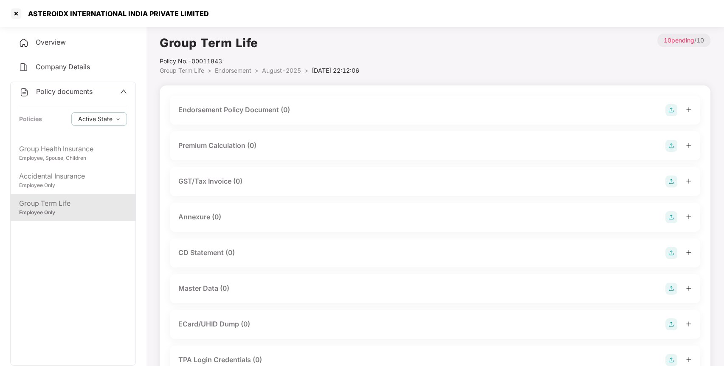
click at [670, 110] on img at bounding box center [672, 110] width 12 height 12
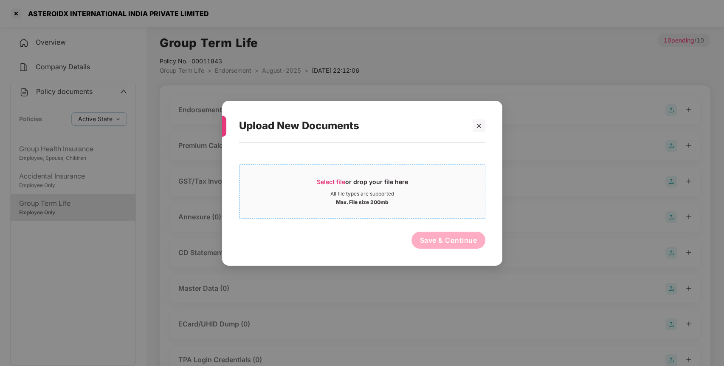
click at [429, 190] on div "All file types are supported" at bounding box center [363, 193] width 246 height 7
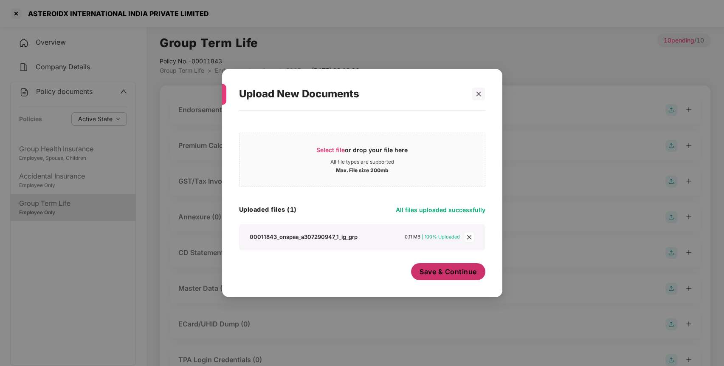
click at [474, 276] on span "Save & Continue" at bounding box center [448, 271] width 57 height 9
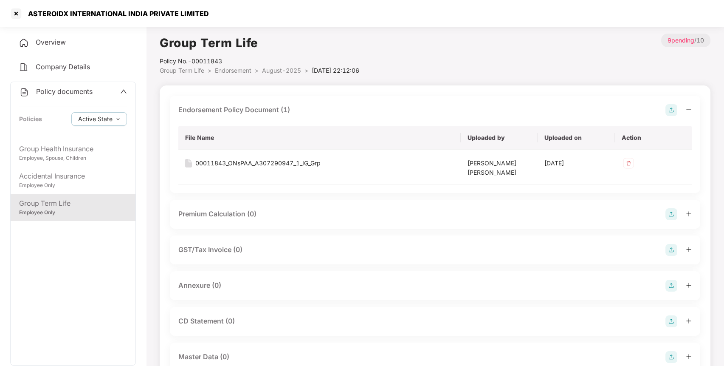
click at [672, 281] on img at bounding box center [672, 286] width 12 height 12
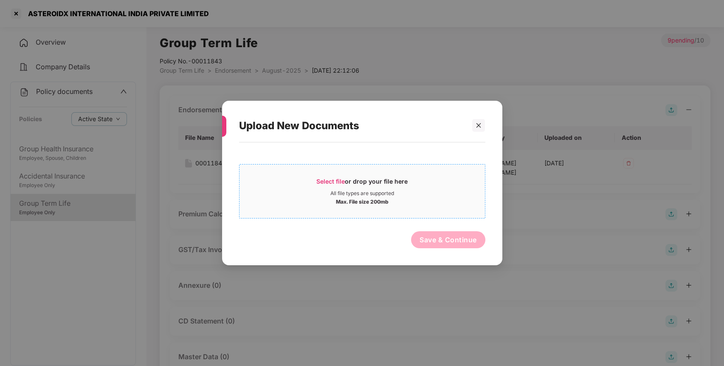
click at [431, 195] on div "All file types are supported" at bounding box center [363, 193] width 246 height 7
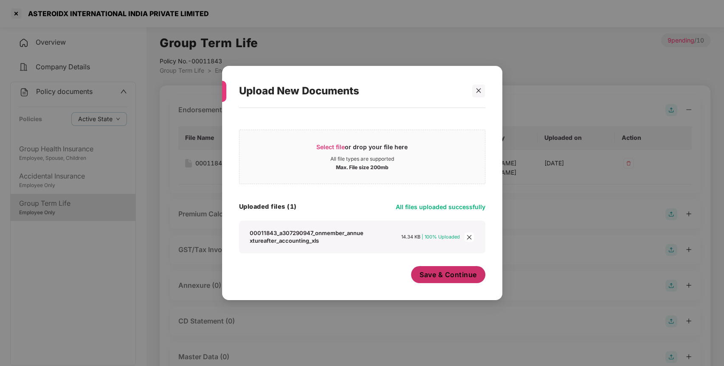
click at [472, 282] on button "Save & Continue" at bounding box center [448, 274] width 74 height 17
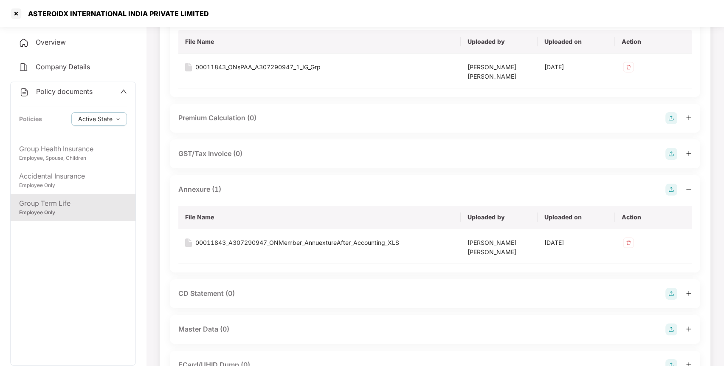
scroll to position [243, 0]
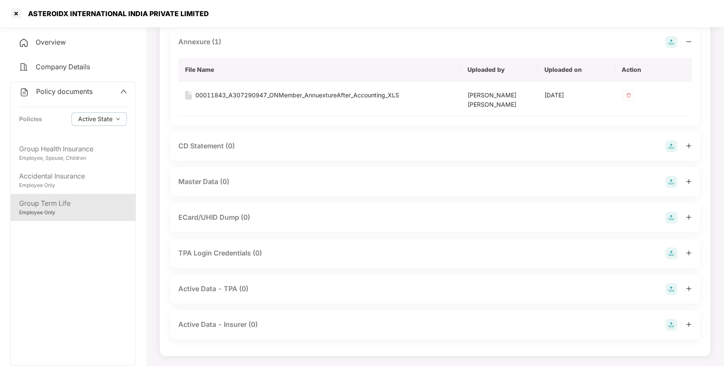
click at [673, 182] on img at bounding box center [672, 182] width 12 height 12
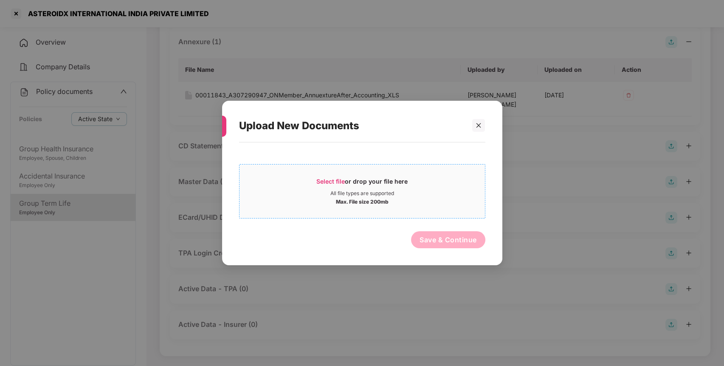
click at [408, 199] on div "Max. File size 200mb" at bounding box center [363, 201] width 246 height 8
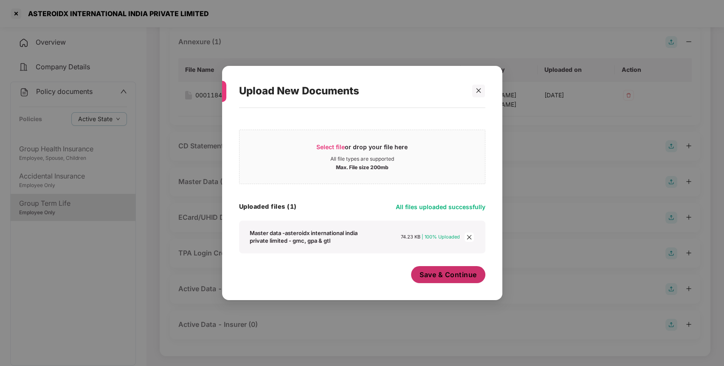
click at [476, 284] on div "Save & Continue" at bounding box center [448, 276] width 74 height 21
click at [465, 274] on span "Save & Continue" at bounding box center [448, 274] width 57 height 9
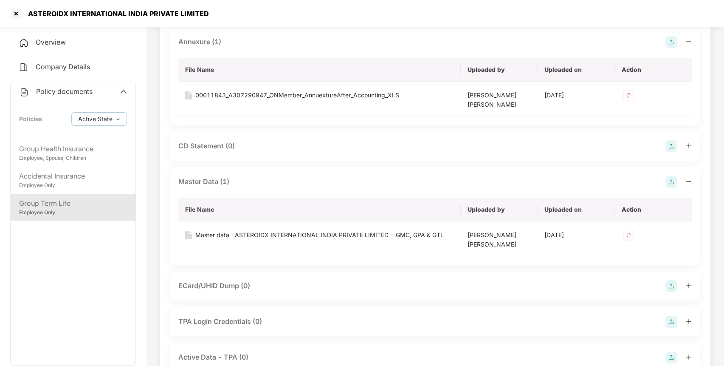
click at [82, 87] on div "Policy documents" at bounding box center [55, 91] width 73 height 11
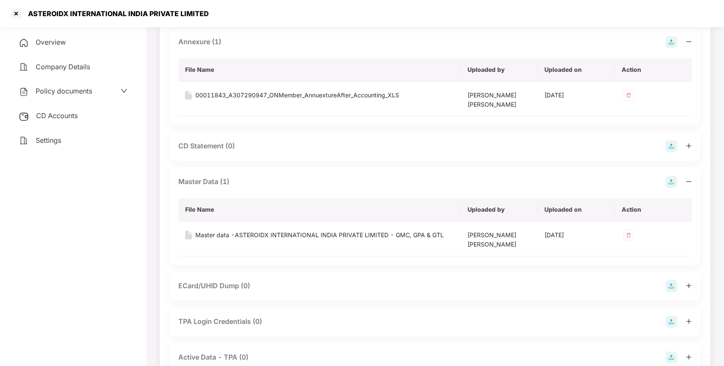
click at [63, 120] on div "CD Accounts" at bounding box center [73, 116] width 126 height 20
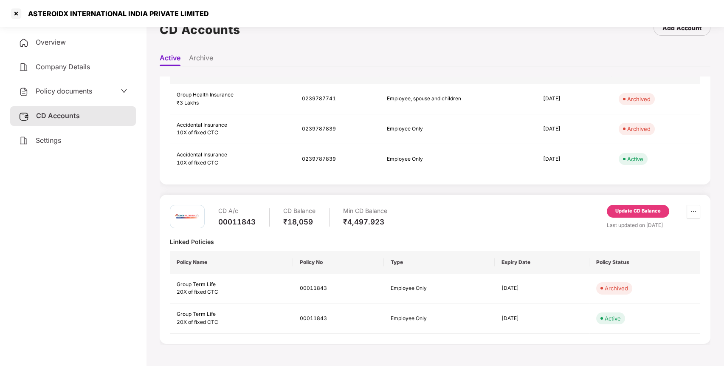
scroll to position [209, 0]
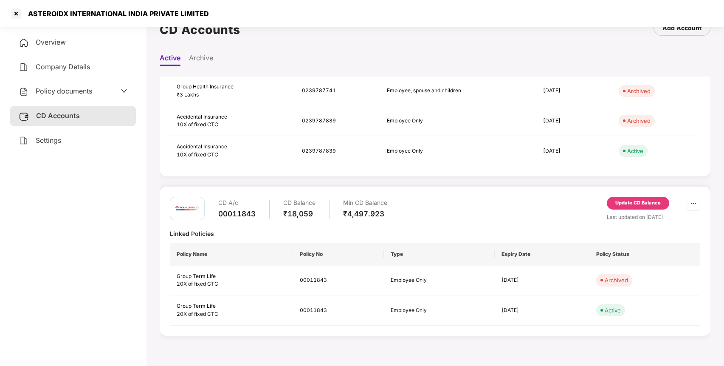
click at [639, 201] on div "Update CD Balance" at bounding box center [638, 203] width 45 height 8
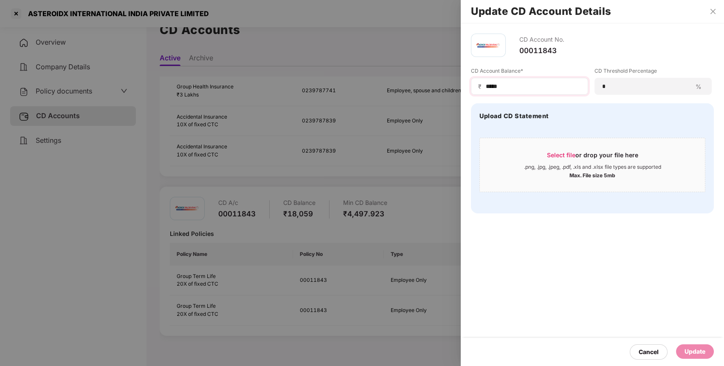
click at [556, 92] on div "₹ *****" at bounding box center [529, 86] width 117 height 17
click at [546, 86] on input "*****" at bounding box center [533, 86] width 96 height 9
type input "*****"
click at [703, 355] on div "Update" at bounding box center [695, 351] width 21 height 9
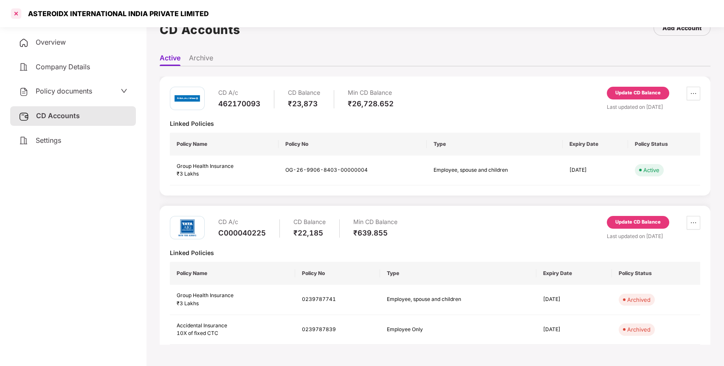
click at [17, 15] on div at bounding box center [16, 14] width 14 height 14
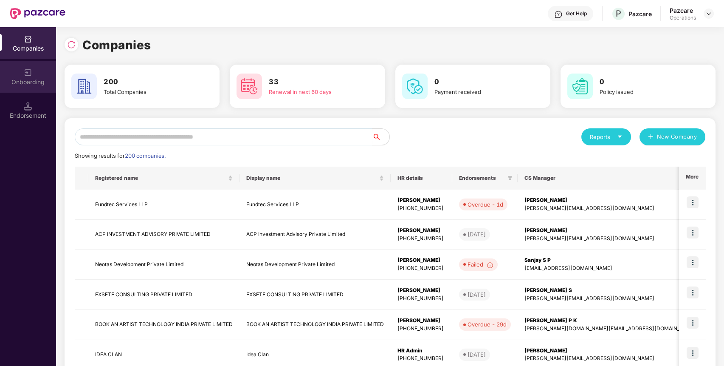
scroll to position [0, 0]
click at [121, 139] on input "text" at bounding box center [224, 136] width 298 height 17
paste input "**********"
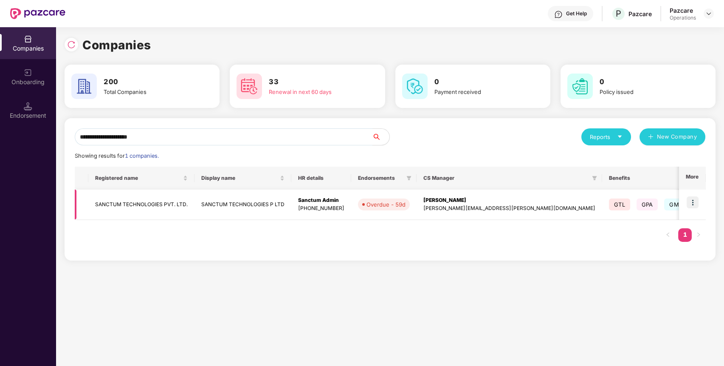
type input "**********"
click at [136, 205] on td "SANCTUM TECHNOLOGIES PVT. LTD." at bounding box center [141, 204] width 106 height 30
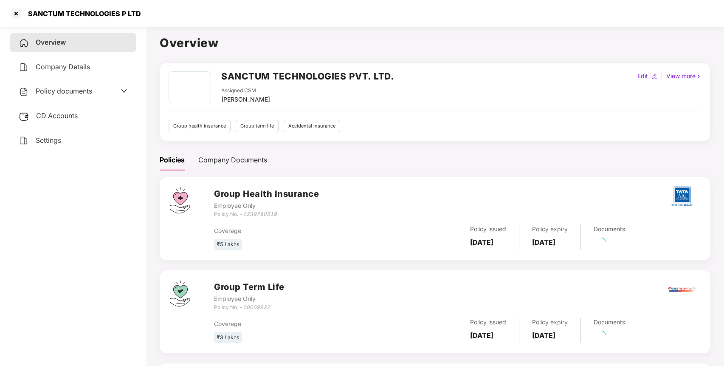
click at [95, 92] on div "Policy documents" at bounding box center [73, 91] width 109 height 11
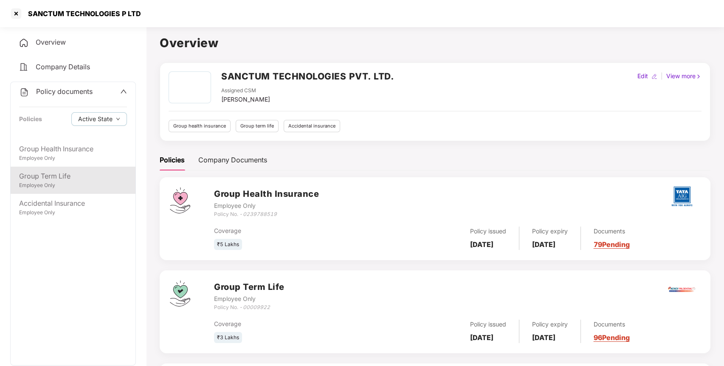
click at [81, 191] on div "Group Term Life Employee Only" at bounding box center [73, 180] width 125 height 27
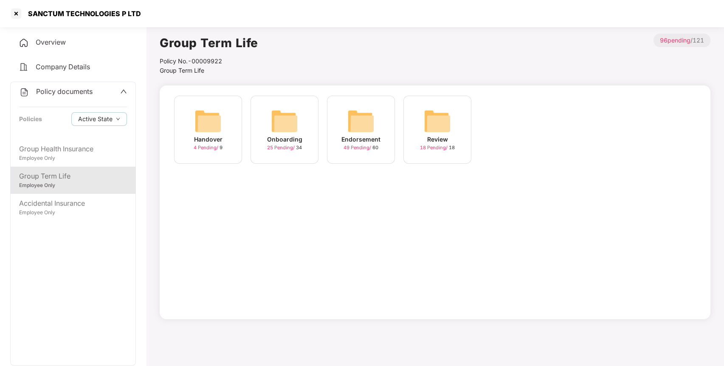
click at [355, 129] on img at bounding box center [360, 120] width 27 height 27
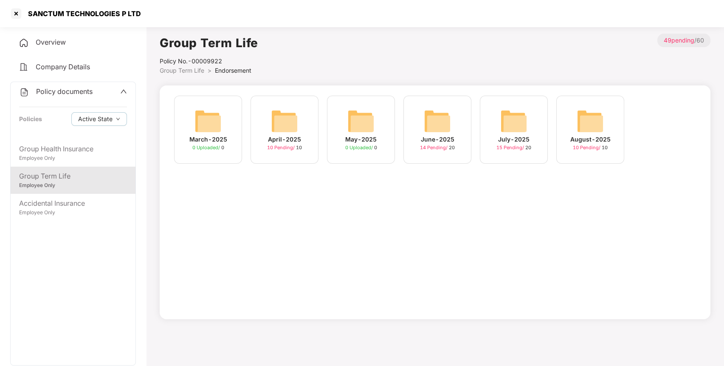
click at [589, 119] on img at bounding box center [590, 120] width 27 height 27
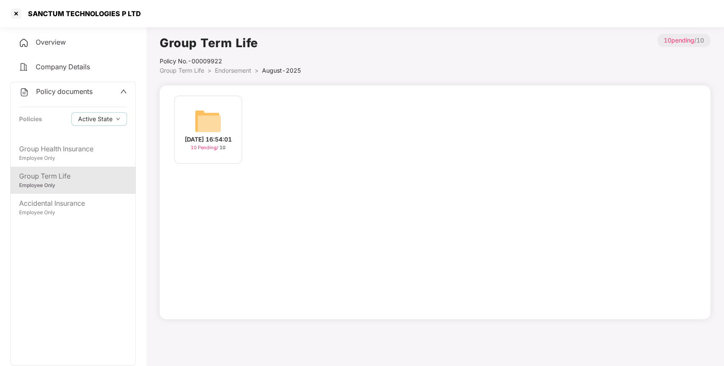
click at [85, 173] on div "Group Term Life" at bounding box center [73, 176] width 108 height 11
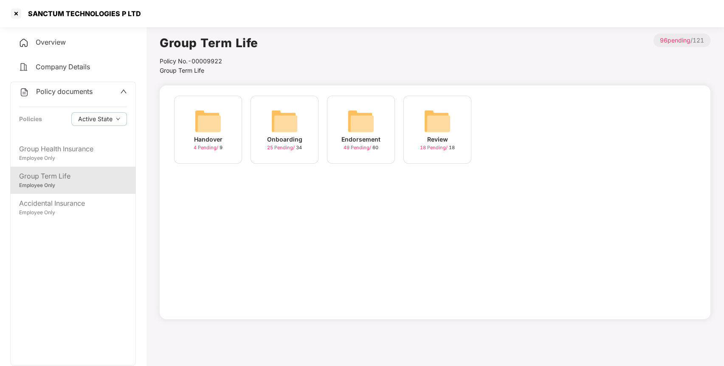
click at [368, 121] on img at bounding box center [360, 120] width 27 height 27
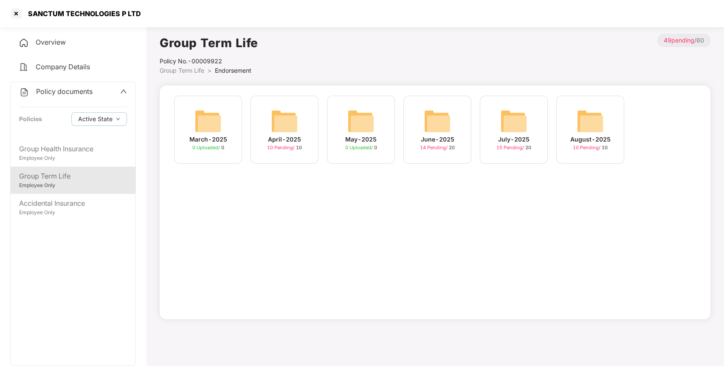
click at [514, 122] on img at bounding box center [513, 120] width 27 height 27
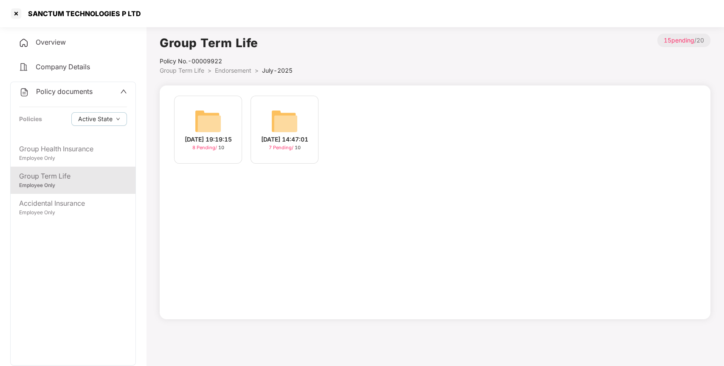
click at [233, 70] on span "Endorsement" at bounding box center [233, 70] width 37 height 7
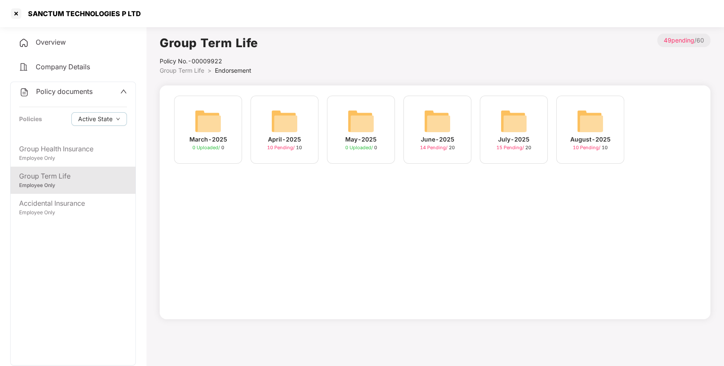
click at [574, 113] on div "August-2025 10 Pending / 10" at bounding box center [590, 130] width 68 height 68
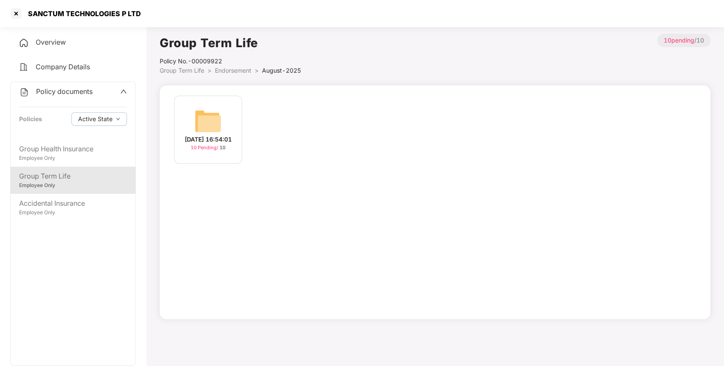
click at [206, 116] on img at bounding box center [208, 120] width 27 height 27
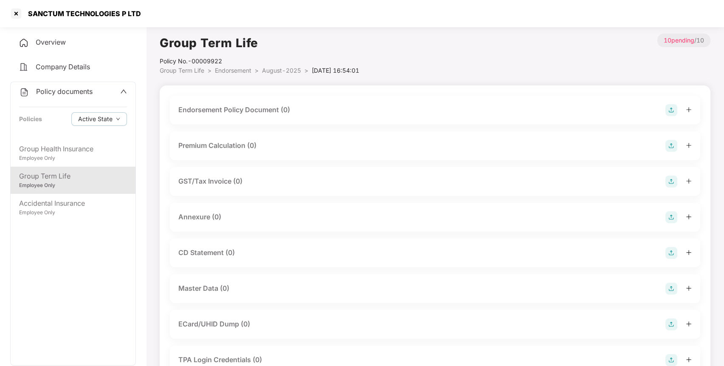
click at [671, 115] on img at bounding box center [672, 110] width 12 height 12
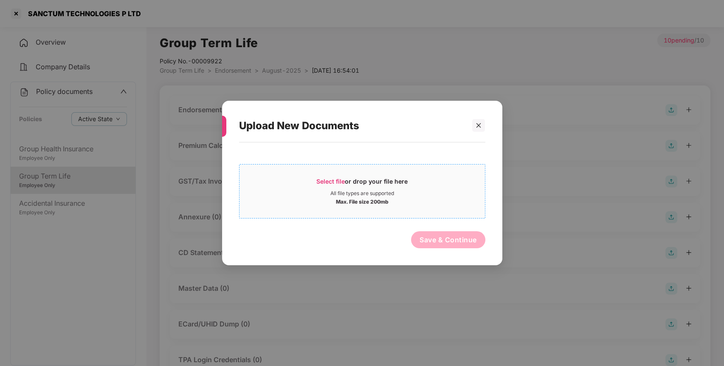
click at [343, 186] on div "Select file or drop your file here" at bounding box center [361, 183] width 91 height 13
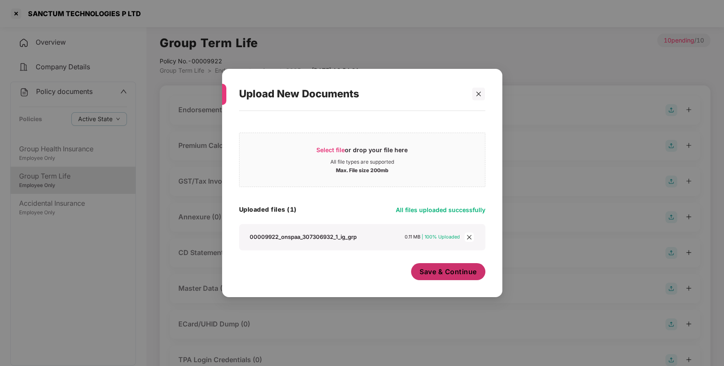
click at [452, 273] on span "Save & Continue" at bounding box center [448, 271] width 57 height 9
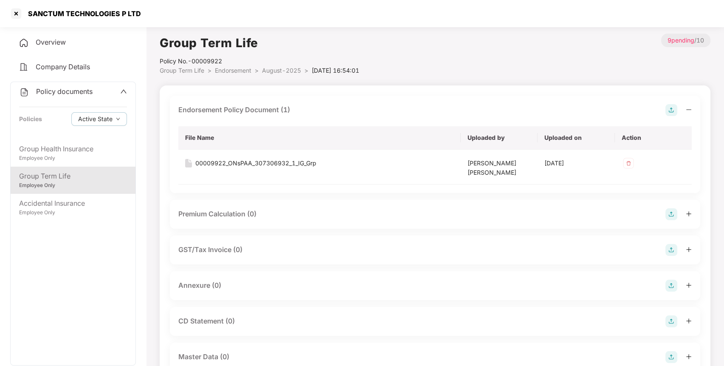
click at [672, 287] on img at bounding box center [672, 286] width 12 height 12
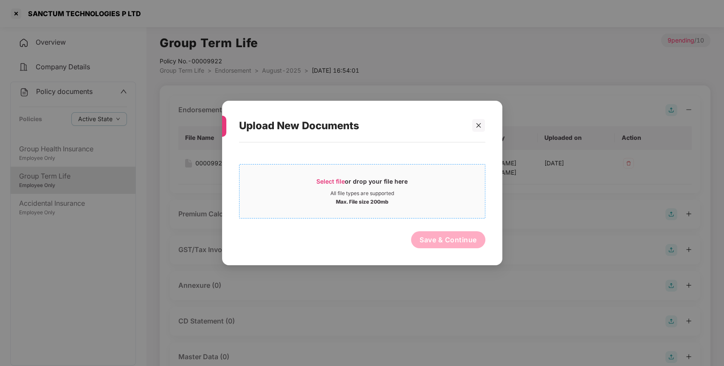
click at [438, 189] on div "Select file or drop your file here" at bounding box center [363, 183] width 246 height 13
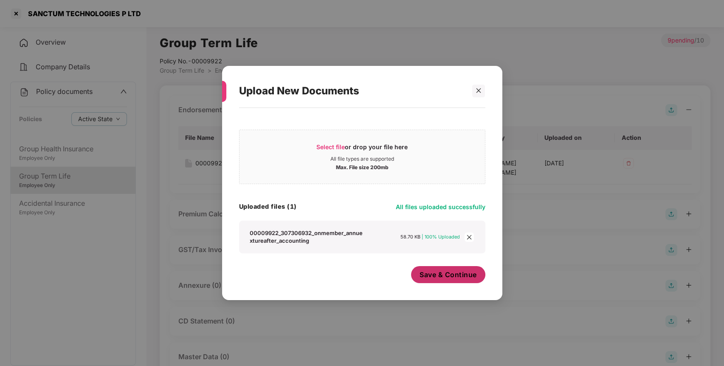
click at [457, 279] on span "Save & Continue" at bounding box center [448, 274] width 57 height 9
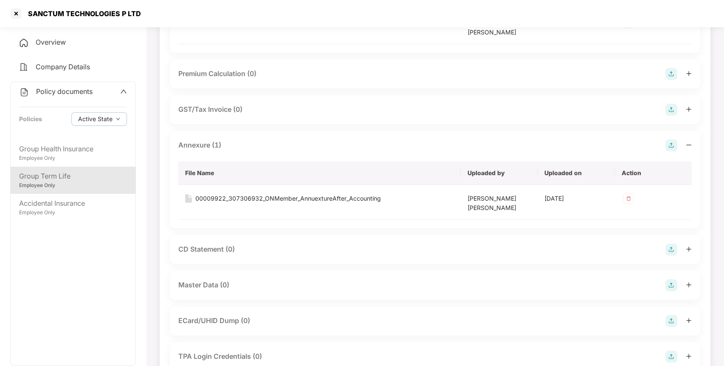
scroll to position [205, 0]
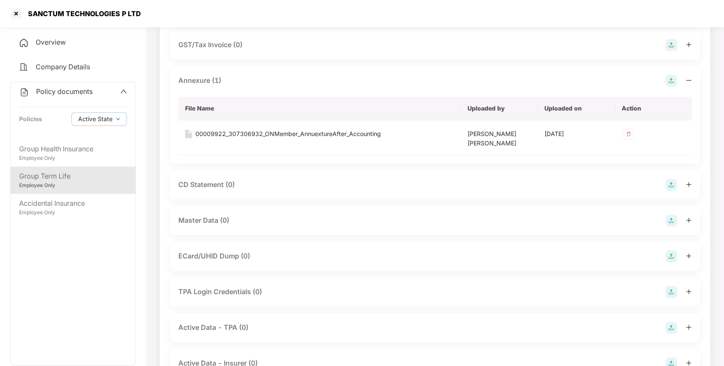
click at [672, 220] on img at bounding box center [672, 221] width 12 height 12
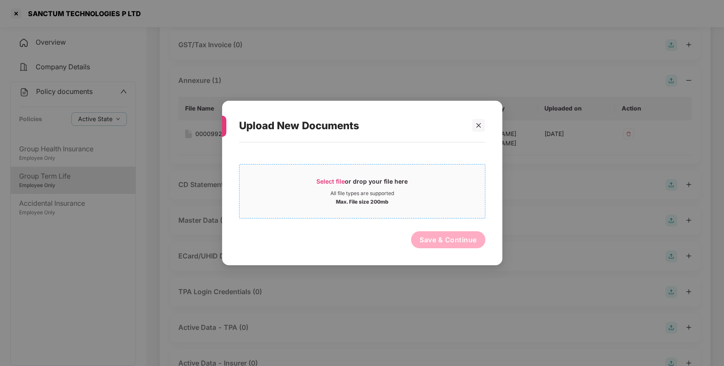
click at [405, 192] on div "All file types are supported" at bounding box center [363, 193] width 246 height 7
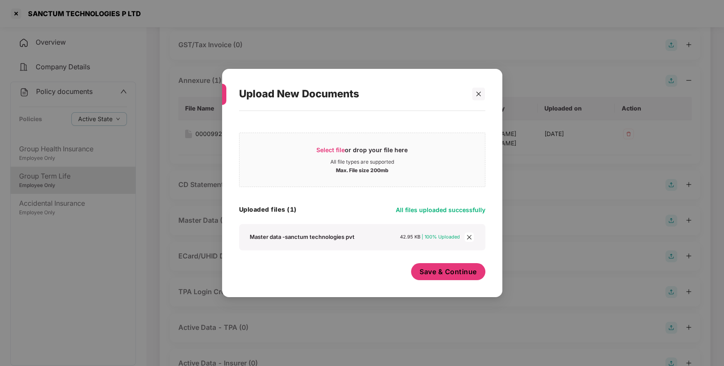
drag, startPoint x: 452, startPoint y: 269, endPoint x: 176, endPoint y: 271, distance: 276.1
click at [452, 271] on span "Save & Continue" at bounding box center [448, 271] width 57 height 9
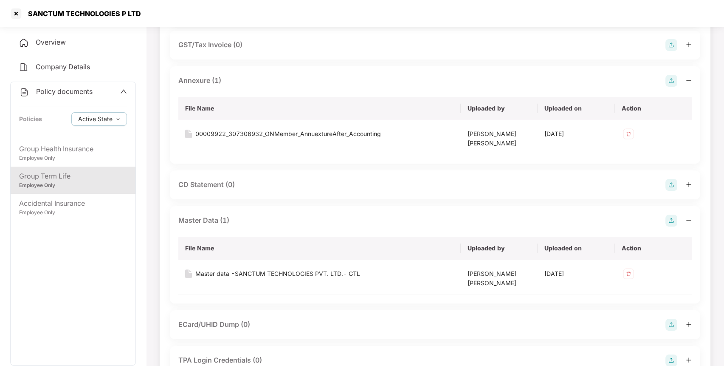
click at [76, 84] on div "Policy documents Policies Active State" at bounding box center [73, 110] width 125 height 57
click at [76, 93] on span "Policy documents" at bounding box center [64, 91] width 56 height 8
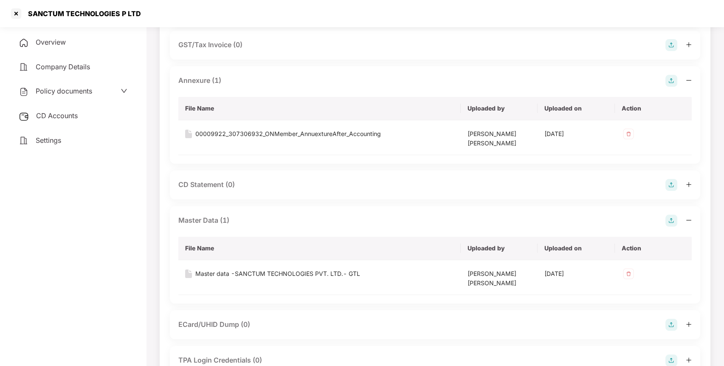
click at [69, 122] on div "CD Accounts" at bounding box center [73, 116] width 126 height 20
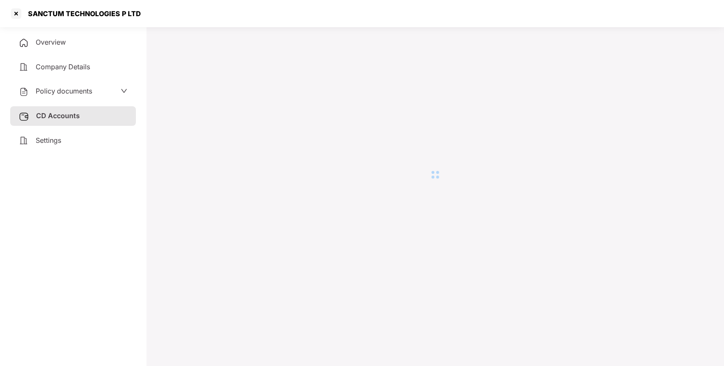
scroll to position [23, 0]
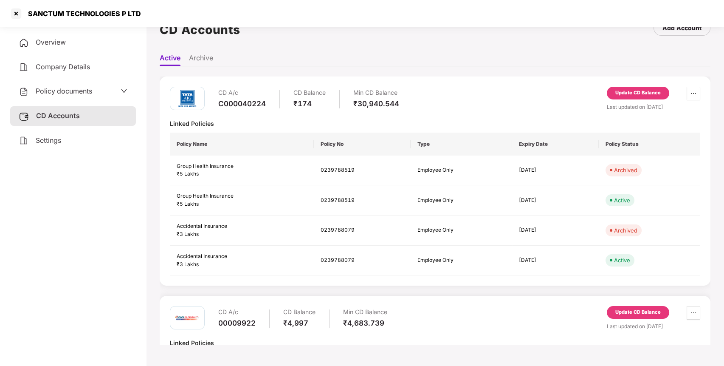
click at [621, 308] on div "Update CD Balance" at bounding box center [638, 312] width 45 height 8
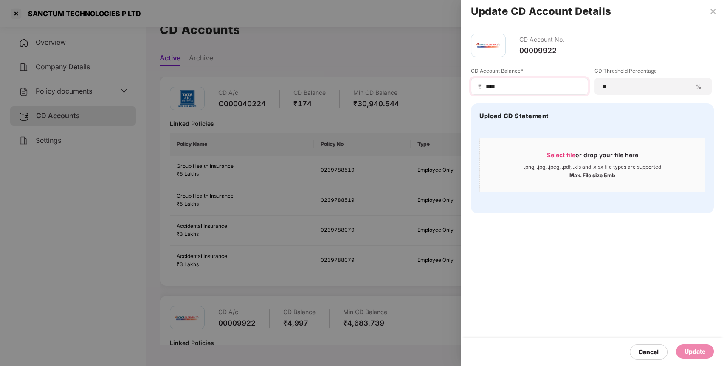
click at [516, 79] on div "₹ ****" at bounding box center [529, 86] width 117 height 17
click at [512, 86] on input "****" at bounding box center [533, 86] width 96 height 9
type input "*"
type input "****"
click at [703, 345] on div "Update" at bounding box center [695, 351] width 38 height 14
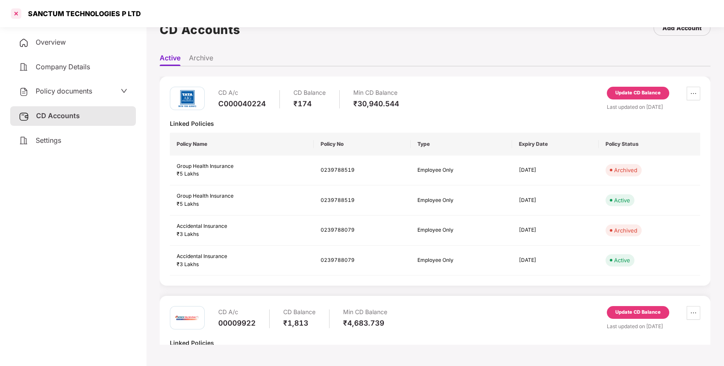
click at [16, 9] on div at bounding box center [16, 14] width 14 height 14
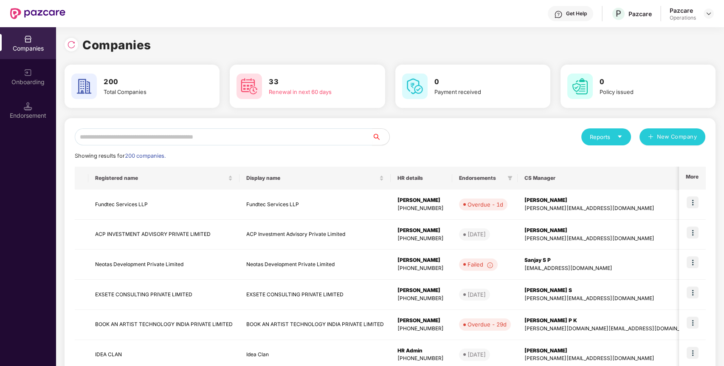
scroll to position [0, 0]
click at [268, 131] on input "text" at bounding box center [224, 136] width 298 height 17
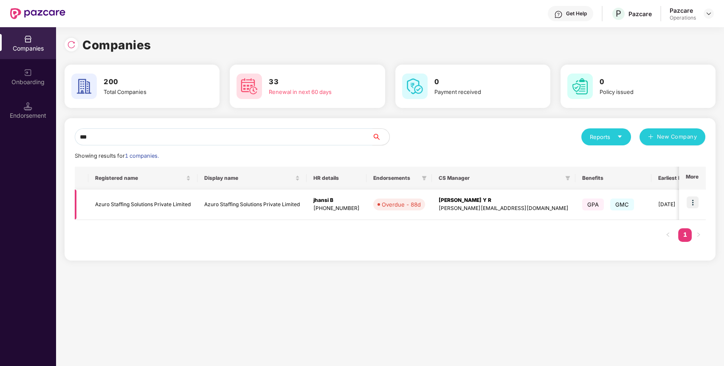
type input "***"
click at [695, 205] on img at bounding box center [693, 202] width 12 height 12
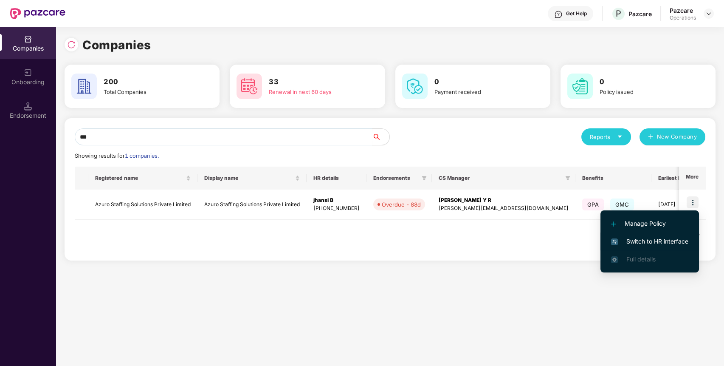
click at [658, 240] on span "Switch to HR interface" at bounding box center [649, 241] width 77 height 9
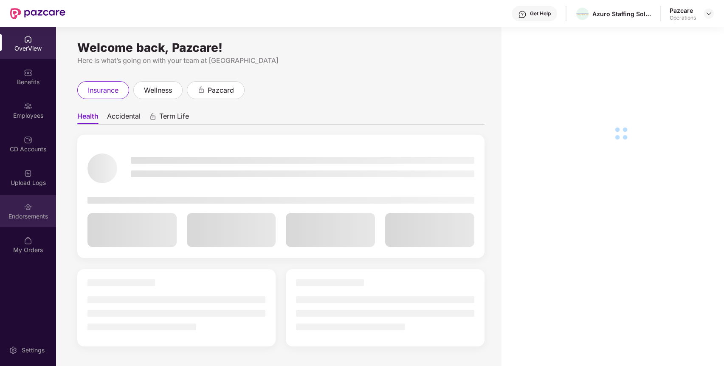
click at [43, 209] on div "Endorsements" at bounding box center [28, 211] width 56 height 32
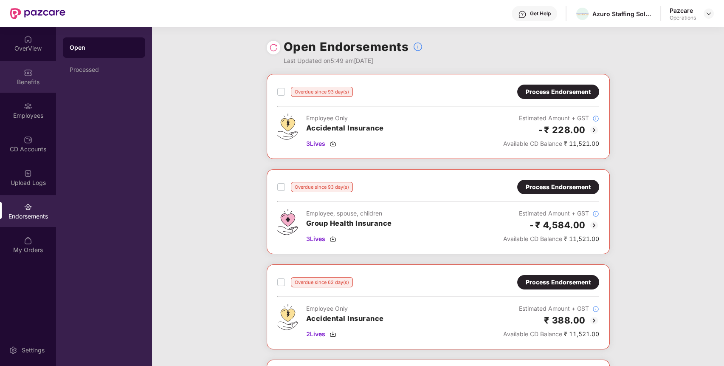
click at [34, 66] on div "Benefits" at bounding box center [28, 77] width 56 height 32
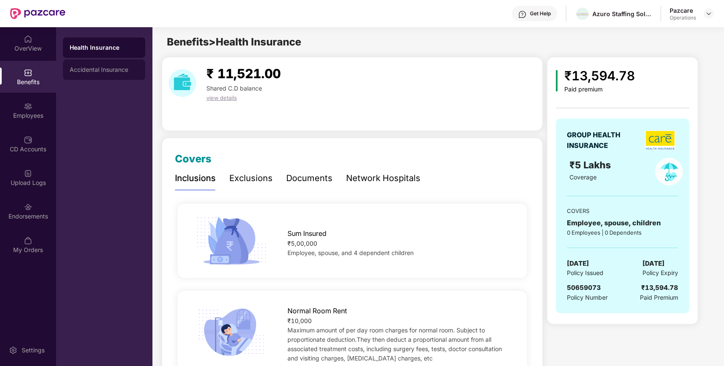
click at [121, 75] on div "Accidental Insurance" at bounding box center [104, 69] width 82 height 20
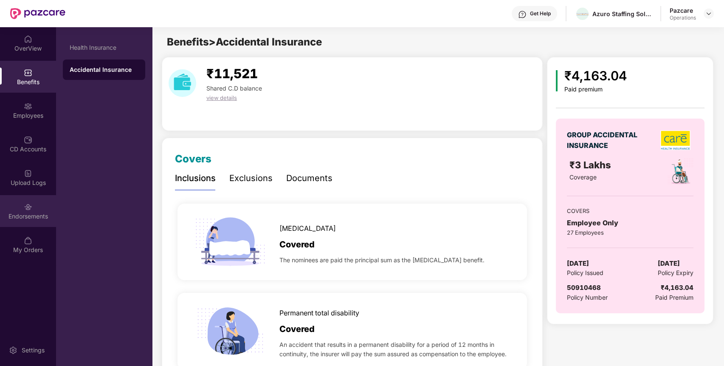
click at [43, 220] on div "Endorsements" at bounding box center [28, 216] width 56 height 8
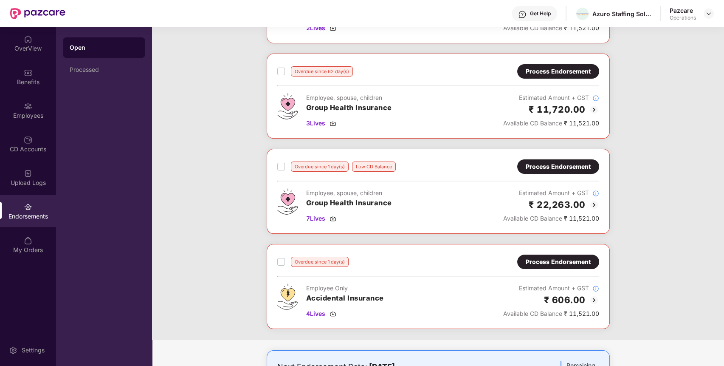
scroll to position [344, 0]
